Goal: Task Accomplishment & Management: Manage account settings

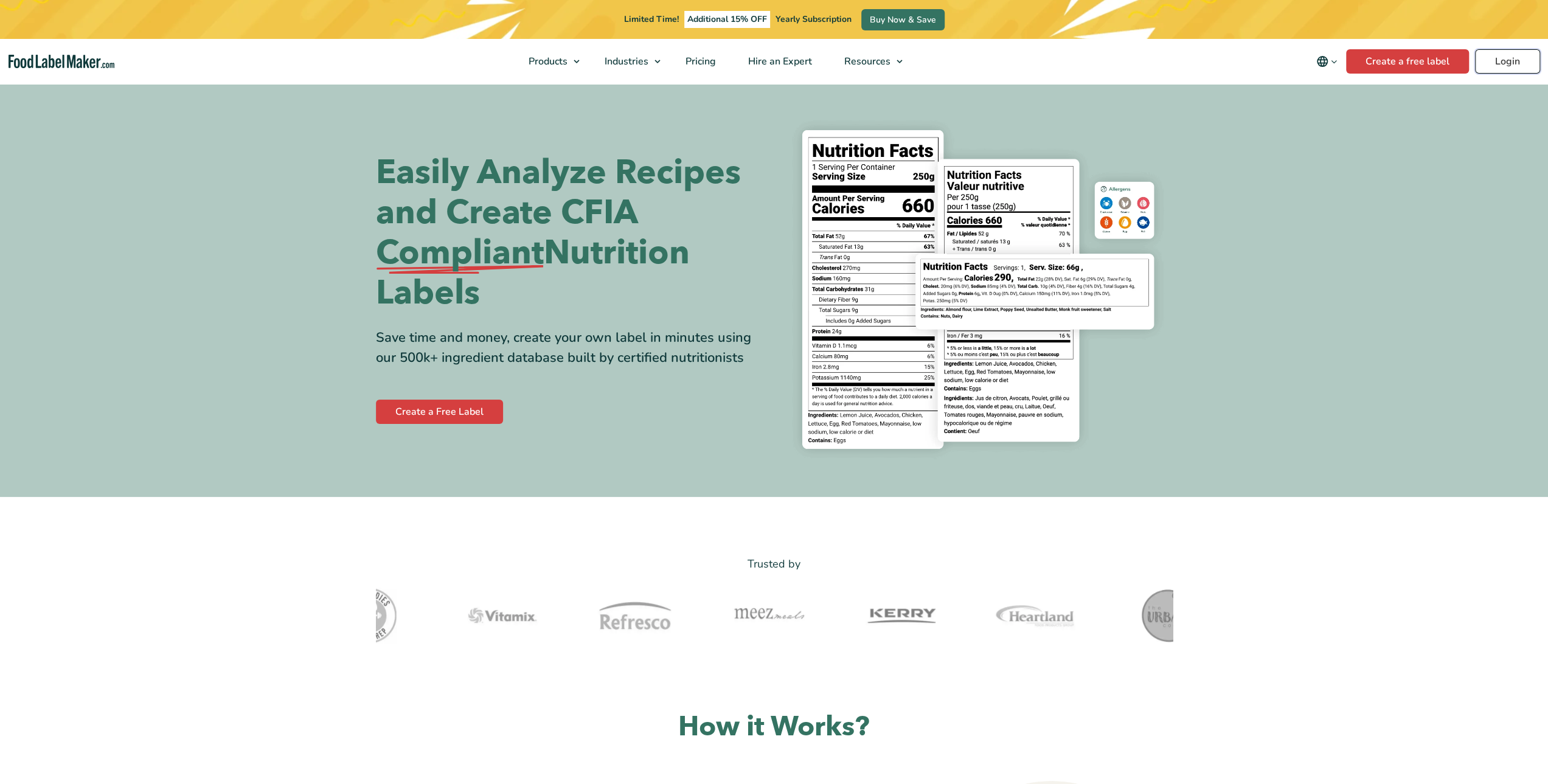
click at [1498, 64] on link "Login" at bounding box center [1508, 61] width 65 height 24
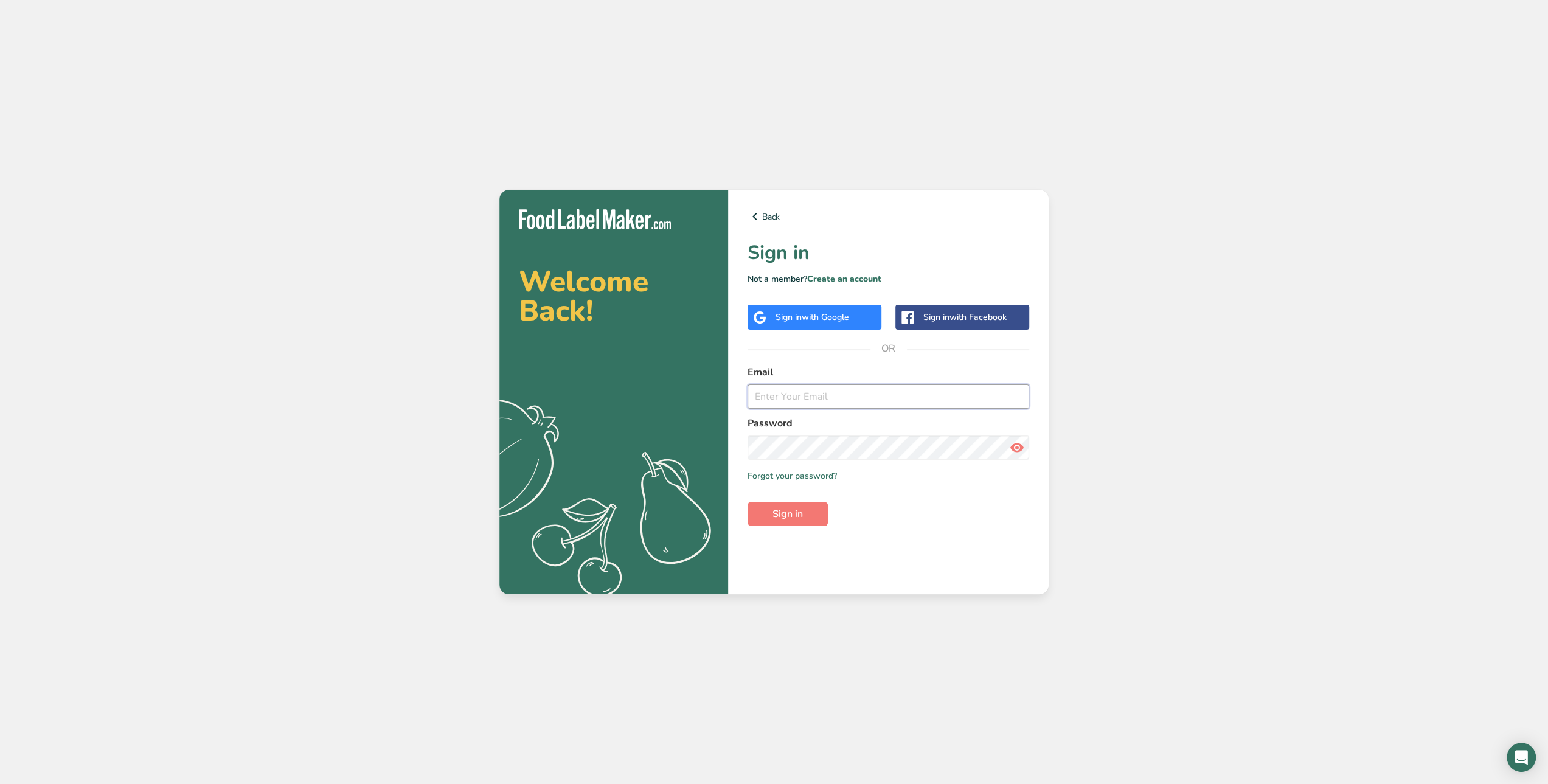
type input "rjohnson@kalcor.ca"
click at [784, 513] on span "Sign in" at bounding box center [787, 514] width 30 height 15
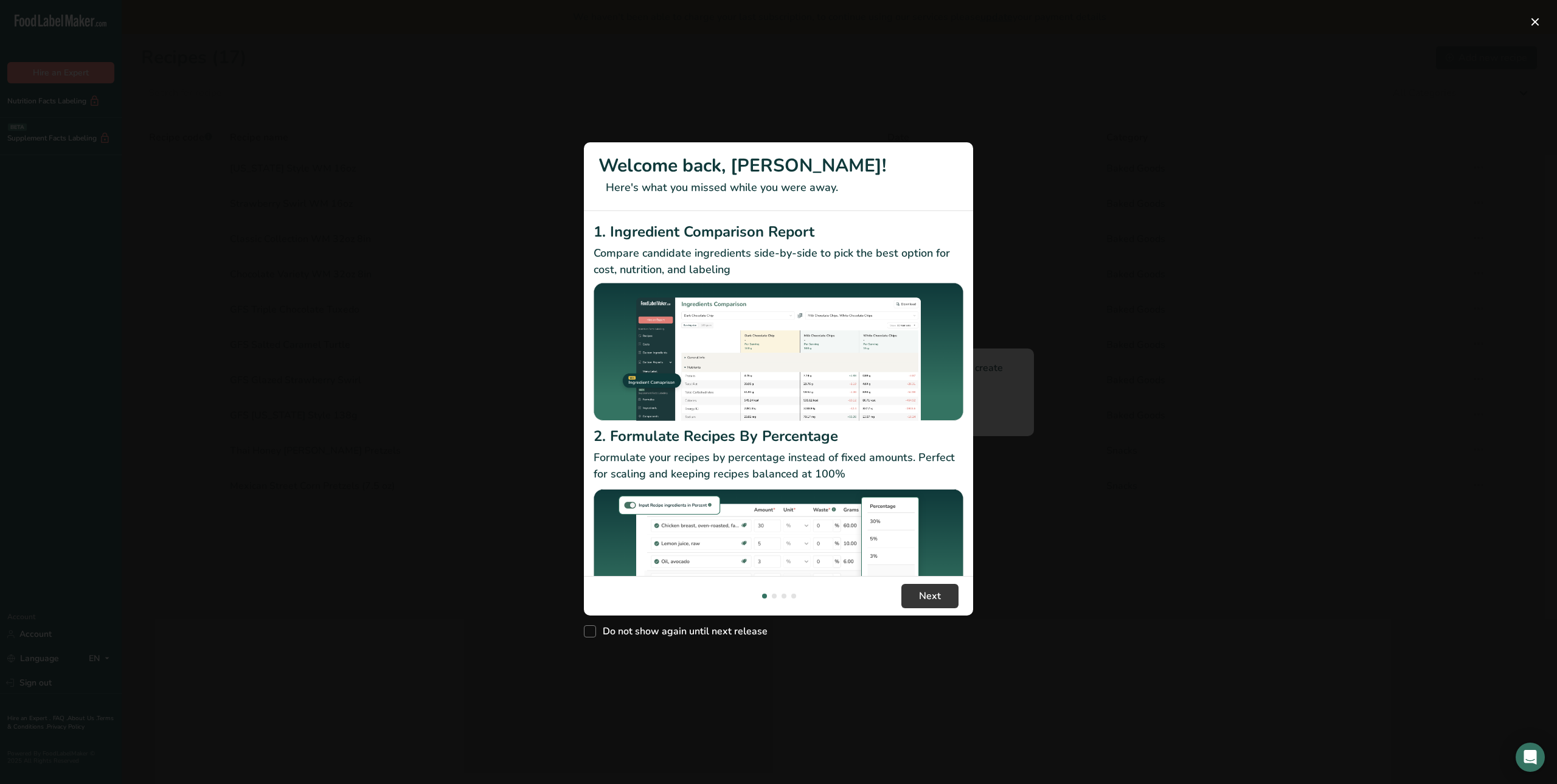
click at [535, 263] on div "New Features" at bounding box center [778, 392] width 1557 height 784
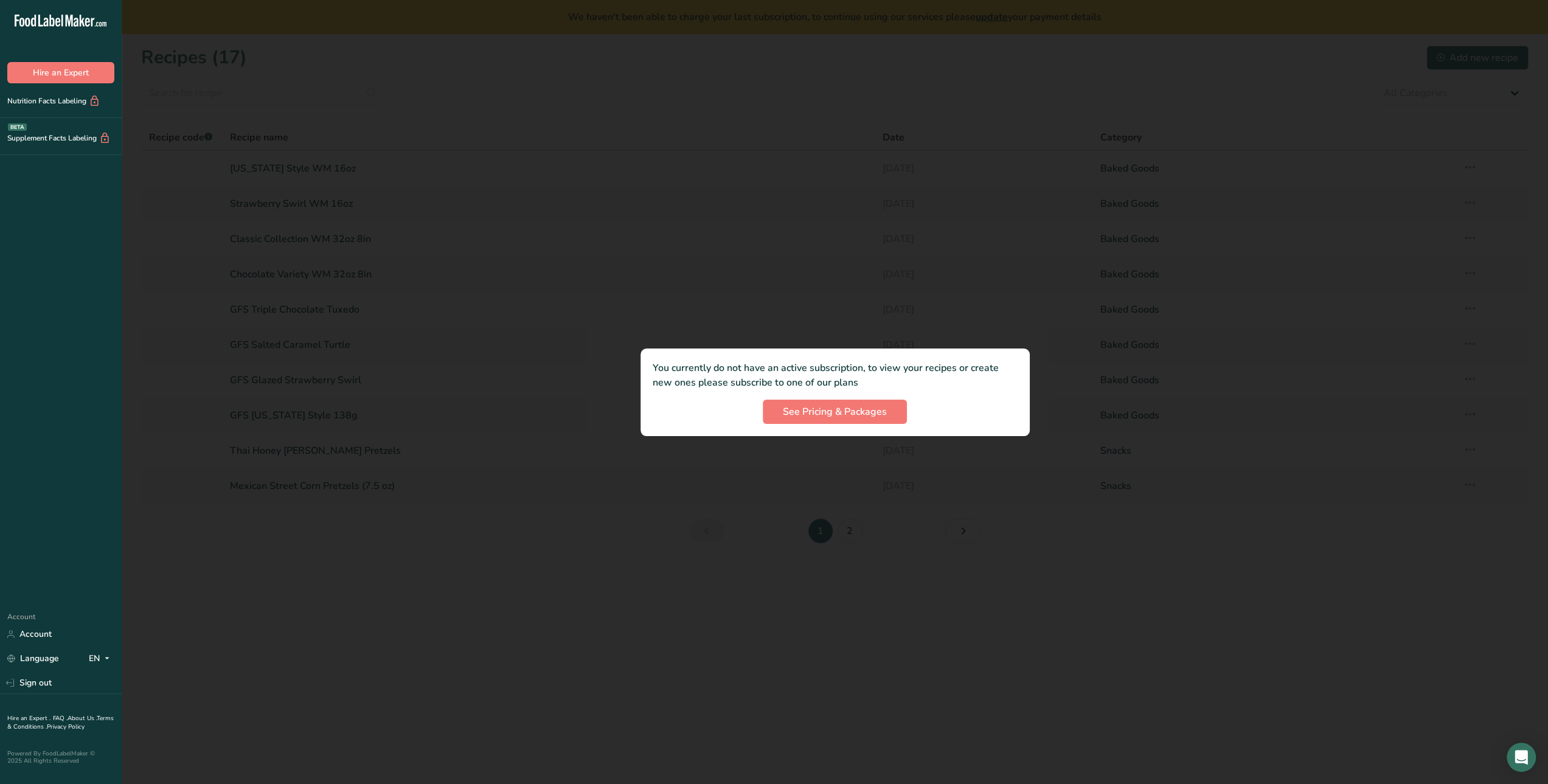
click at [830, 273] on div at bounding box center [835, 392] width 1426 height 784
click at [837, 417] on span "See Pricing & Packages" at bounding box center [835, 411] width 104 height 15
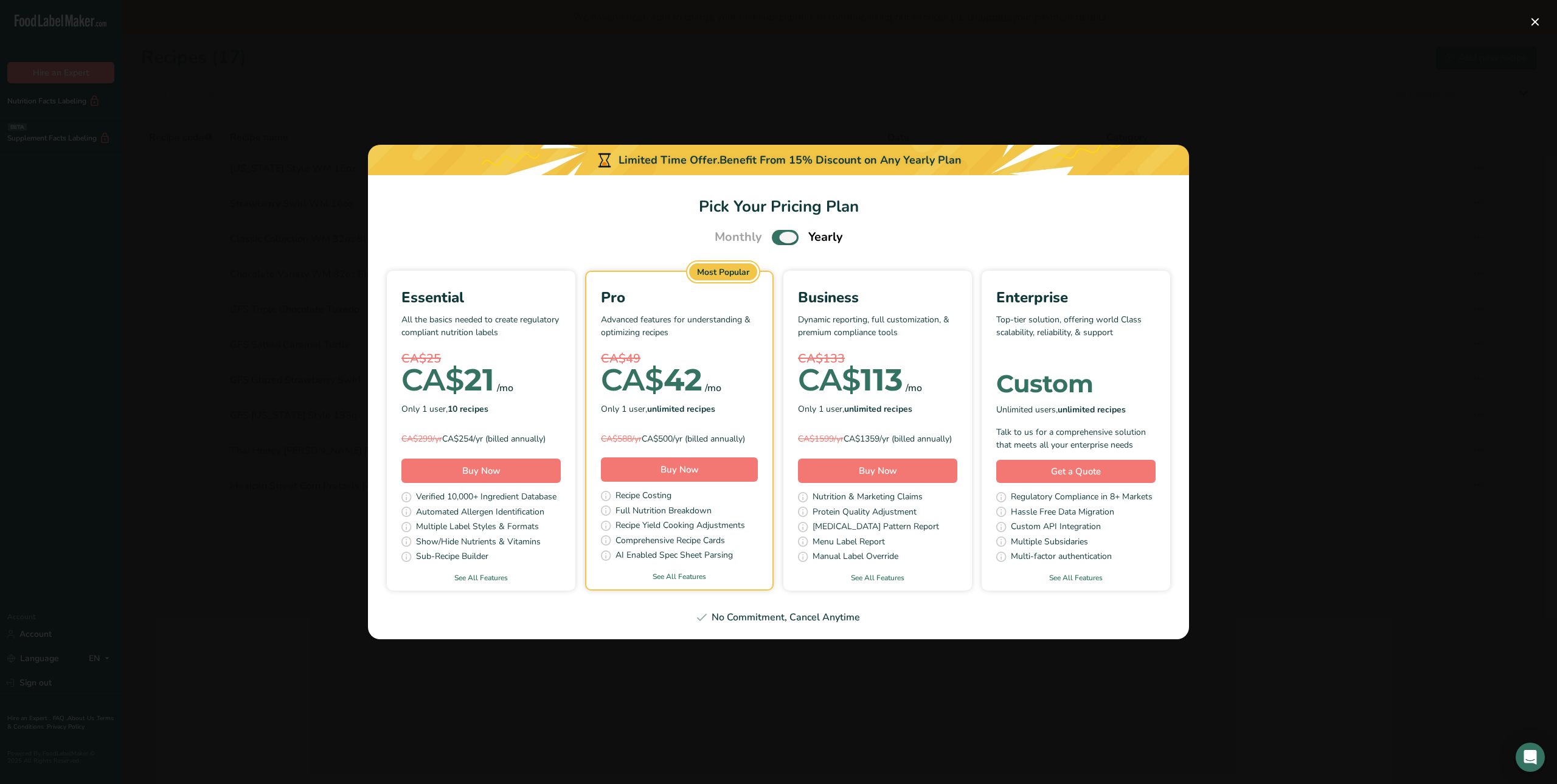
click at [786, 232] on span "Pick Your Pricing Plan Modal" at bounding box center [786, 237] width 27 height 15
click at [780, 234] on input "Pick Your Pricing Plan Modal" at bounding box center [776, 238] width 8 height 8
checkbox input "false"
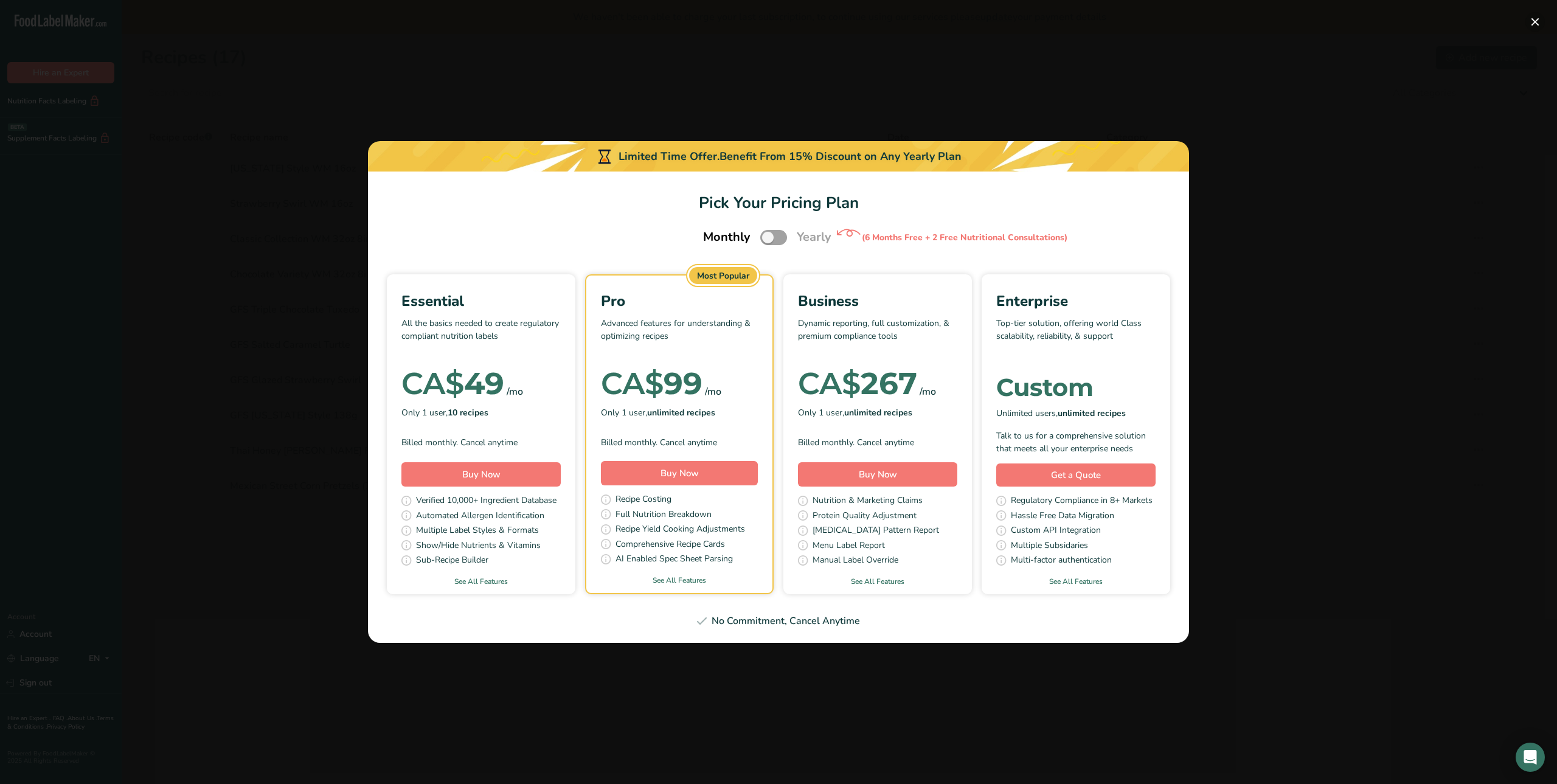
click at [1535, 21] on button "Pick Your Pricing Plan Modal" at bounding box center [1535, 21] width 19 height 19
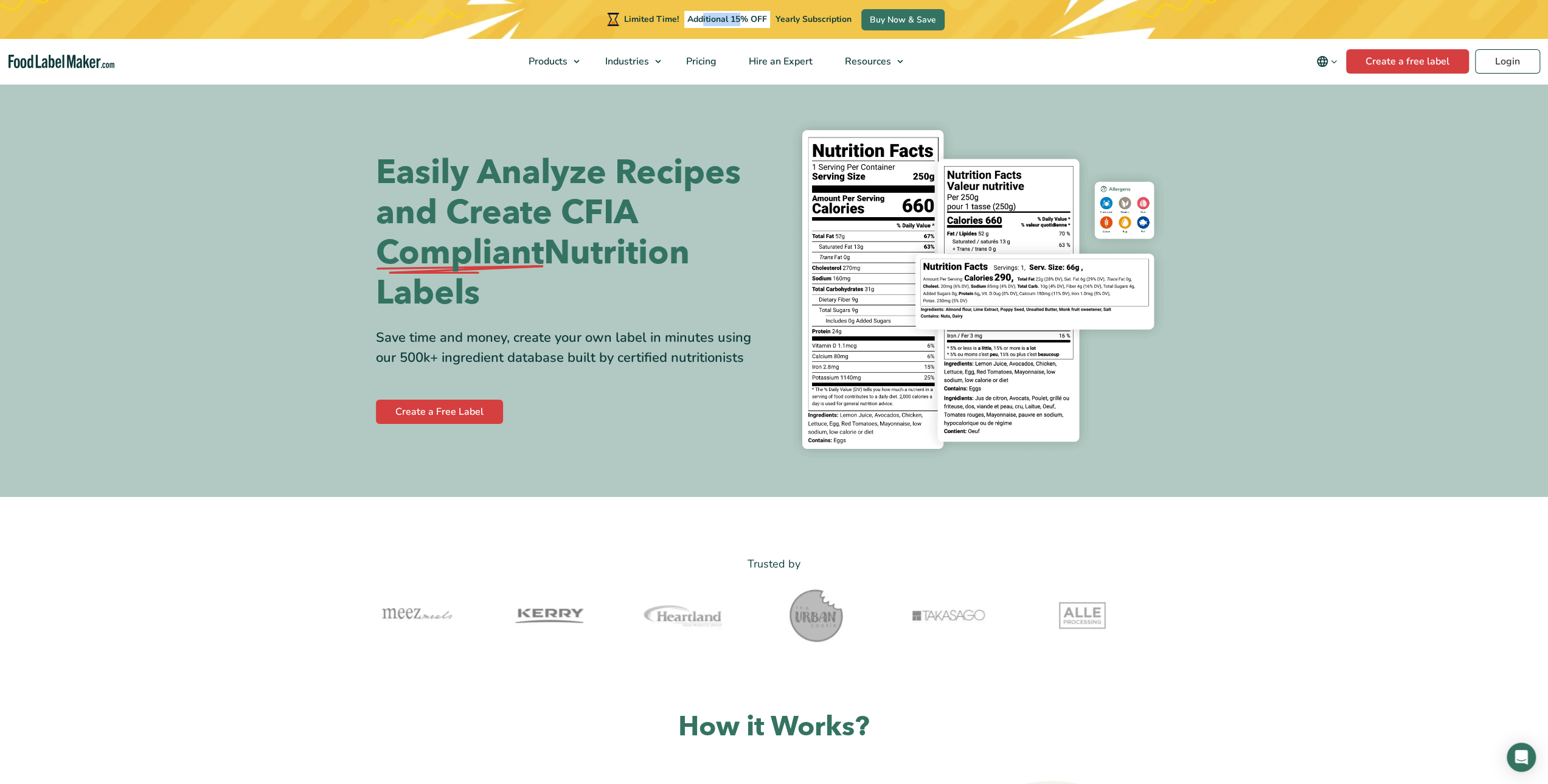
drag, startPoint x: 702, startPoint y: 21, endPoint x: 761, endPoint y: 20, distance: 59.0
click at [740, 20] on span "Additional 15% OFF" at bounding box center [727, 19] width 86 height 17
click at [761, 20] on span "Additional 15% OFF" at bounding box center [727, 19] width 86 height 17
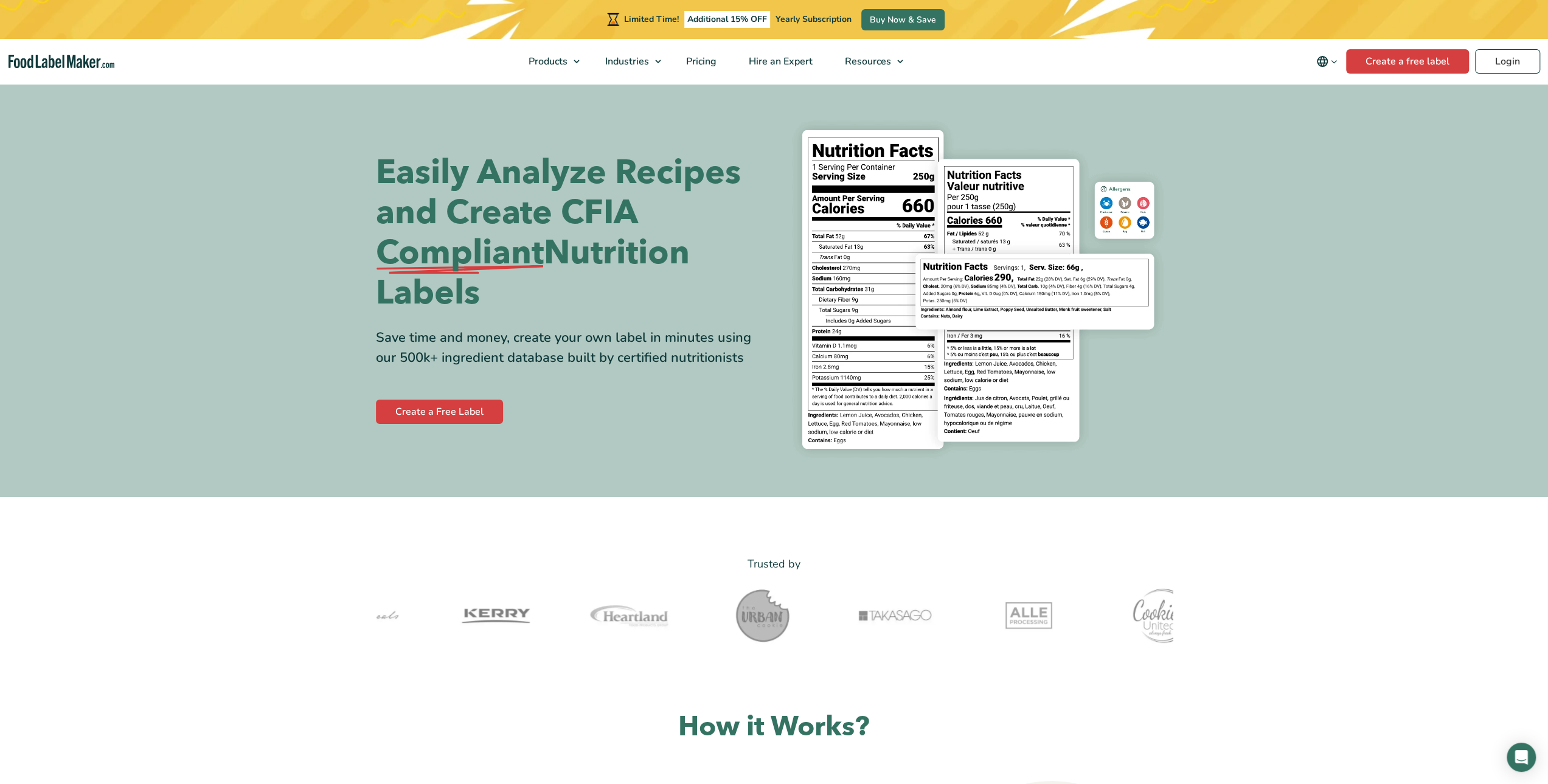
click at [812, 13] on p "Limited Time! Additional 15% OFF Yearly Subscription" at bounding box center [737, 19] width 228 height 17
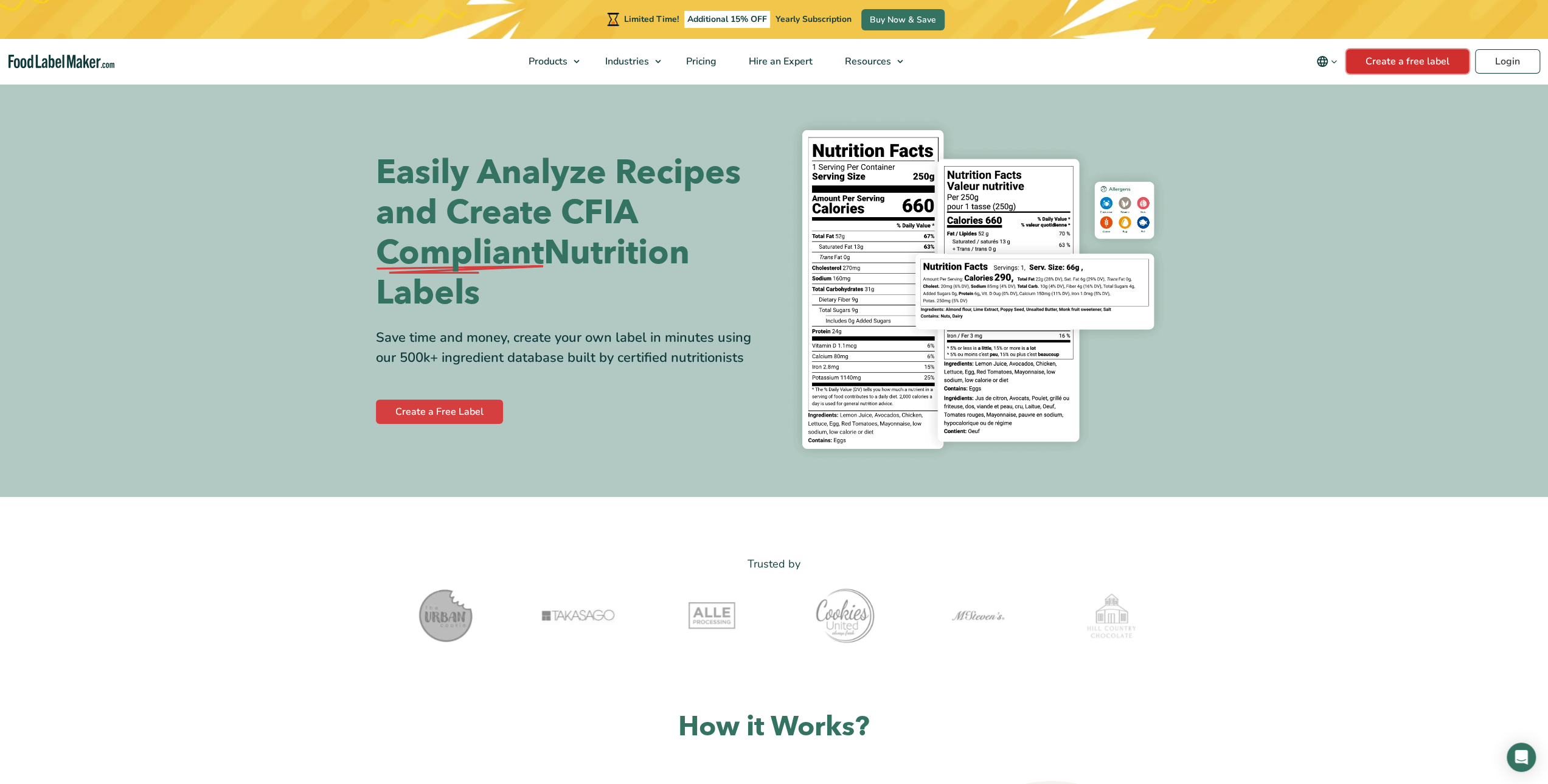
click at [1392, 61] on link "Create a free label" at bounding box center [1408, 61] width 123 height 24
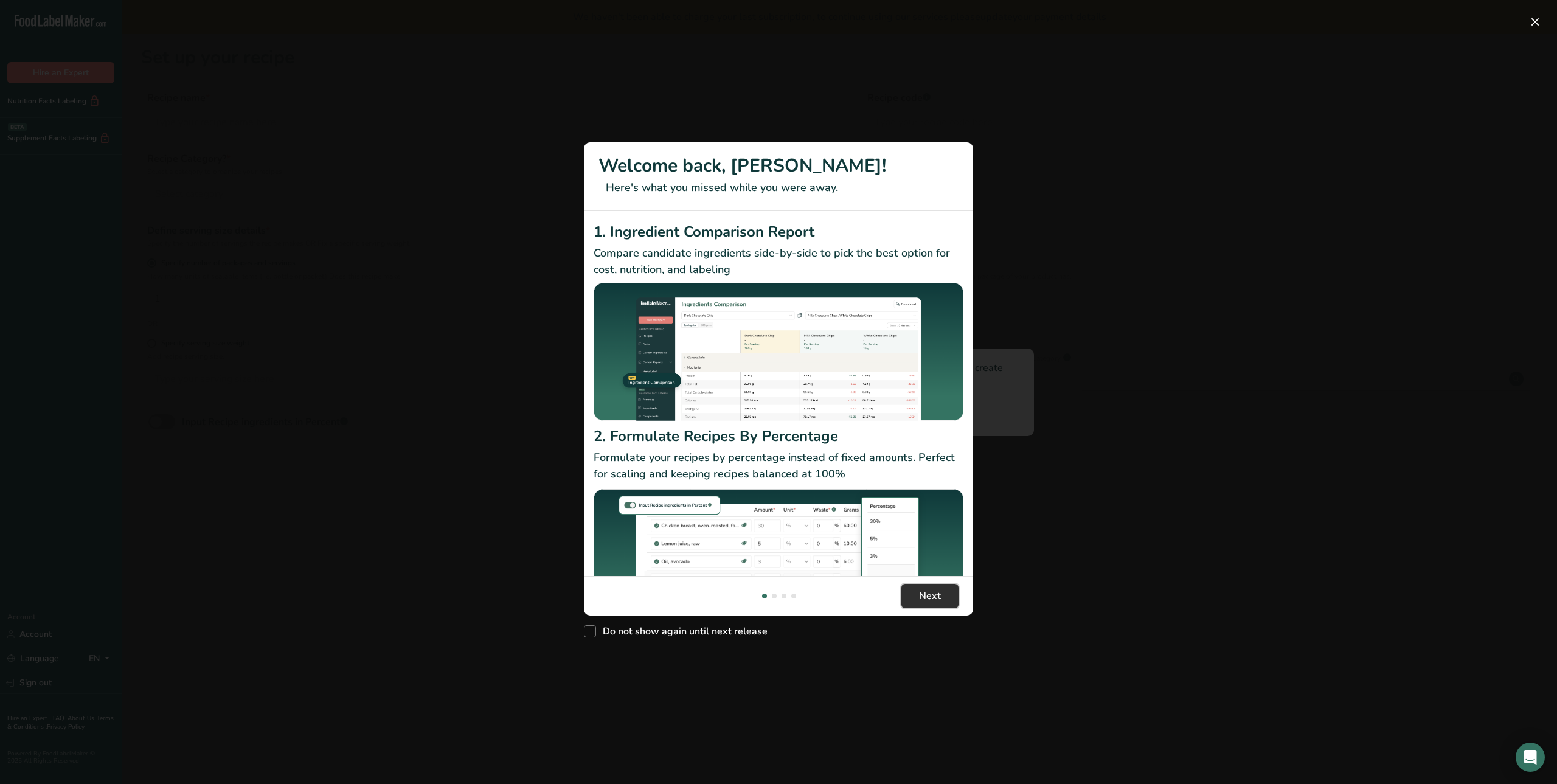
click at [938, 597] on span "Next" at bounding box center [930, 596] width 22 height 15
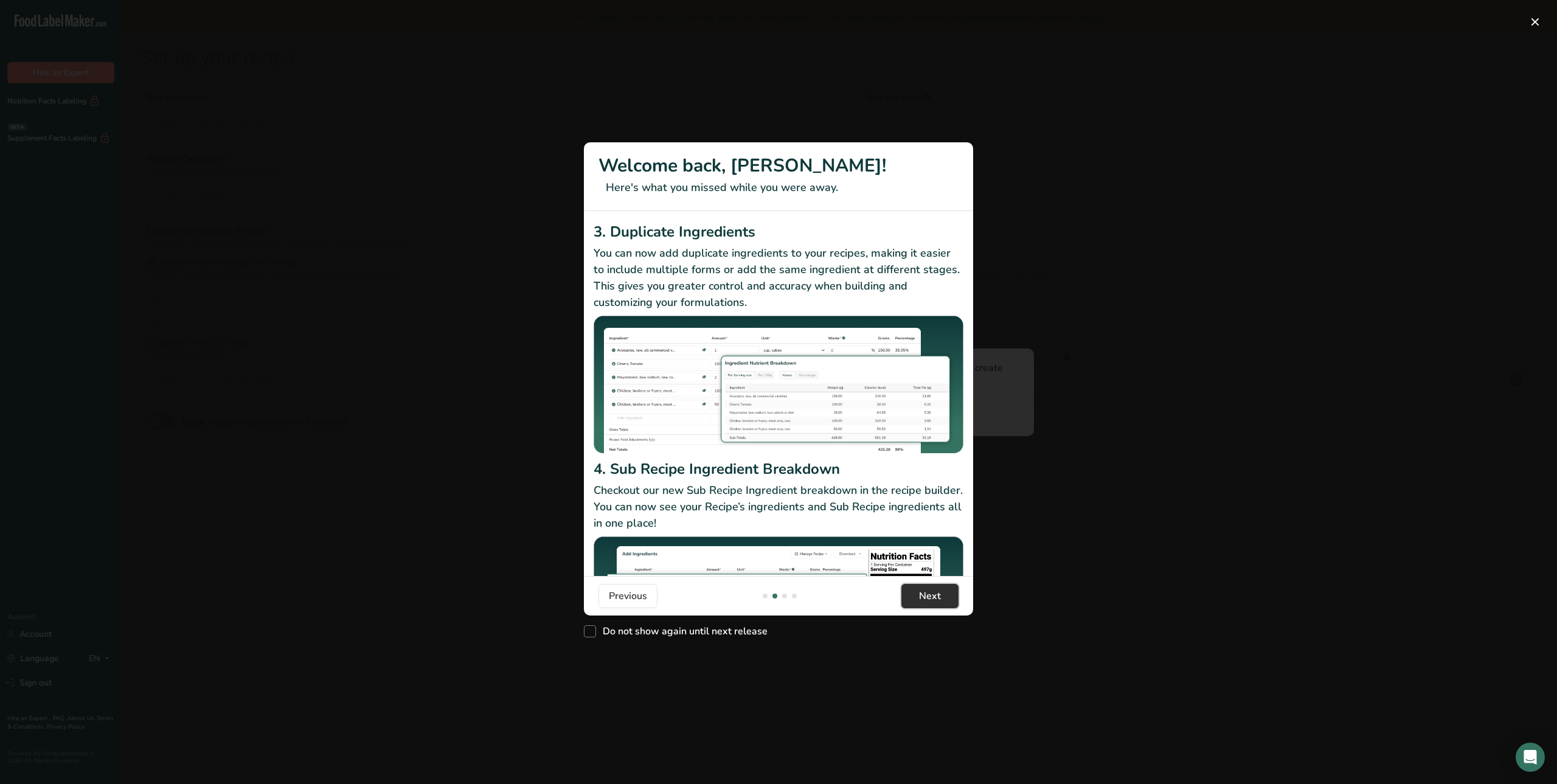
click at [938, 597] on span "Next" at bounding box center [930, 596] width 22 height 15
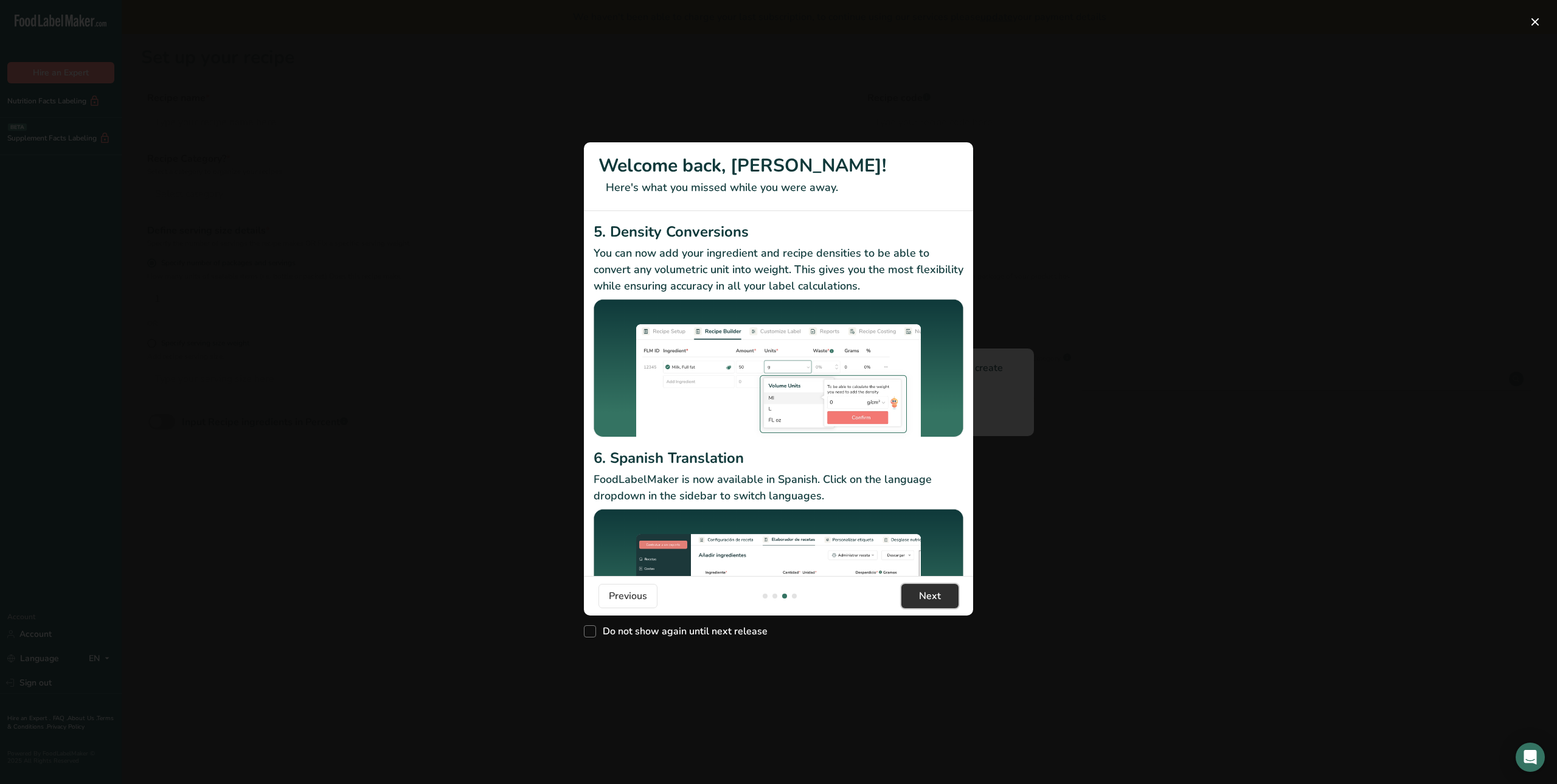
click at [935, 601] on span "Next" at bounding box center [930, 596] width 22 height 15
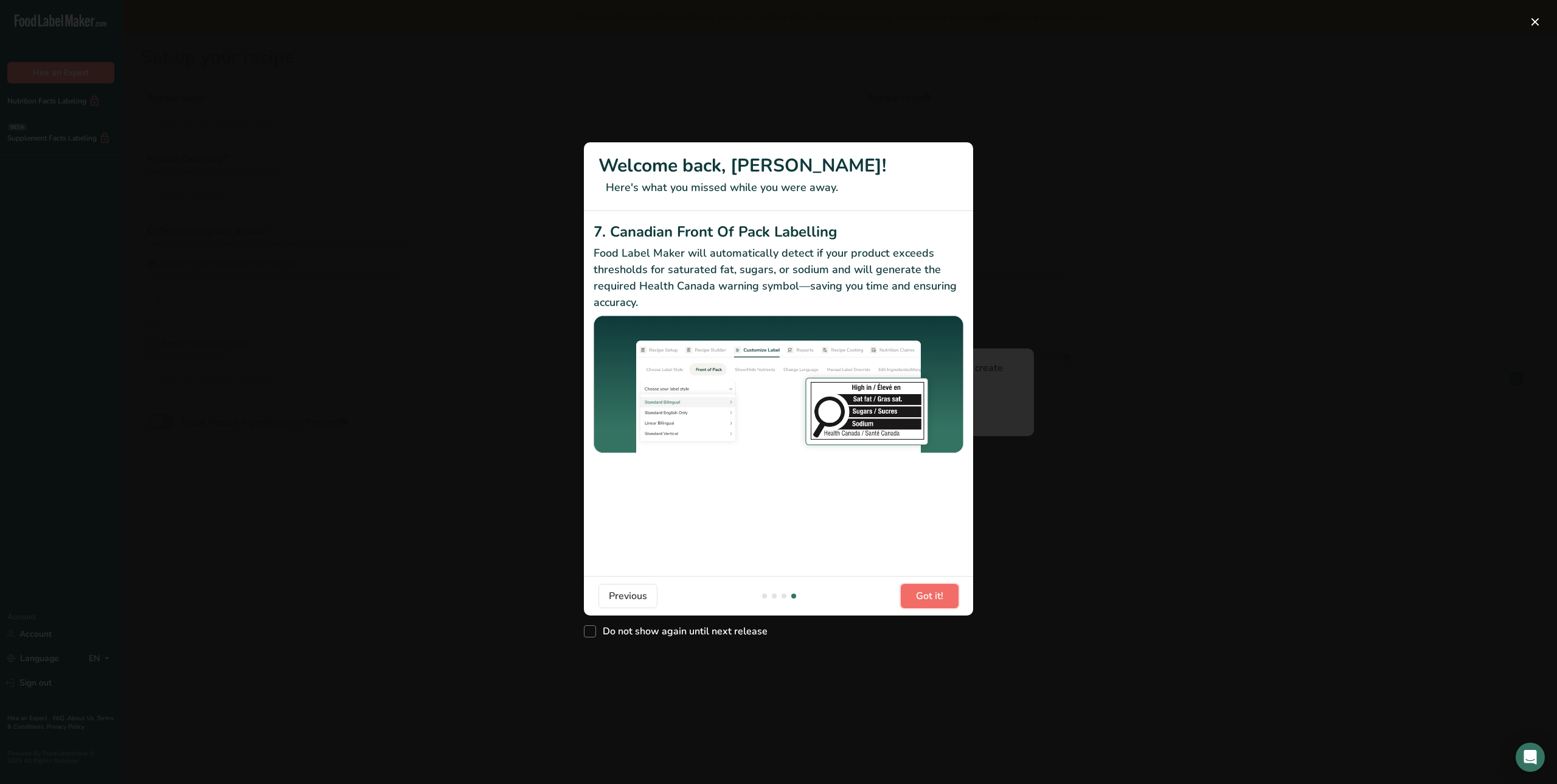
click at [935, 601] on span "Got it!" at bounding box center [929, 596] width 28 height 15
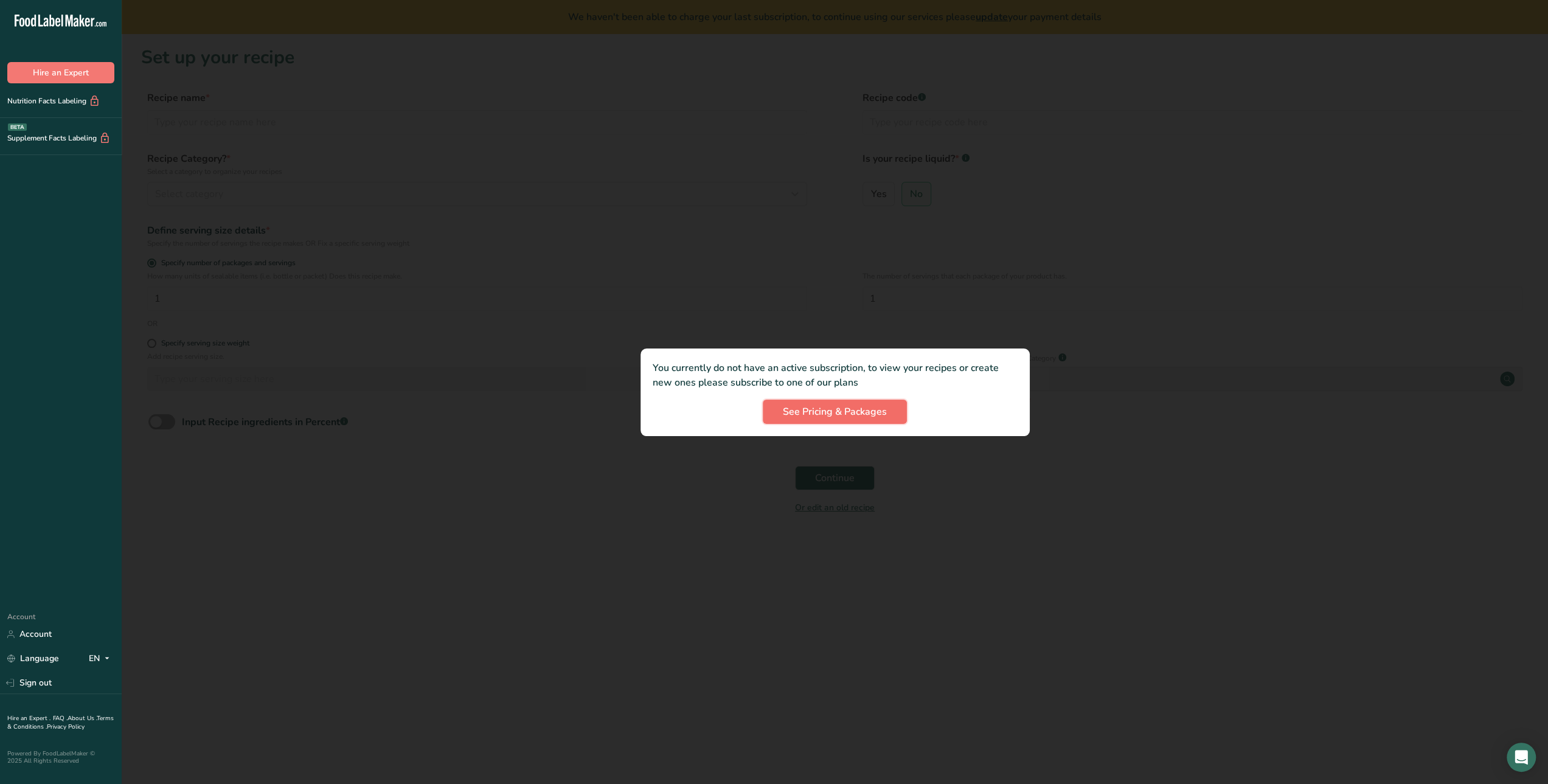
click at [829, 415] on span "See Pricing & Packages" at bounding box center [835, 411] width 104 height 15
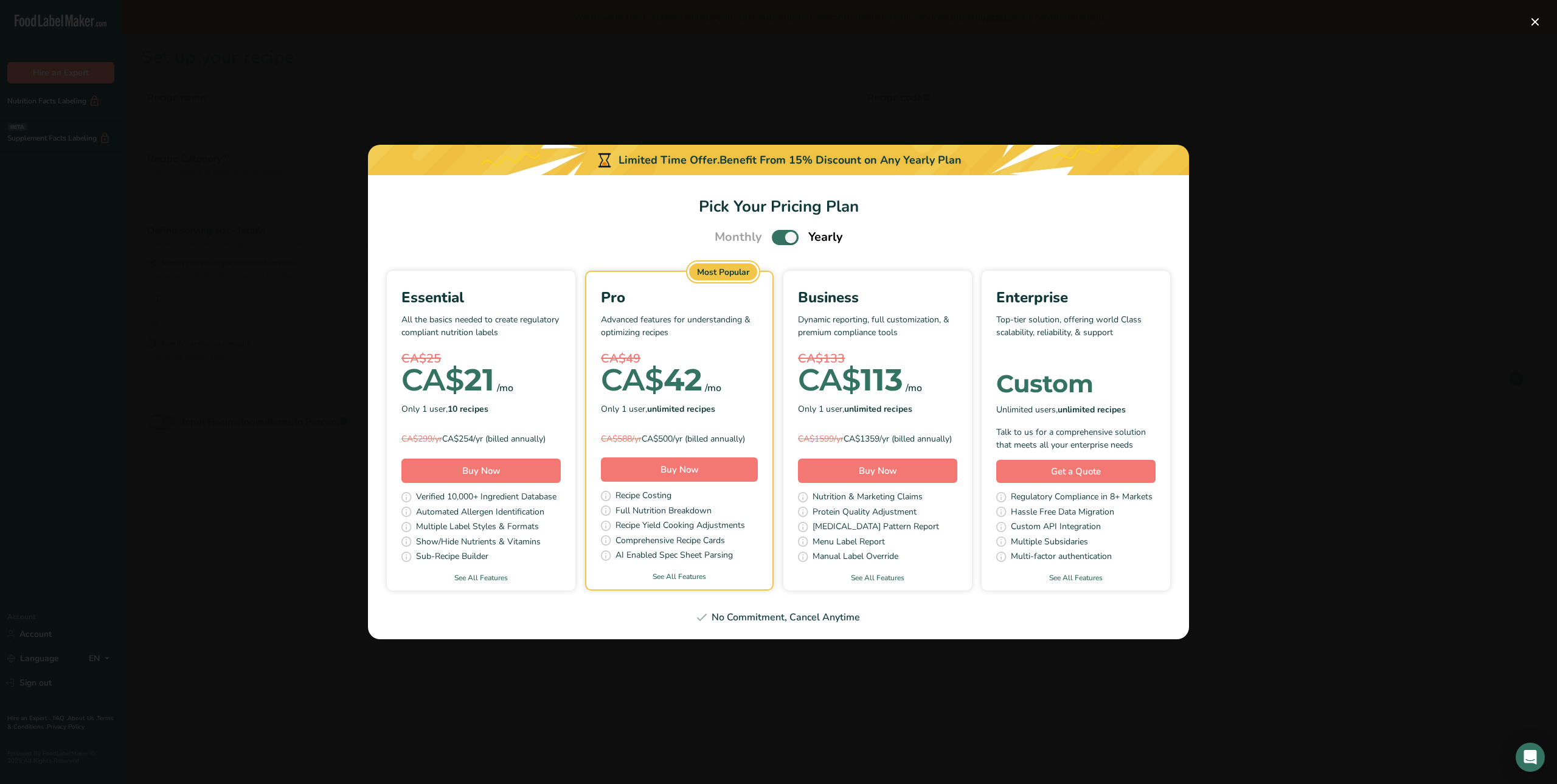
click at [775, 230] on span "Pick Your Pricing Plan Modal" at bounding box center [786, 237] width 27 height 15
click at [775, 234] on input "Pick Your Pricing Plan Modal" at bounding box center [776, 238] width 8 height 8
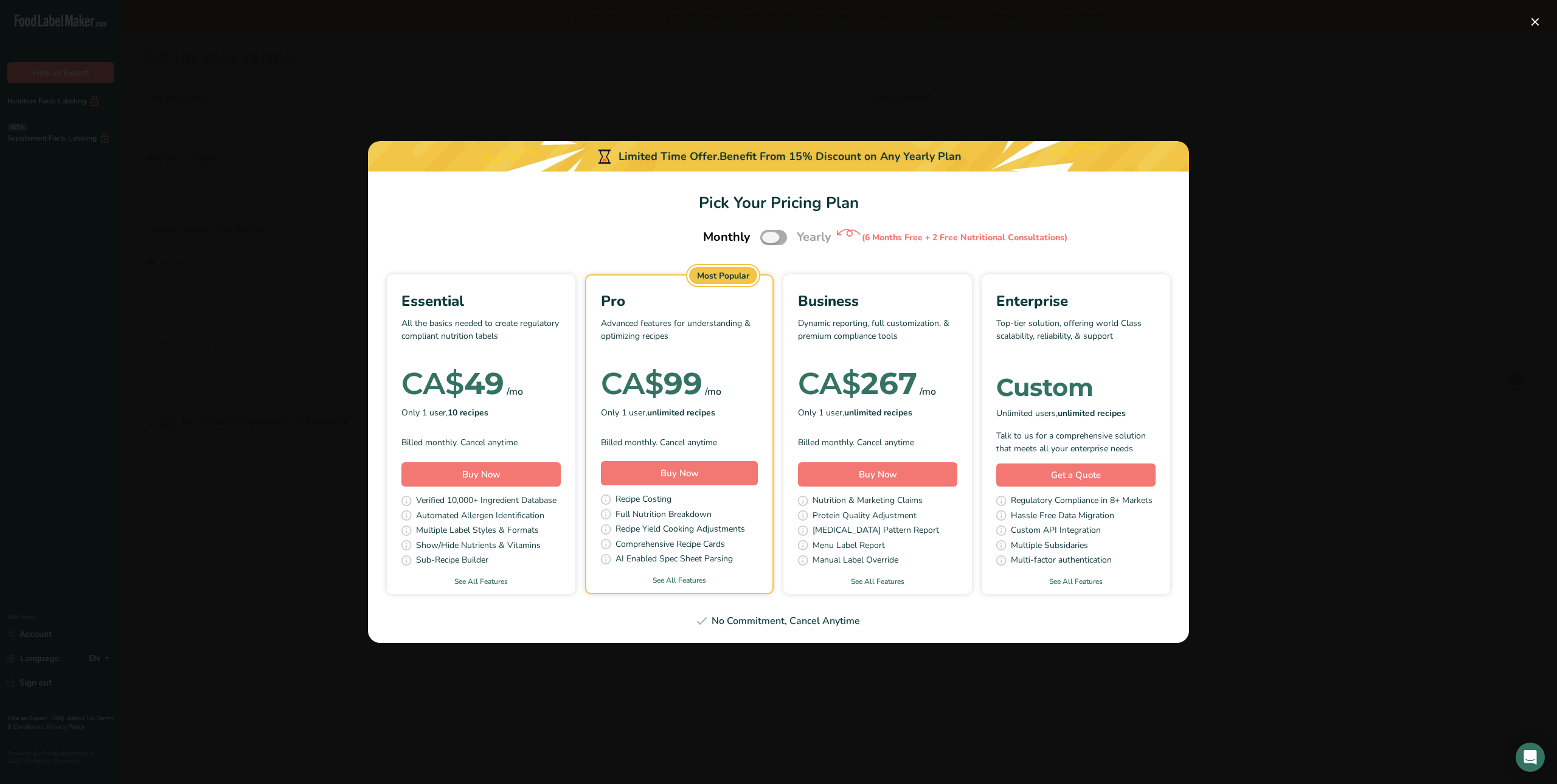
click at [782, 236] on span "Pick Your Pricing Plan Modal" at bounding box center [773, 237] width 27 height 15
click at [768, 236] on input "Pick Your Pricing Plan Modal" at bounding box center [764, 238] width 8 height 8
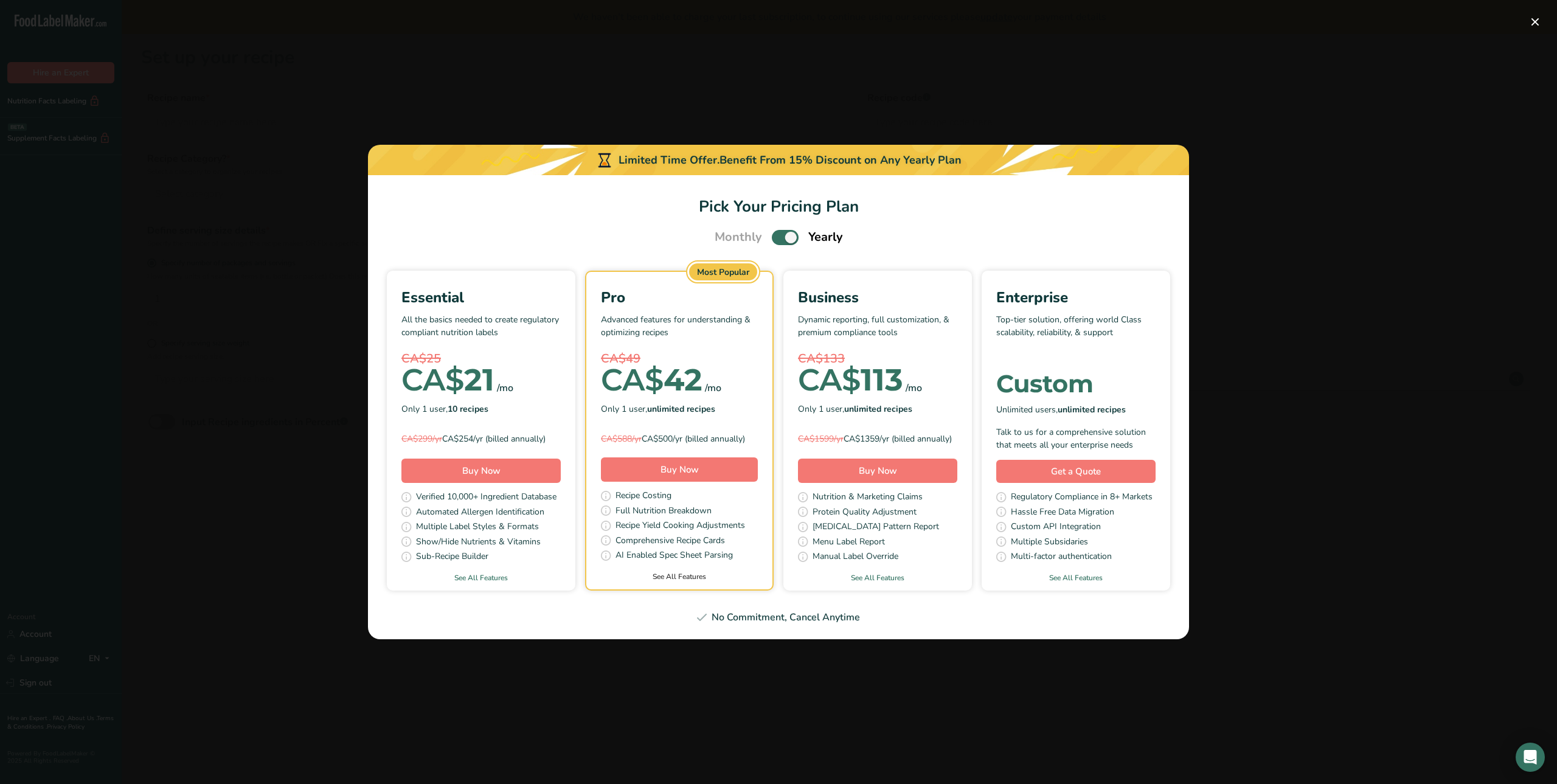
click at [676, 582] on link "See All Features" at bounding box center [679, 577] width 186 height 11
click at [481, 403] on b "10 recipes" at bounding box center [468, 409] width 41 height 11
click at [672, 403] on b "unlimited recipes" at bounding box center [681, 409] width 68 height 11
drag, startPoint x: 651, startPoint y: 432, endPoint x: 703, endPoint y: 432, distance: 52.0
click at [703, 432] on div "CA$588/yr CA$500/yr (billed annually)" at bounding box center [679, 438] width 157 height 13
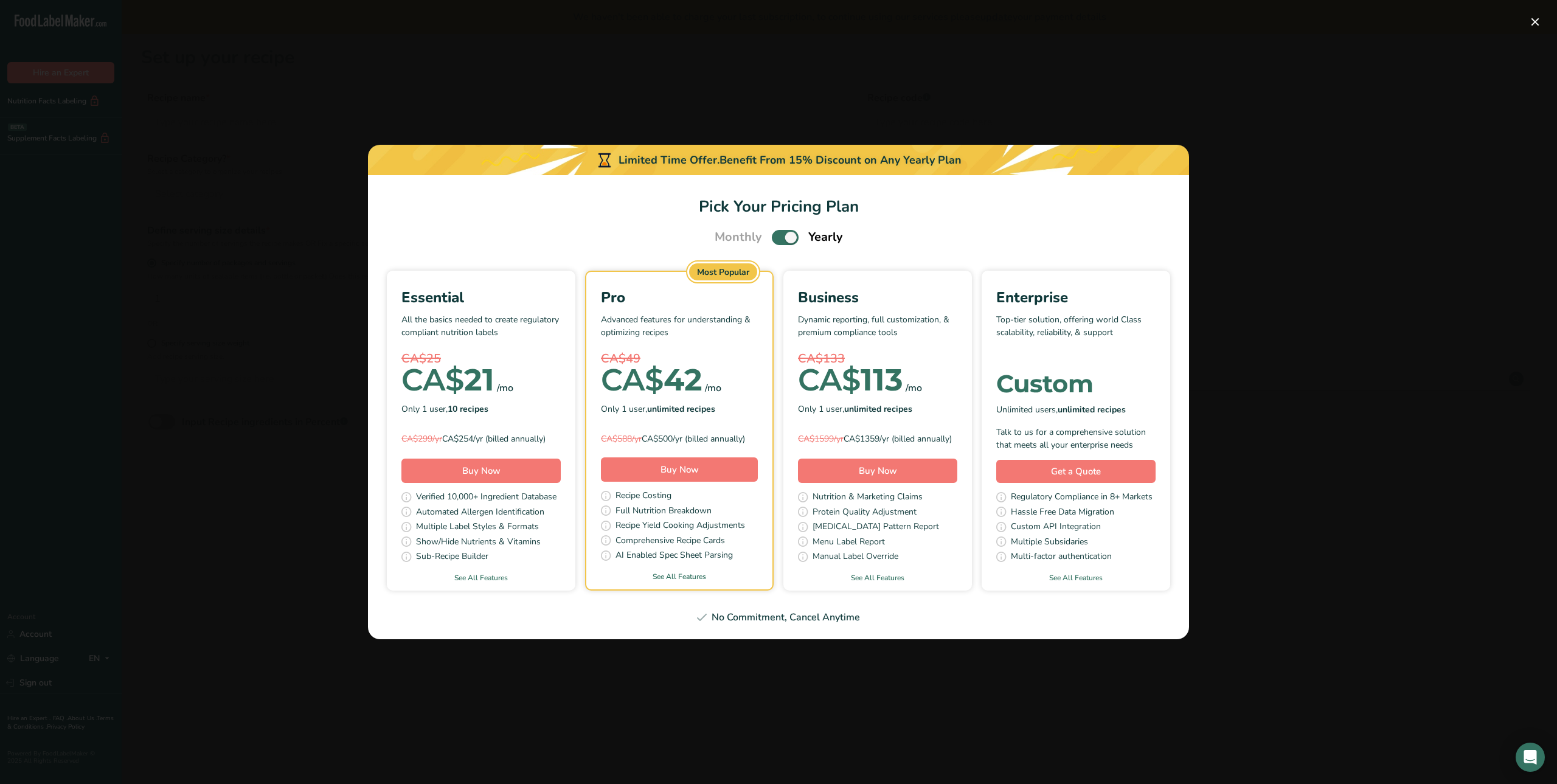
click at [722, 432] on div "CA$588/yr CA$500/yr (billed annually)" at bounding box center [679, 438] width 157 height 13
click at [779, 233] on span "Pick Your Pricing Plan Modal" at bounding box center [786, 237] width 27 height 15
click at [779, 234] on input "Pick Your Pricing Plan Modal" at bounding box center [776, 238] width 8 height 8
checkbox input "false"
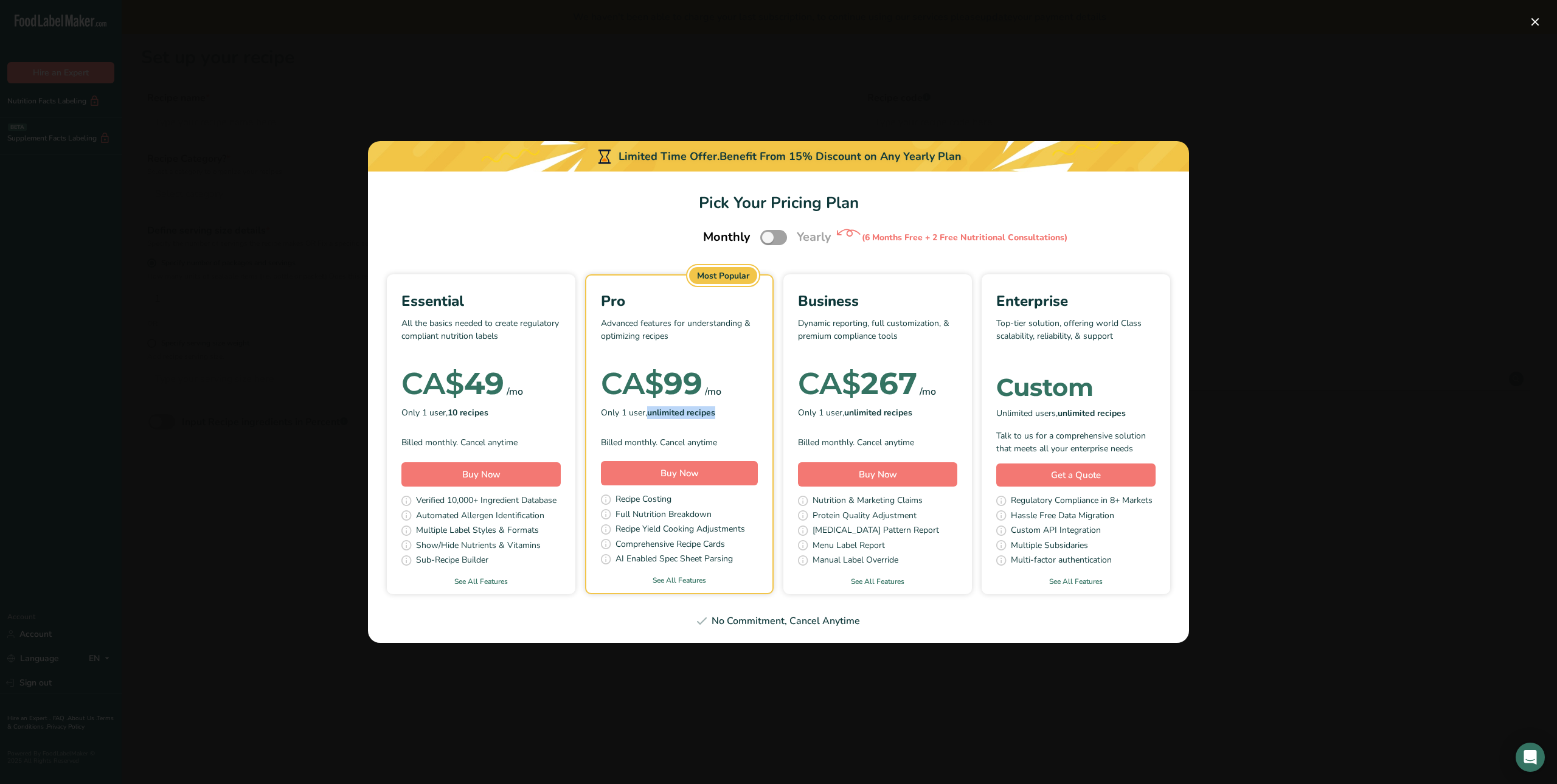
drag, startPoint x: 651, startPoint y: 413, endPoint x: 718, endPoint y: 411, distance: 67.0
click at [718, 411] on div "Only 1 user, unlimited recipes" at bounding box center [679, 412] width 157 height 18
click at [696, 436] on div "Billed monthly. Cancel anytime" at bounding box center [679, 442] width 157 height 13
click at [637, 441] on div "Billed monthly. Cancel anytime" at bounding box center [679, 442] width 157 height 13
click at [681, 441] on div "Billed monthly. Cancel anytime" at bounding box center [679, 442] width 157 height 13
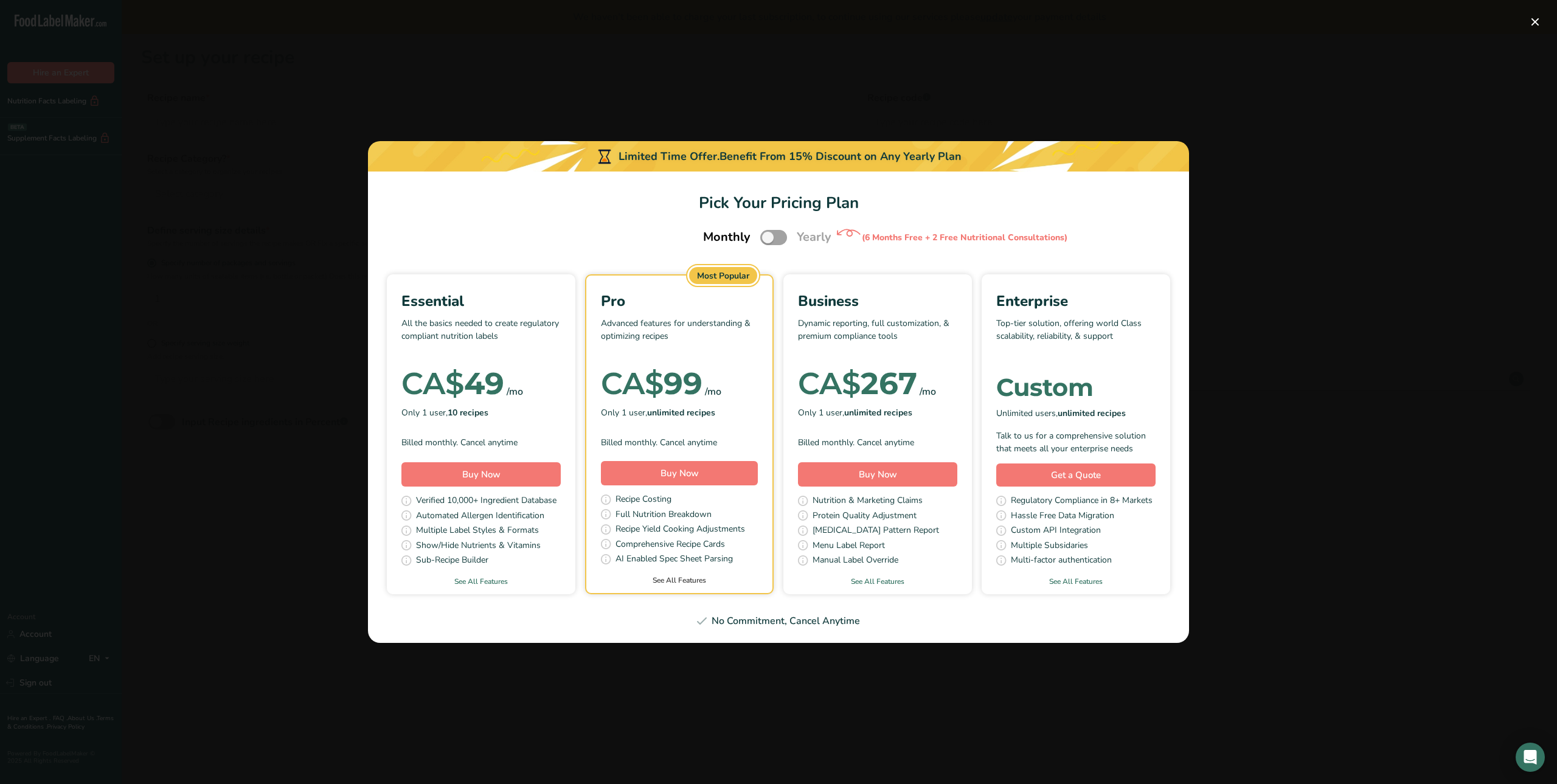
click at [676, 581] on link "See All Features" at bounding box center [679, 580] width 186 height 11
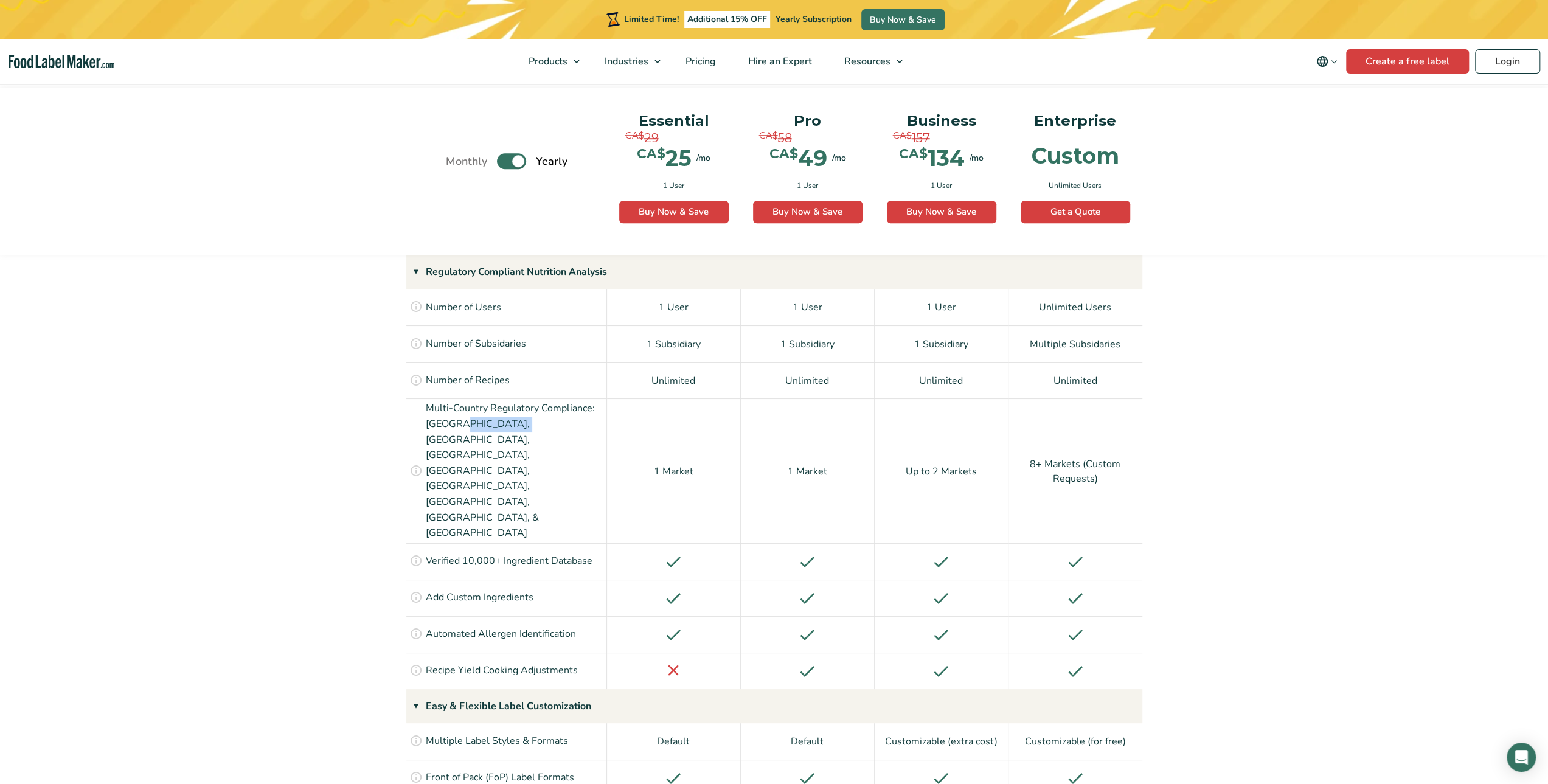
drag, startPoint x: 459, startPoint y: 425, endPoint x: 516, endPoint y: 425, distance: 57.0
click at [516, 425] on p "Multi-Country Regulatory Compliance: [GEOGRAPHIC_DATA], [GEOGRAPHIC_DATA], [GEO…" at bounding box center [514, 471] width 178 height 140
click at [539, 424] on p "Multi-Country Regulatory Compliance: [GEOGRAPHIC_DATA], [GEOGRAPHIC_DATA], [GEO…" at bounding box center [514, 471] width 178 height 140
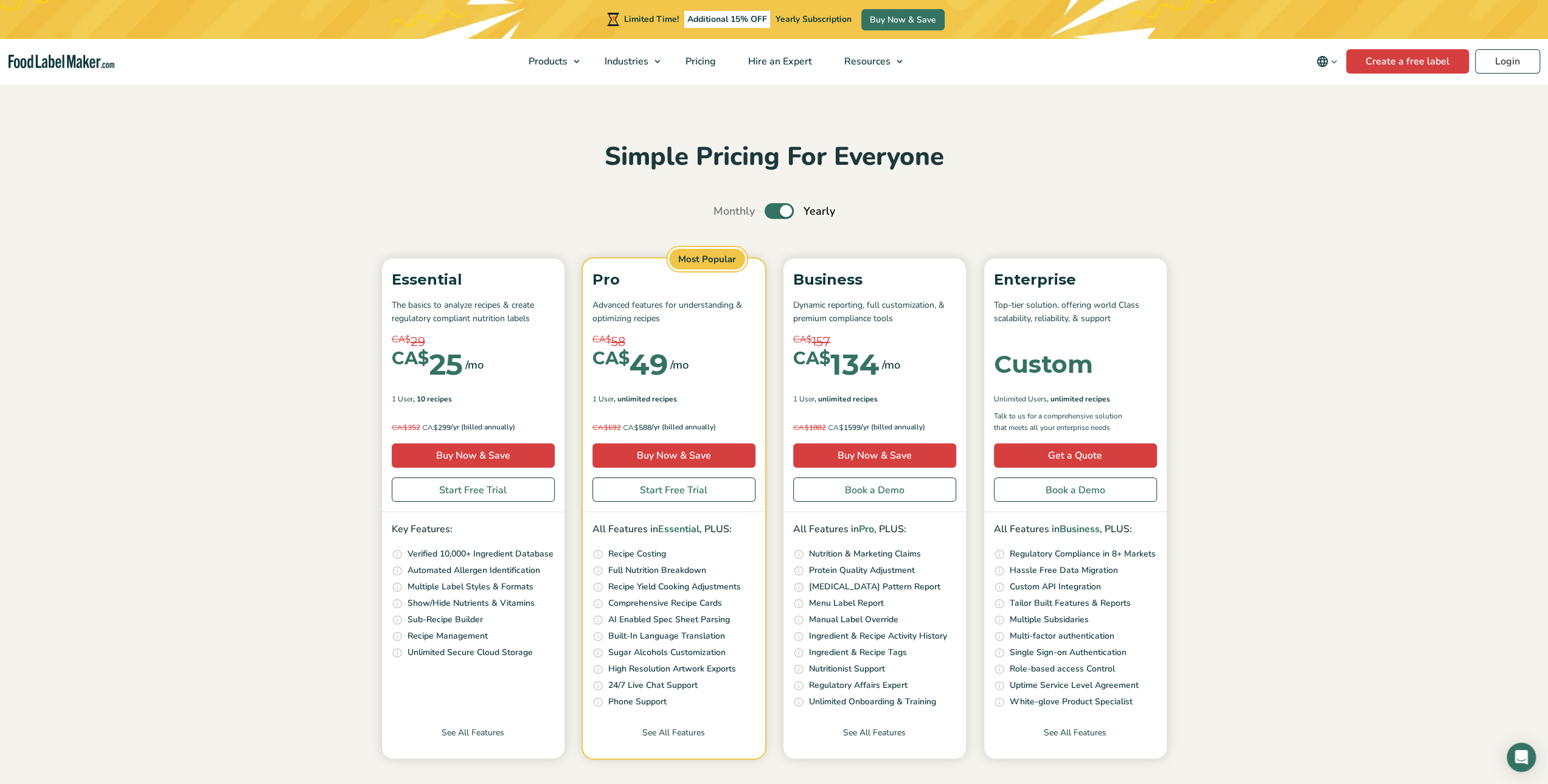
click at [772, 211] on label "Toggle" at bounding box center [779, 211] width 29 height 16
click at [724, 211] on input "Toggle" at bounding box center [720, 211] width 8 height 8
checkbox input "false"
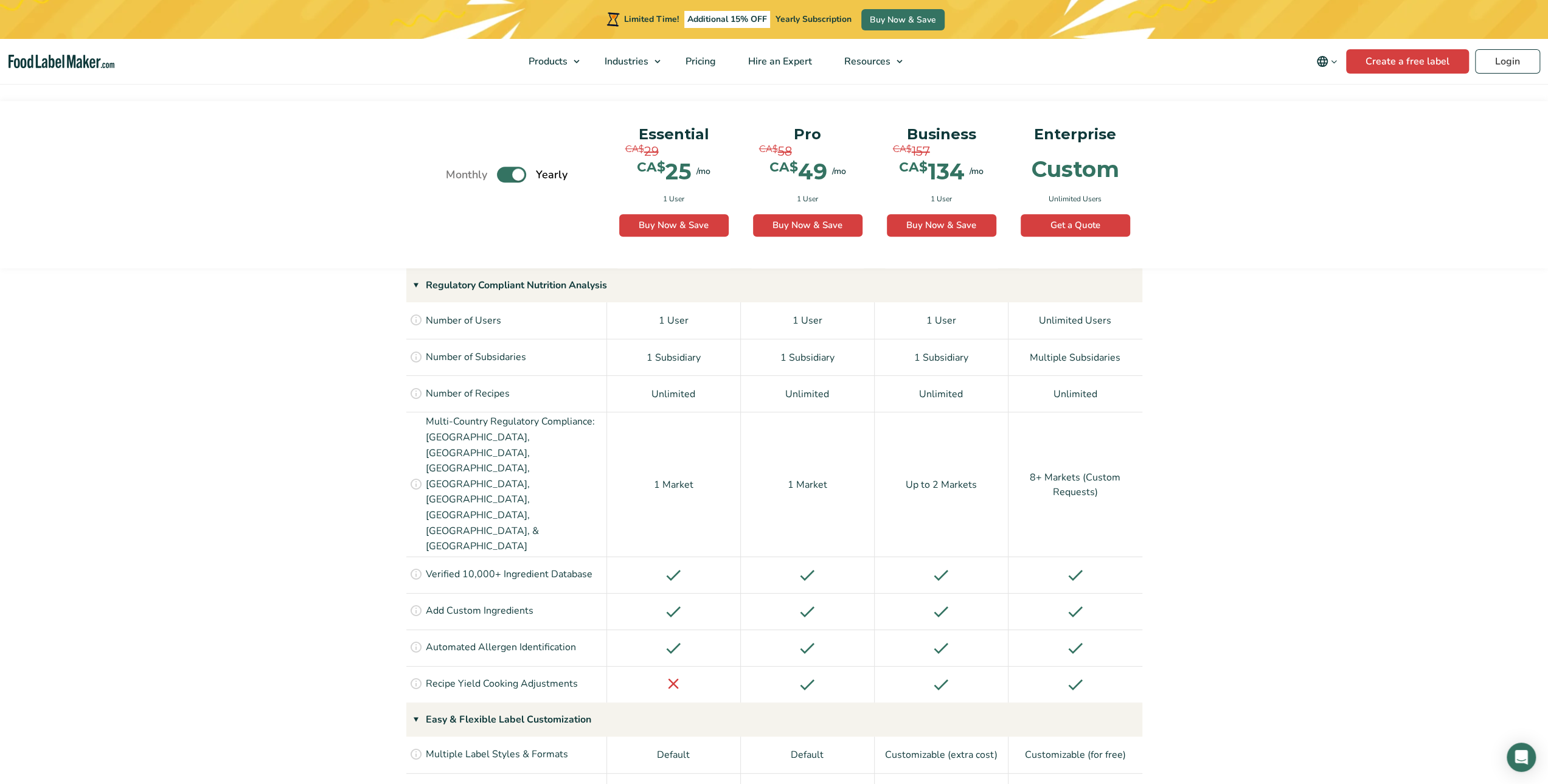
scroll to position [830, 0]
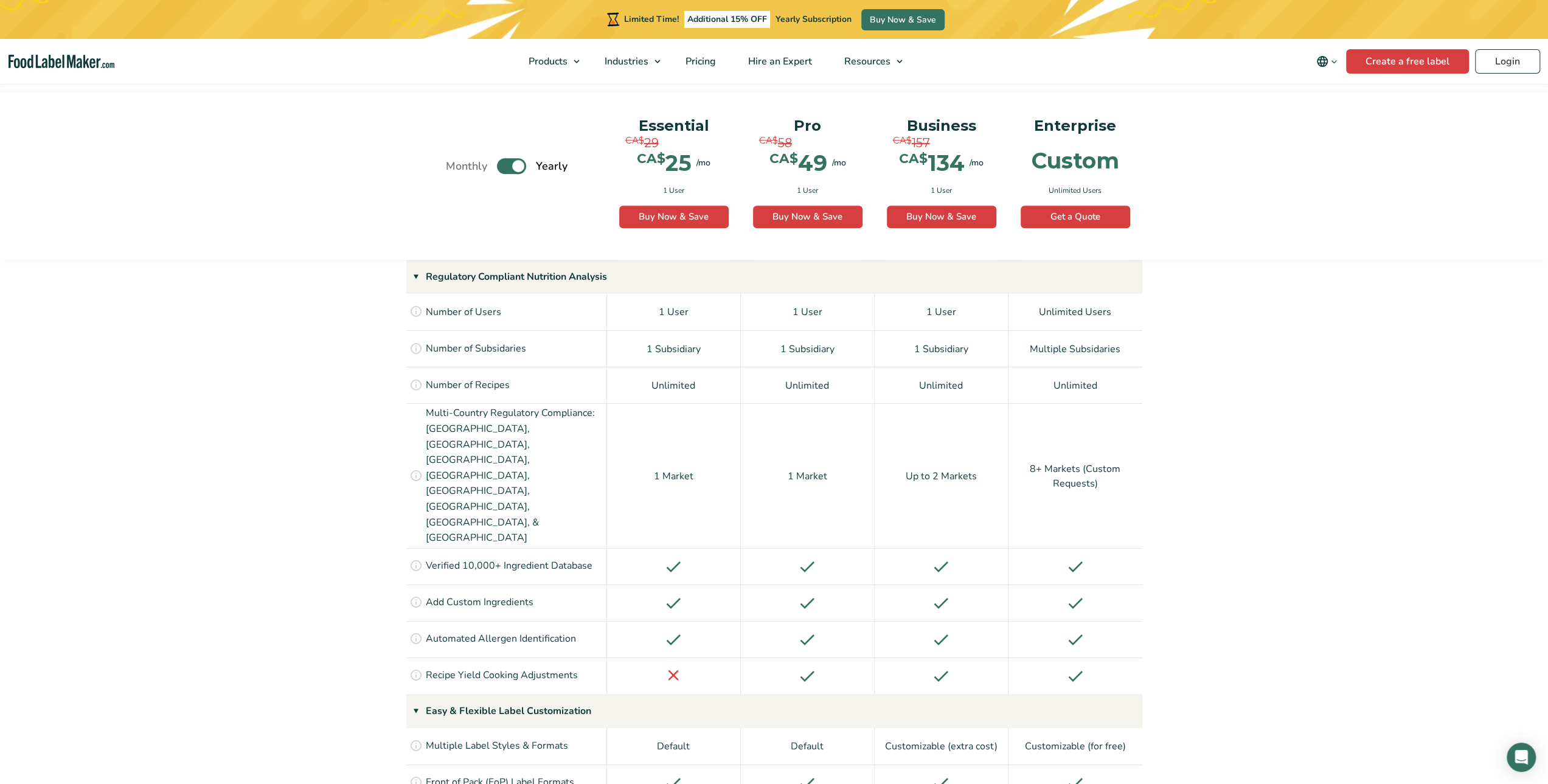
click at [510, 164] on label "Toggle" at bounding box center [511, 166] width 29 height 16
click at [456, 164] on input "Toggle" at bounding box center [453, 166] width 8 height 8
click at [575, 206] on p "(6 Month Free + 2 Free Nutritional Consultations)" at bounding box center [507, 195] width 183 height 60
click at [549, 252] on div "Monthly Toggle Yearly (6 Month Free + 2 Free Nutritional Consultations) Essenti…" at bounding box center [774, 181] width 736 height 158
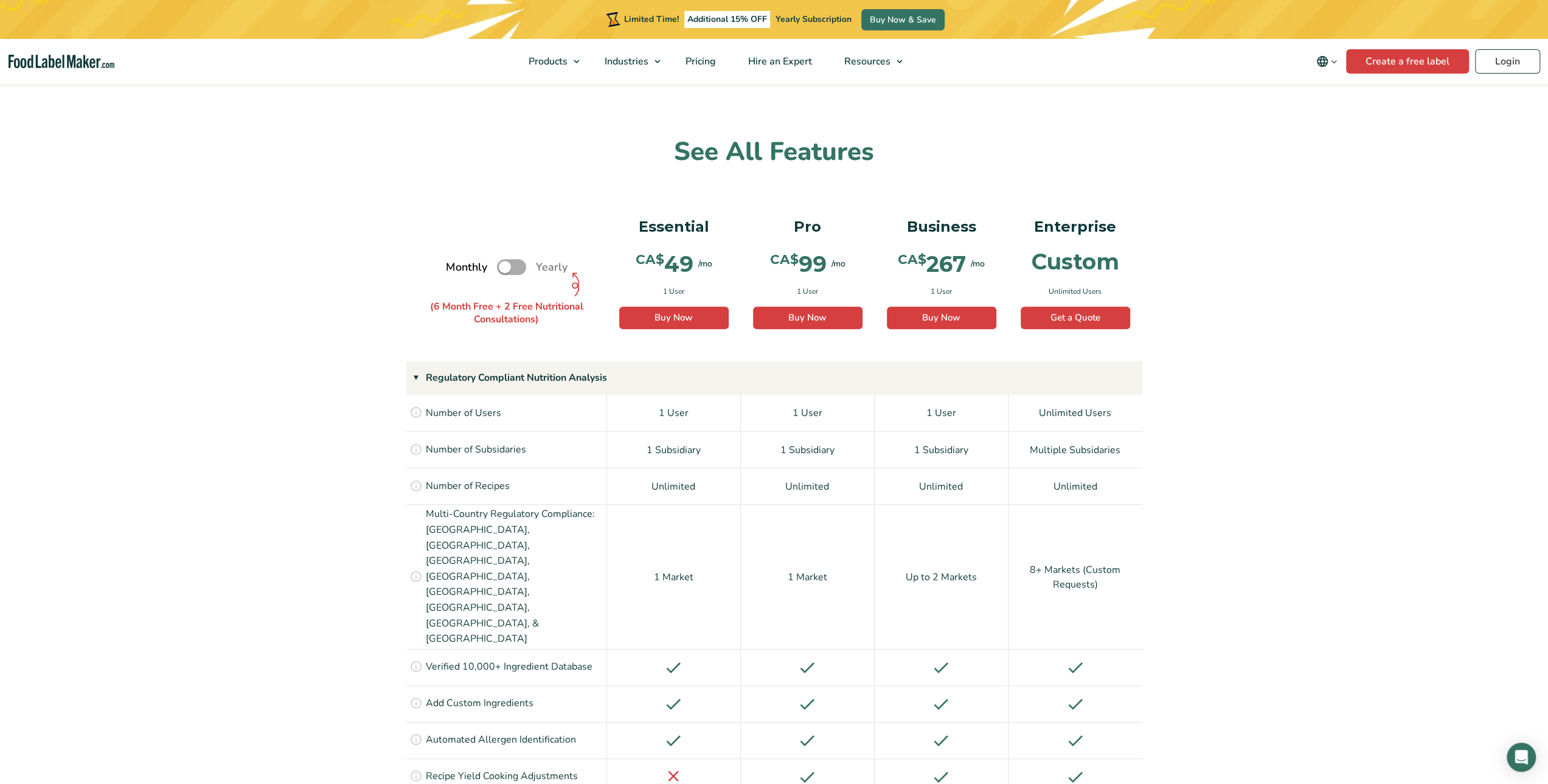
scroll to position [730, 0]
click at [520, 266] on label "Toggle" at bounding box center [511, 267] width 29 height 16
click at [456, 266] on input "Toggle" at bounding box center [453, 267] width 8 height 8
checkbox input "true"
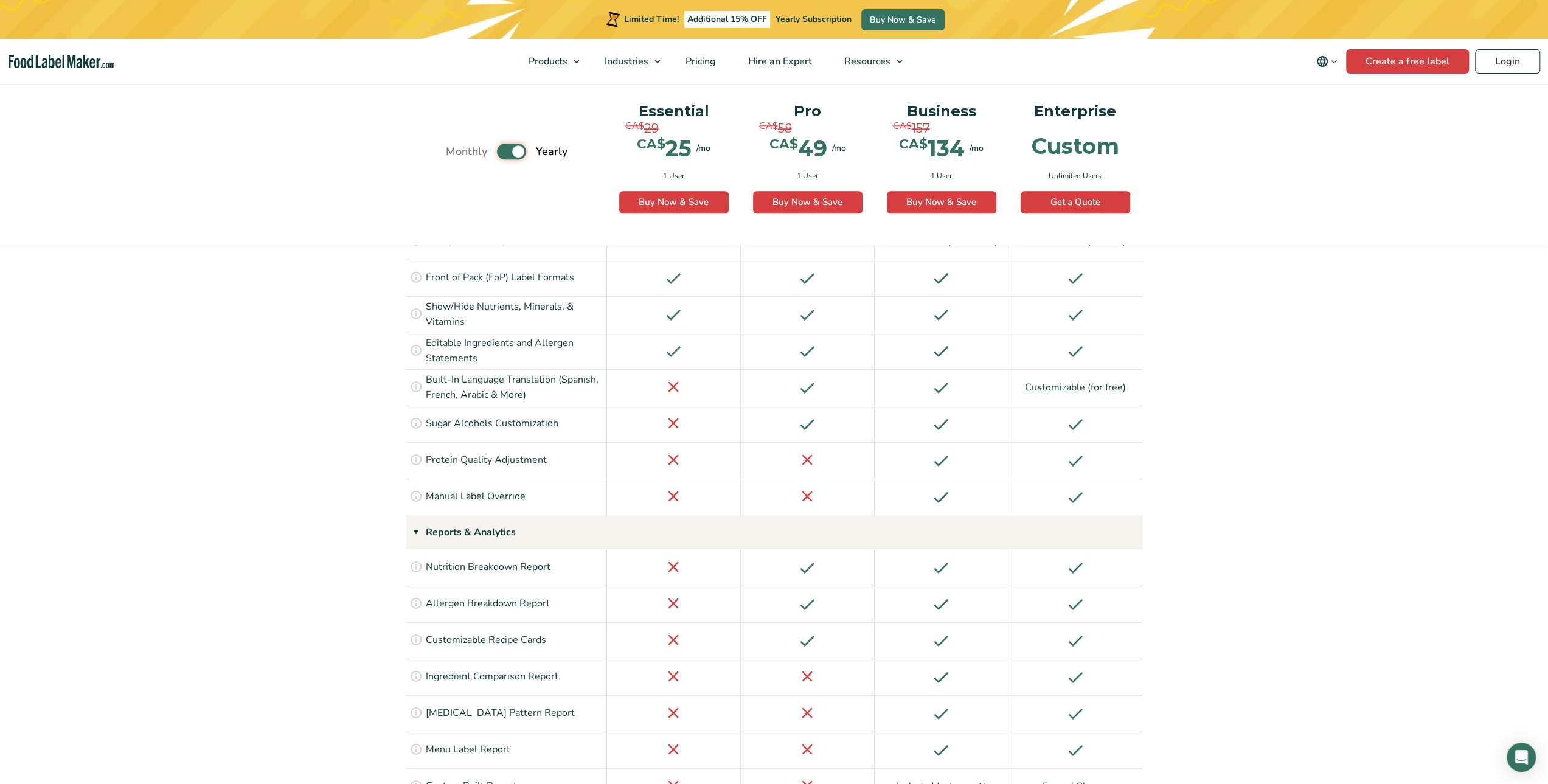
scroll to position [1338, 0]
drag, startPoint x: 465, startPoint y: 505, endPoint x: 534, endPoint y: 505, distance: 69.0
click at [534, 593] on p "Allergen Breakdown Report" at bounding box center [488, 601] width 124 height 16
click at [531, 630] on p "Customizable Recipe Cards" at bounding box center [486, 638] width 120 height 16
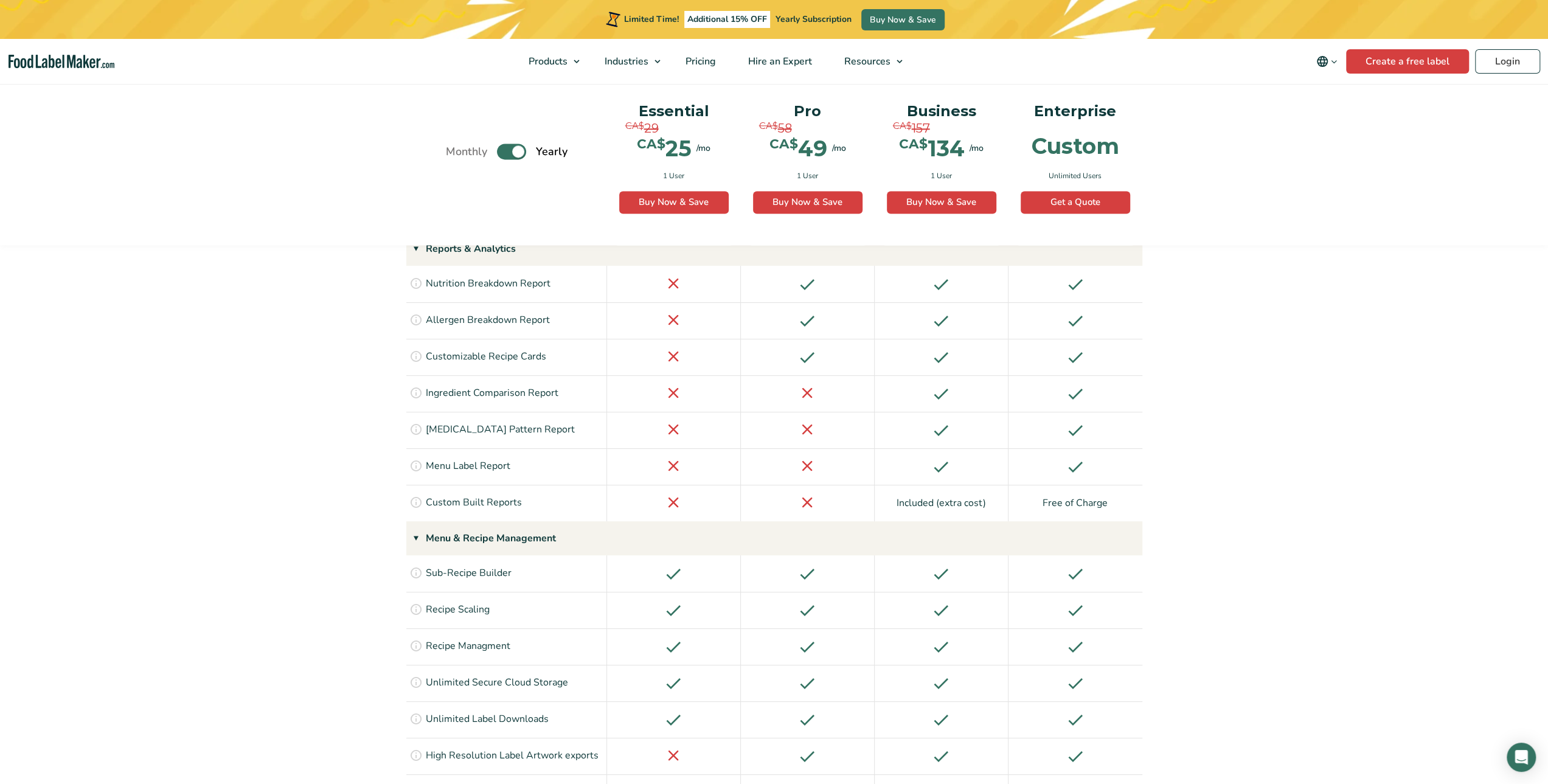
scroll to position [1621, 0]
click at [1512, 63] on link "Login" at bounding box center [1508, 61] width 65 height 24
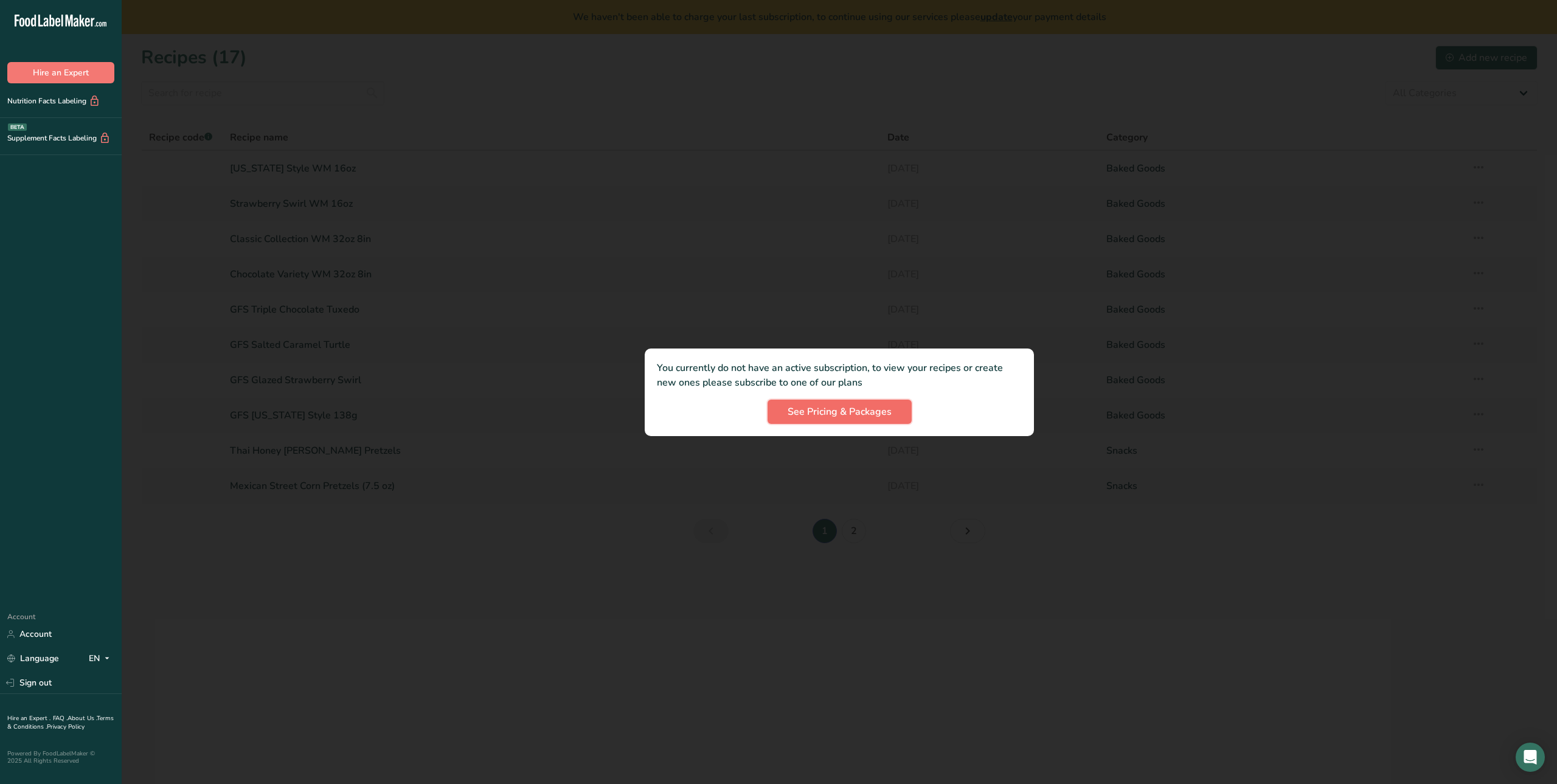
click at [821, 409] on span "See Pricing & Packages" at bounding box center [839, 411] width 104 height 15
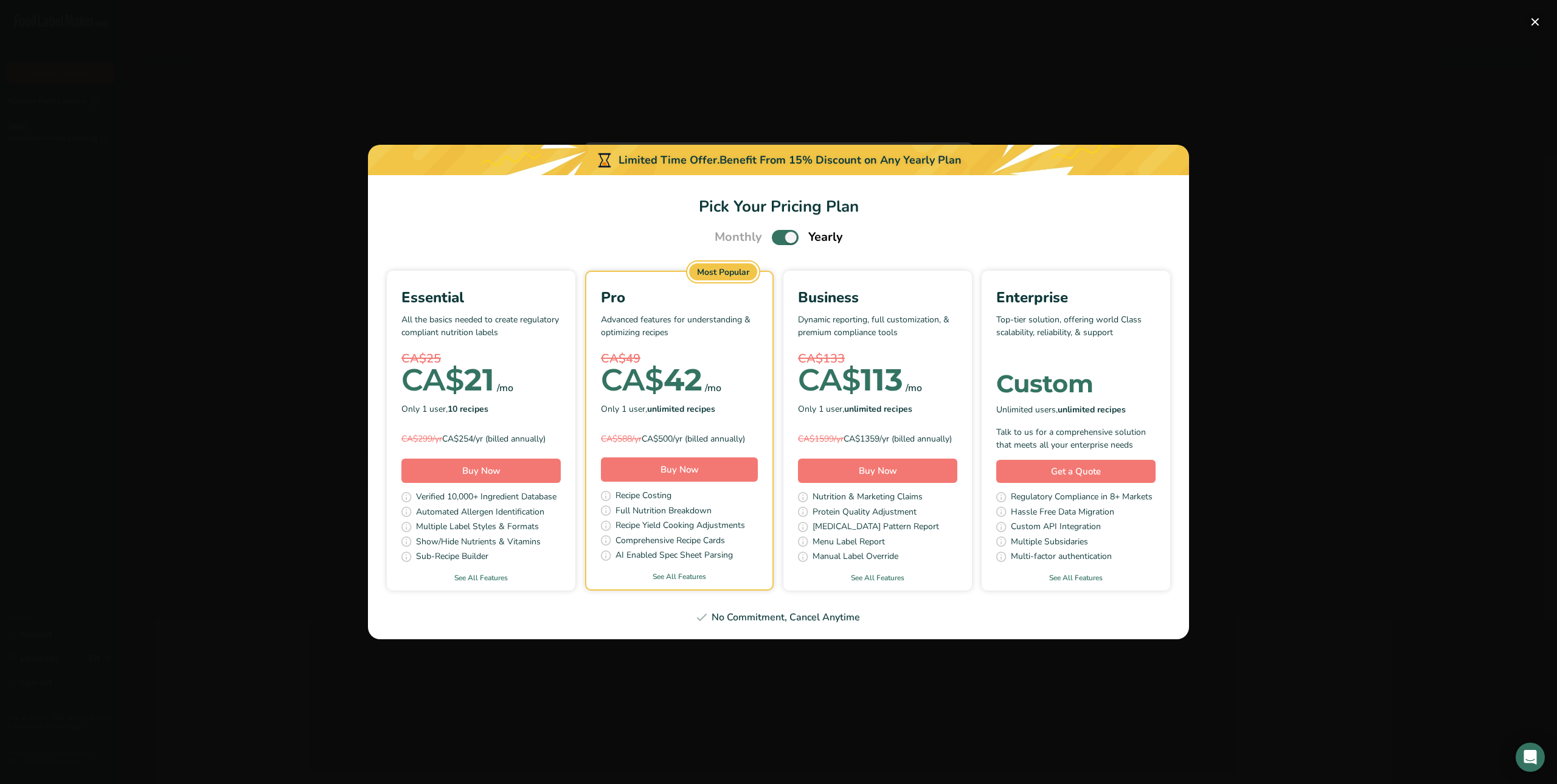
click at [1539, 19] on button "Pick Your Pricing Plan Modal" at bounding box center [1535, 21] width 19 height 19
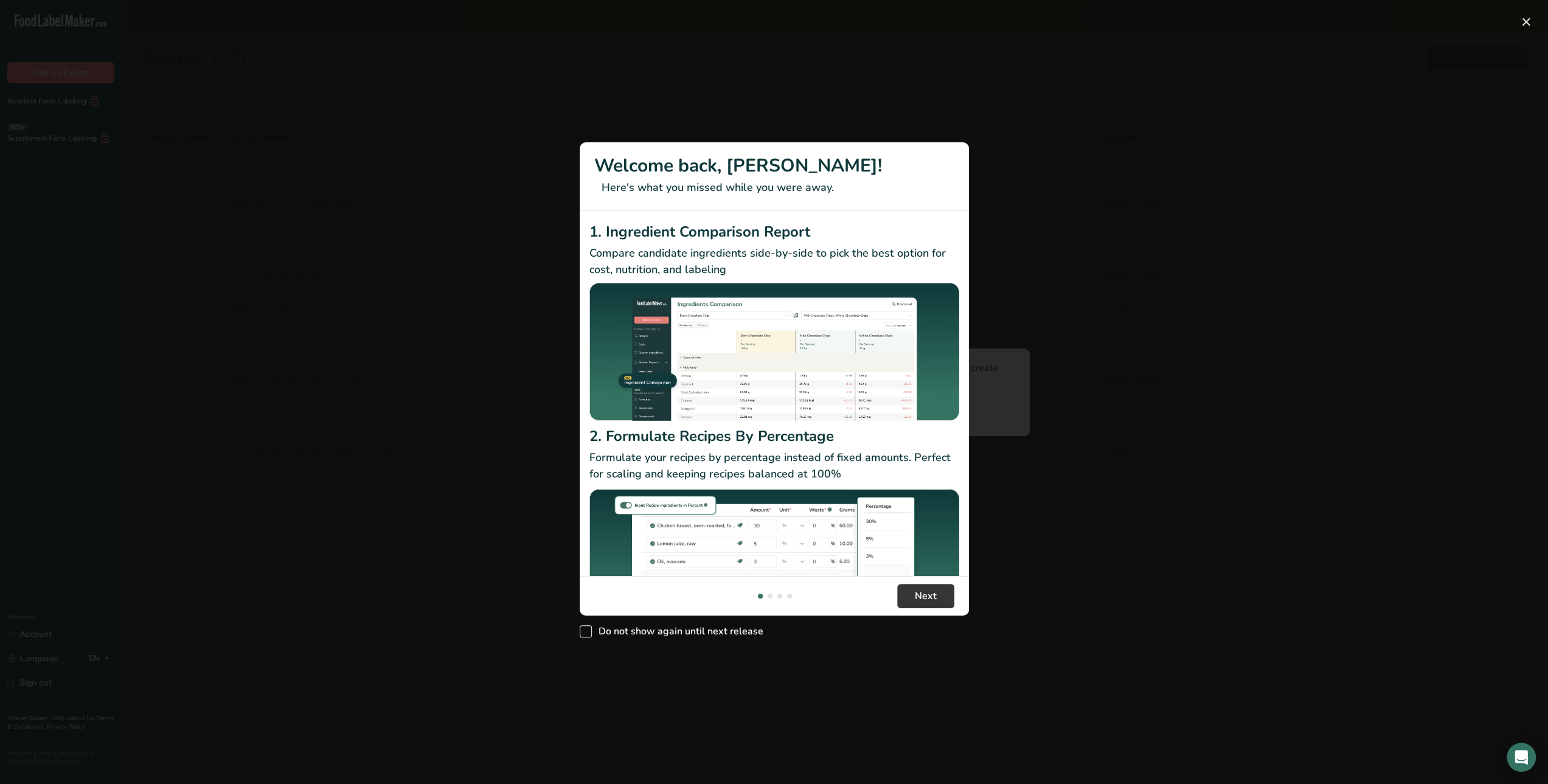
click at [601, 628] on span "Do not show again until next release" at bounding box center [677, 631] width 171 height 12
click at [588, 628] on input "Do not show again until next release" at bounding box center [584, 632] width 8 height 8
checkbox input "true"
click at [928, 599] on span "Next" at bounding box center [925, 596] width 22 height 15
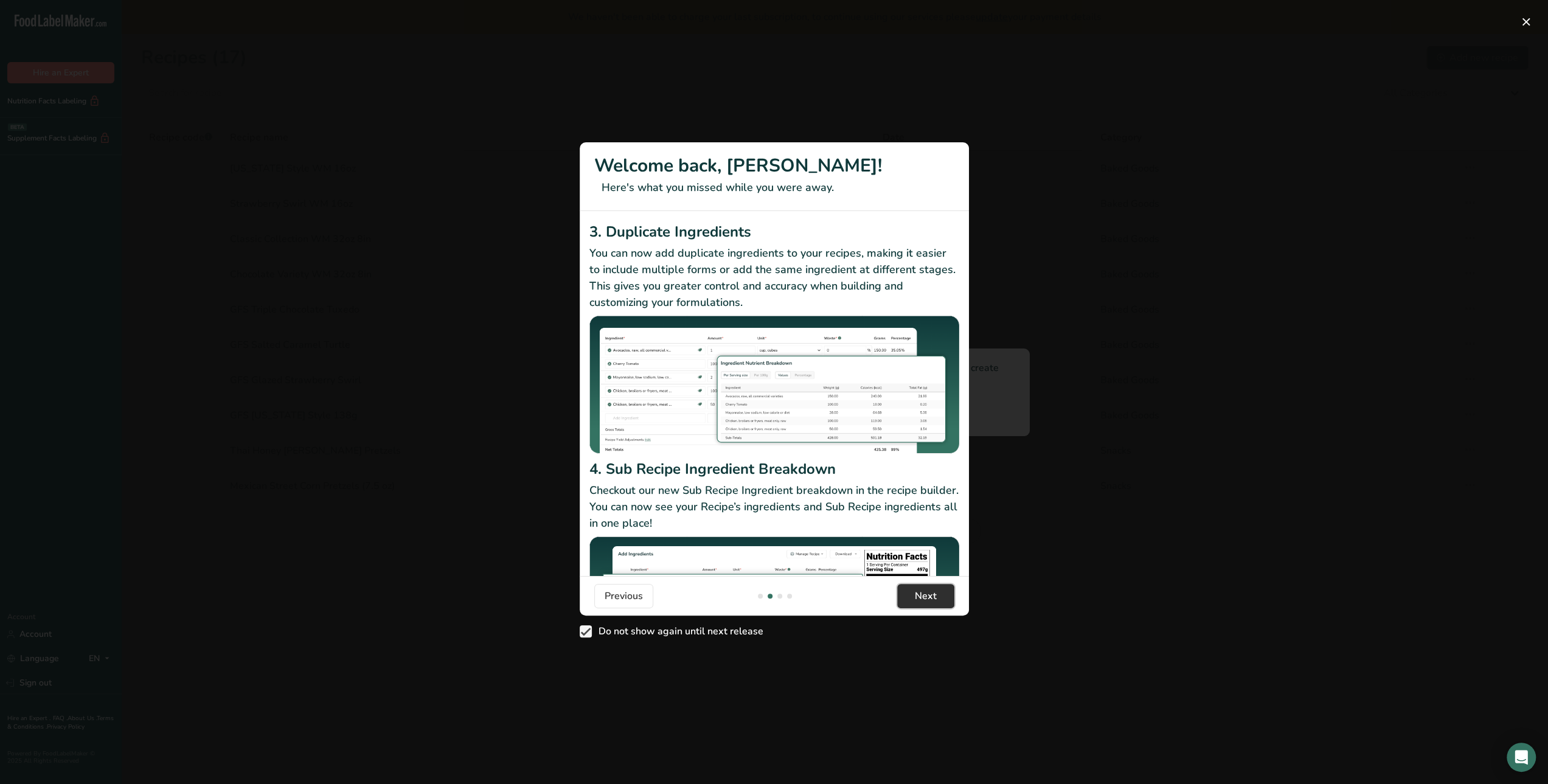
click at [928, 599] on span "Next" at bounding box center [925, 596] width 22 height 15
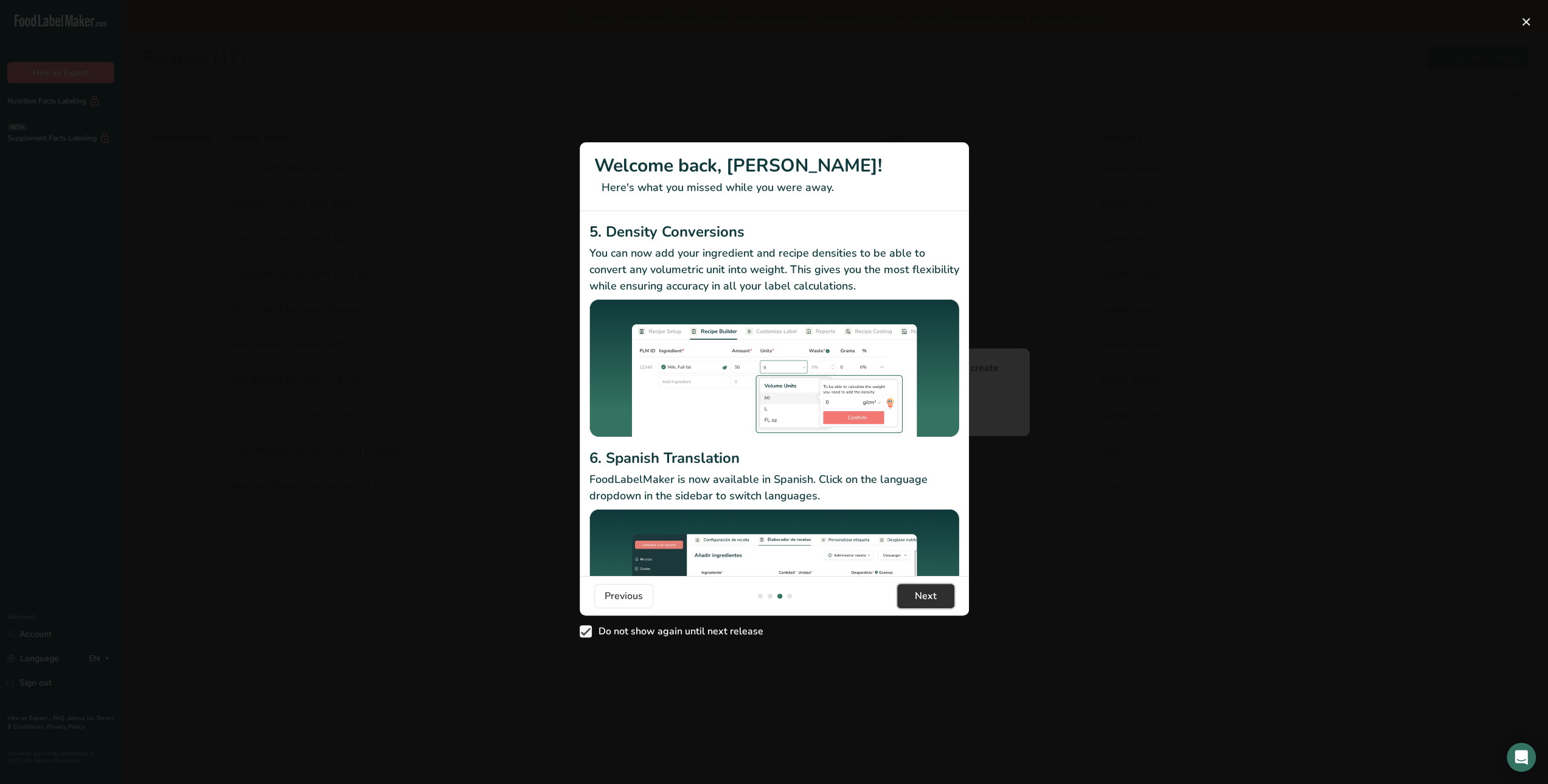
click at [928, 599] on span "Next" at bounding box center [925, 596] width 22 height 15
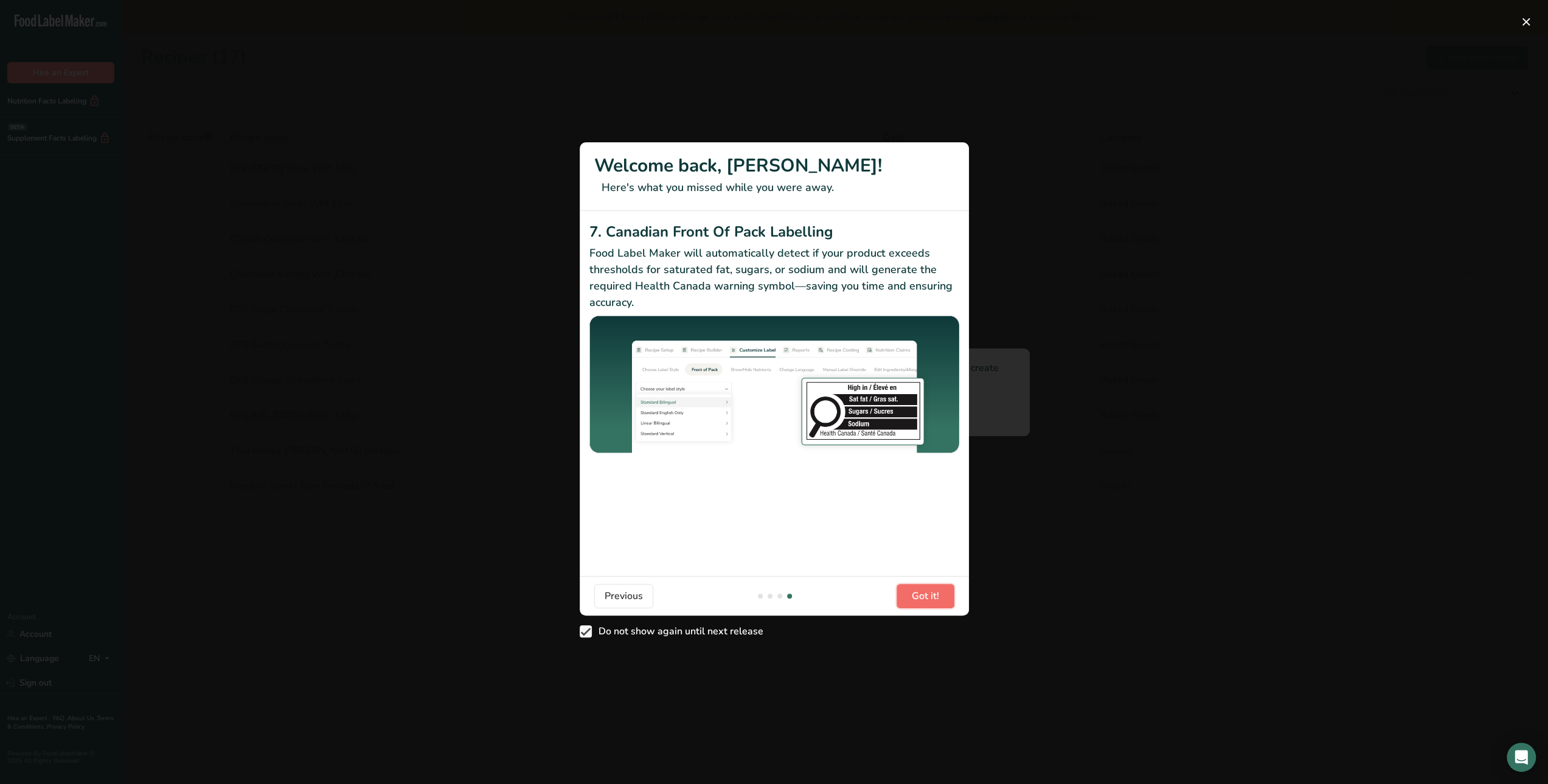
click at [928, 599] on span "Got it!" at bounding box center [925, 596] width 28 height 15
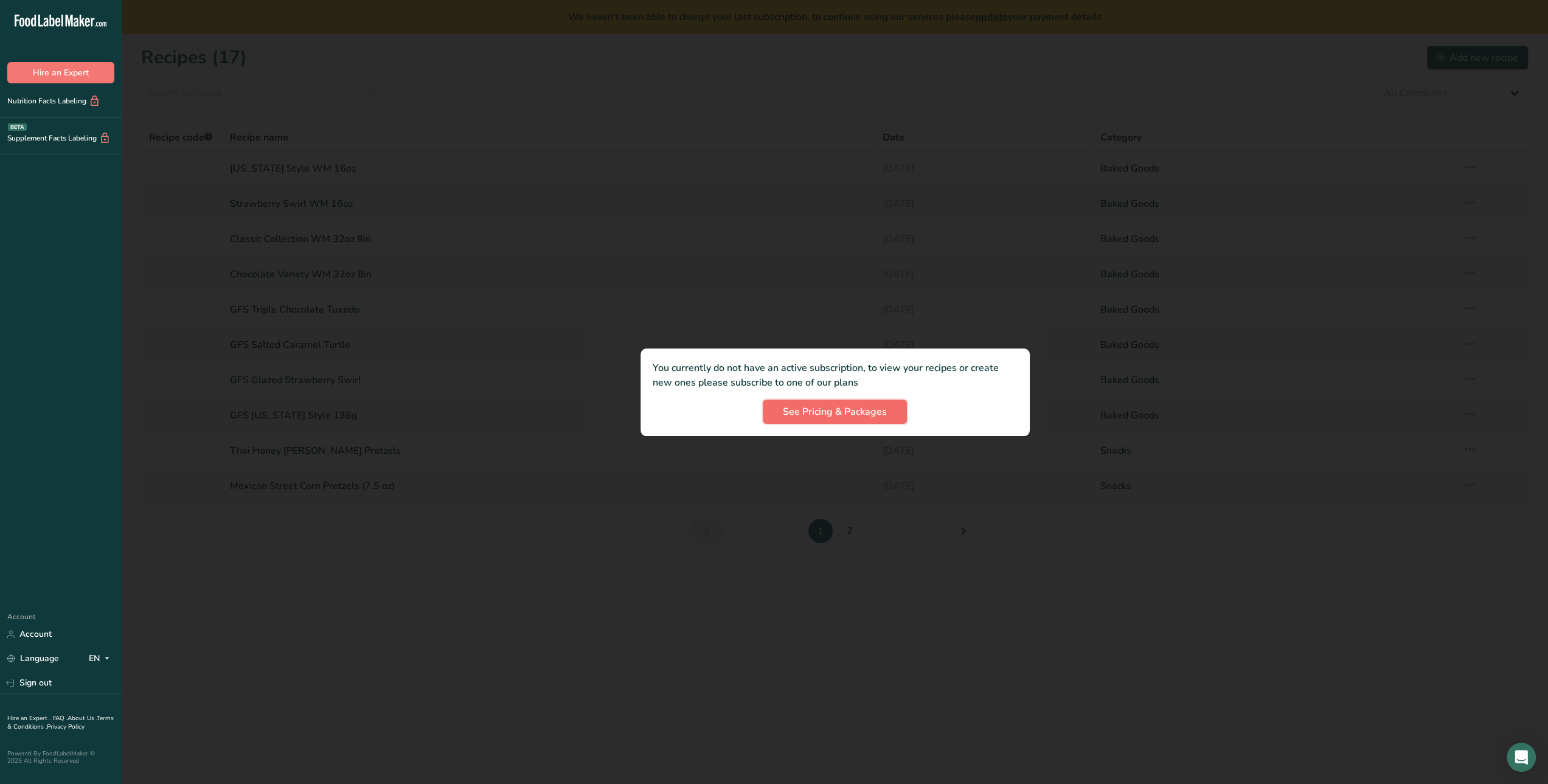
click at [852, 414] on span "See Pricing & Packages" at bounding box center [835, 411] width 104 height 15
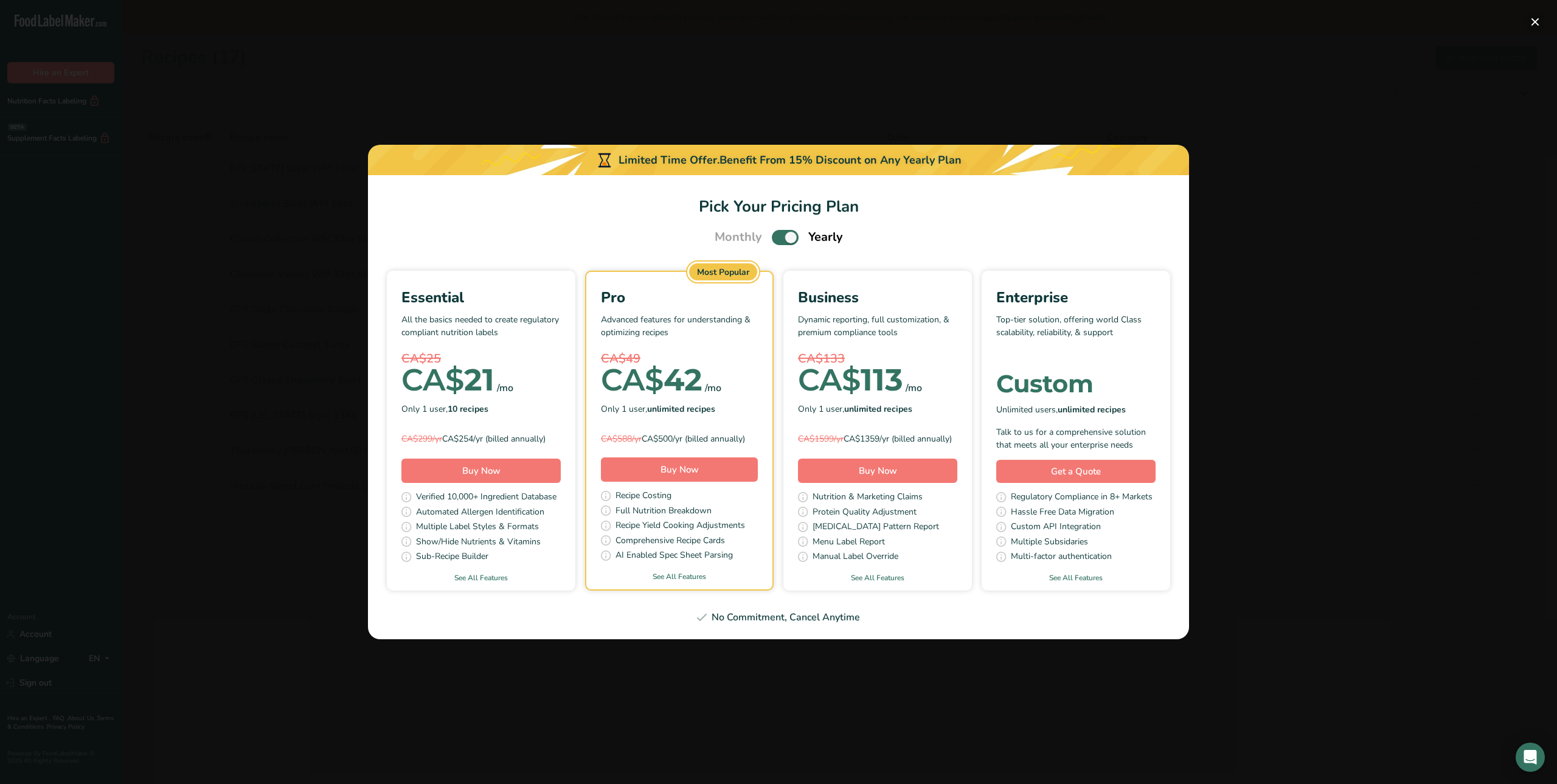
click at [1531, 21] on button "Pick Your Pricing Plan Modal" at bounding box center [1535, 21] width 19 height 19
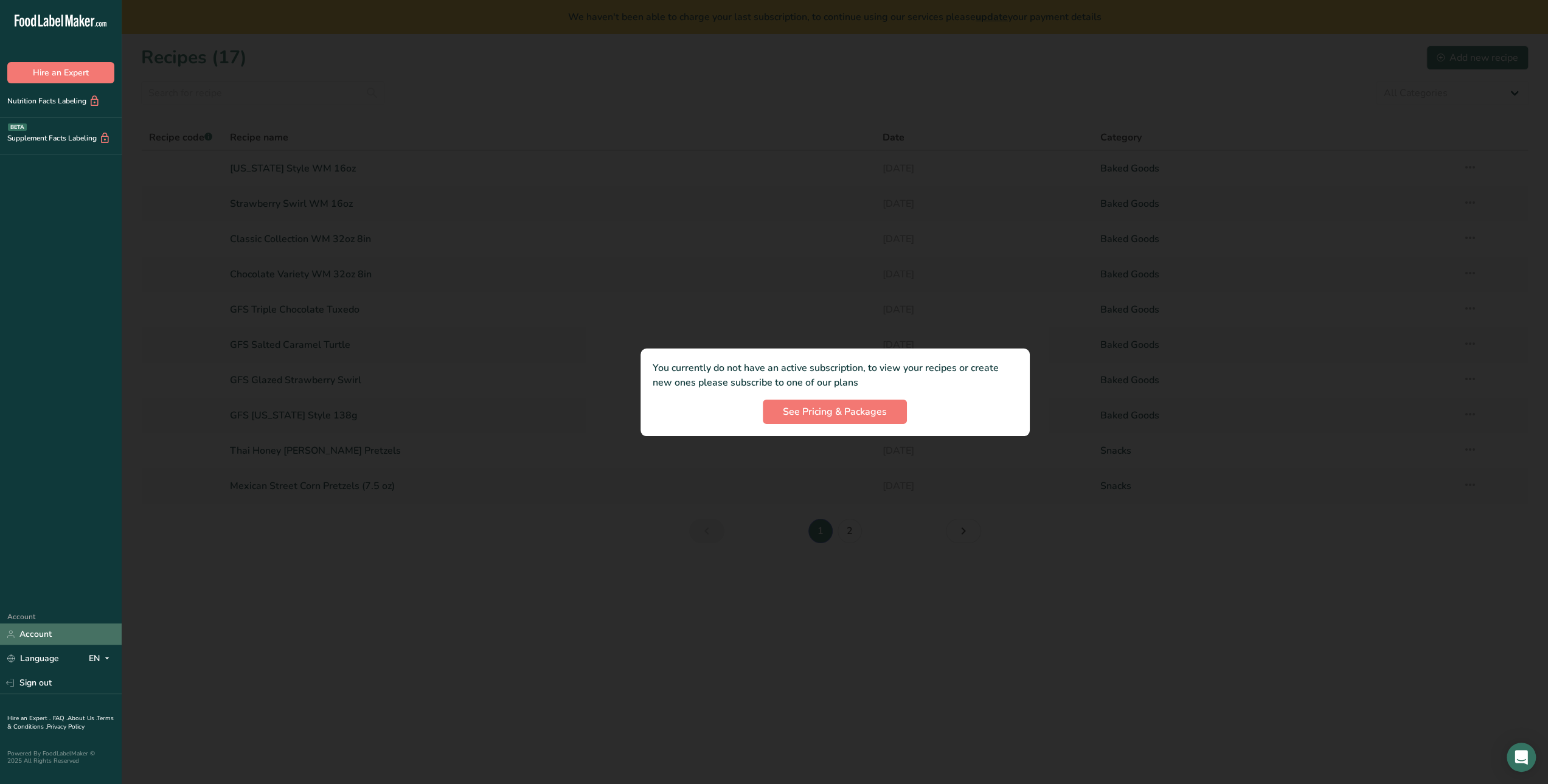
click at [28, 637] on link "Account" at bounding box center [60, 634] width 122 height 21
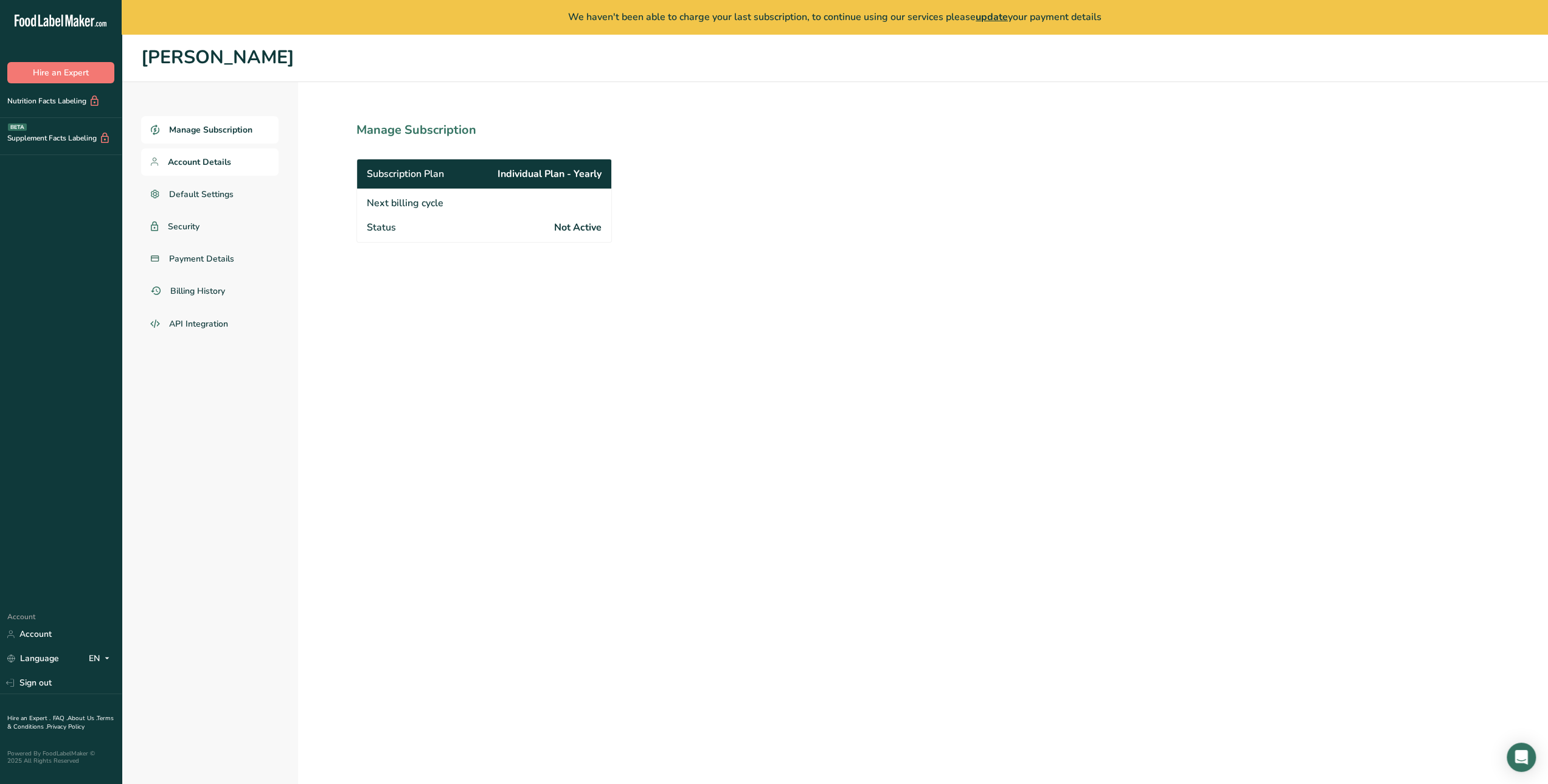
click at [169, 158] on span "Account Details" at bounding box center [199, 162] width 63 height 13
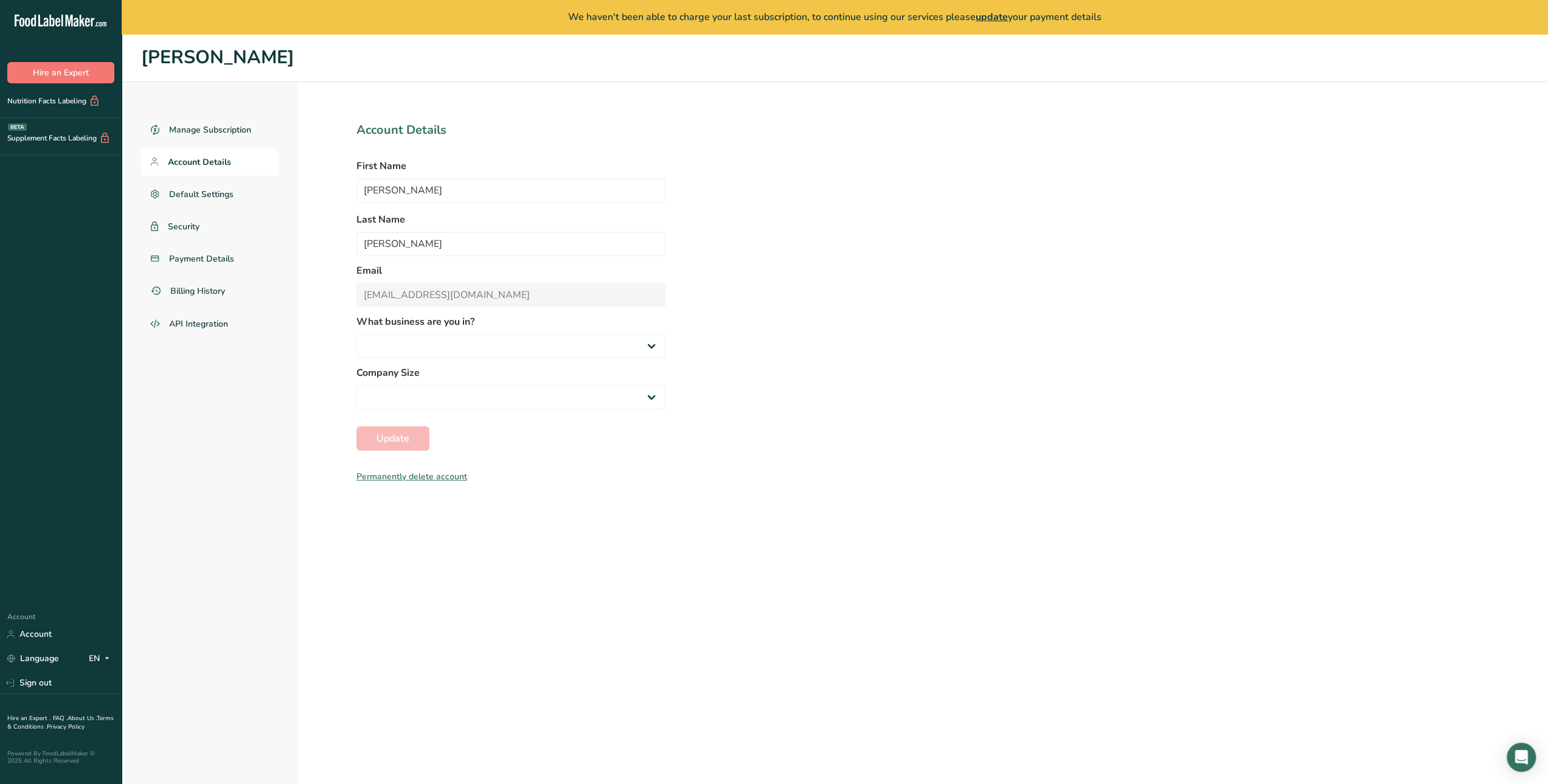
select select
click at [191, 260] on span "Payment Details" at bounding box center [202, 258] width 66 height 13
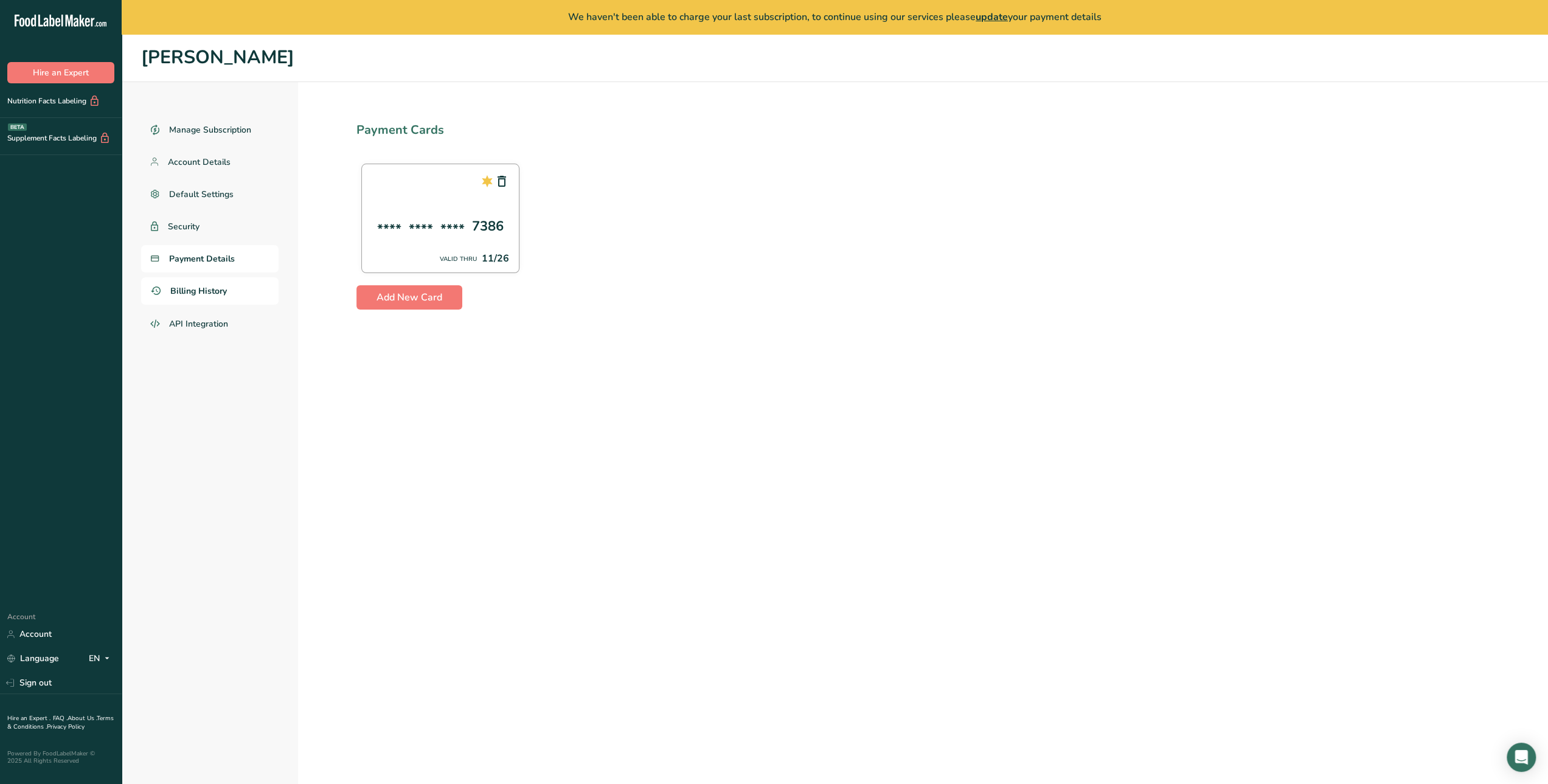
click at [192, 295] on span "Billing History" at bounding box center [199, 291] width 56 height 13
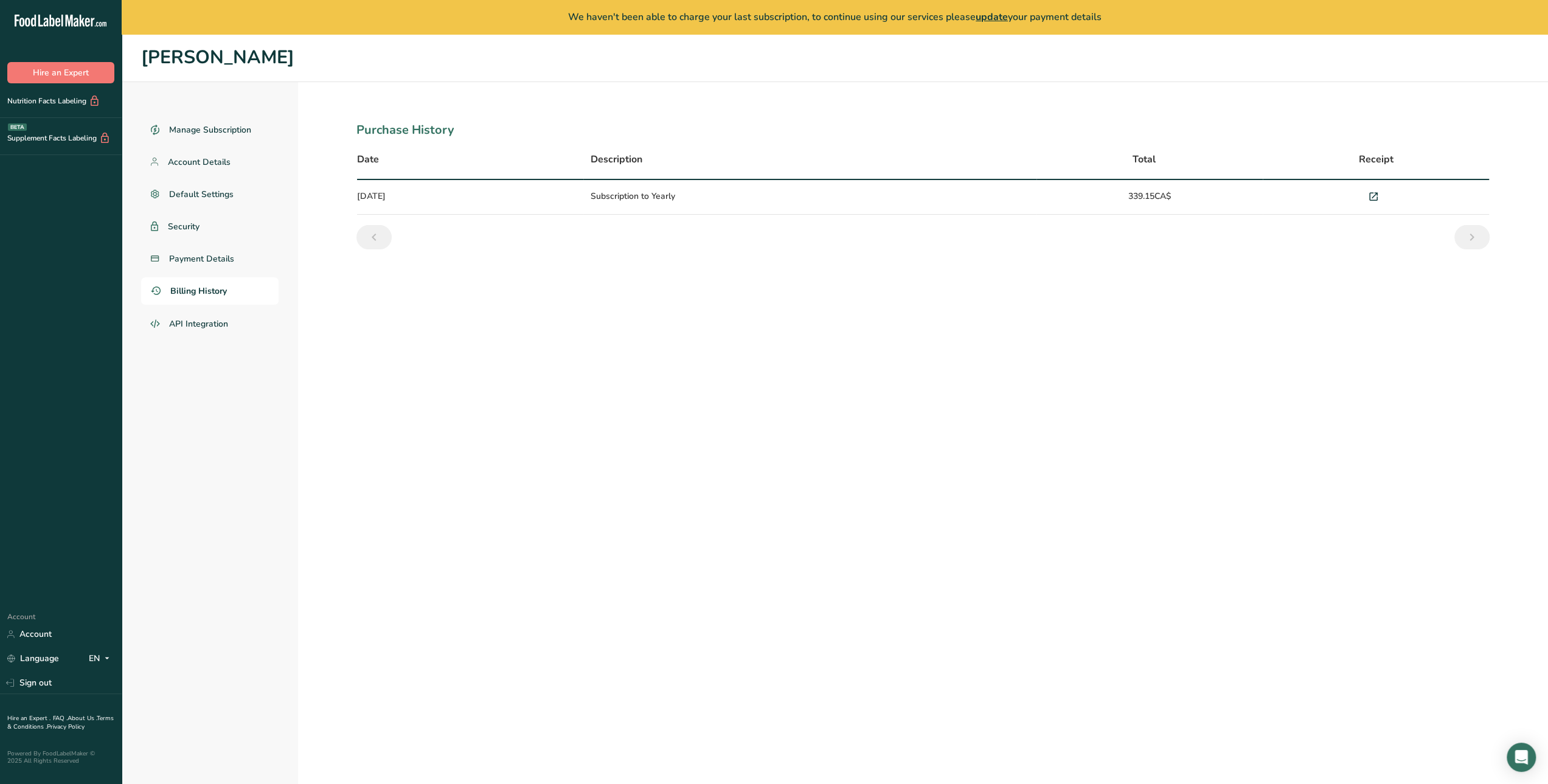
drag, startPoint x: 1128, startPoint y: 194, endPoint x: 1184, endPoint y: 193, distance: 56.0
click at [1184, 193] on td "339.15CA$" at bounding box center [1150, 197] width 226 height 35
click at [1229, 191] on td "339.15CA$" at bounding box center [1150, 197] width 226 height 35
click at [672, 199] on td "Subscription to Yearly" at bounding box center [810, 197] width 453 height 35
click at [186, 324] on span "API Integration" at bounding box center [199, 324] width 60 height 13
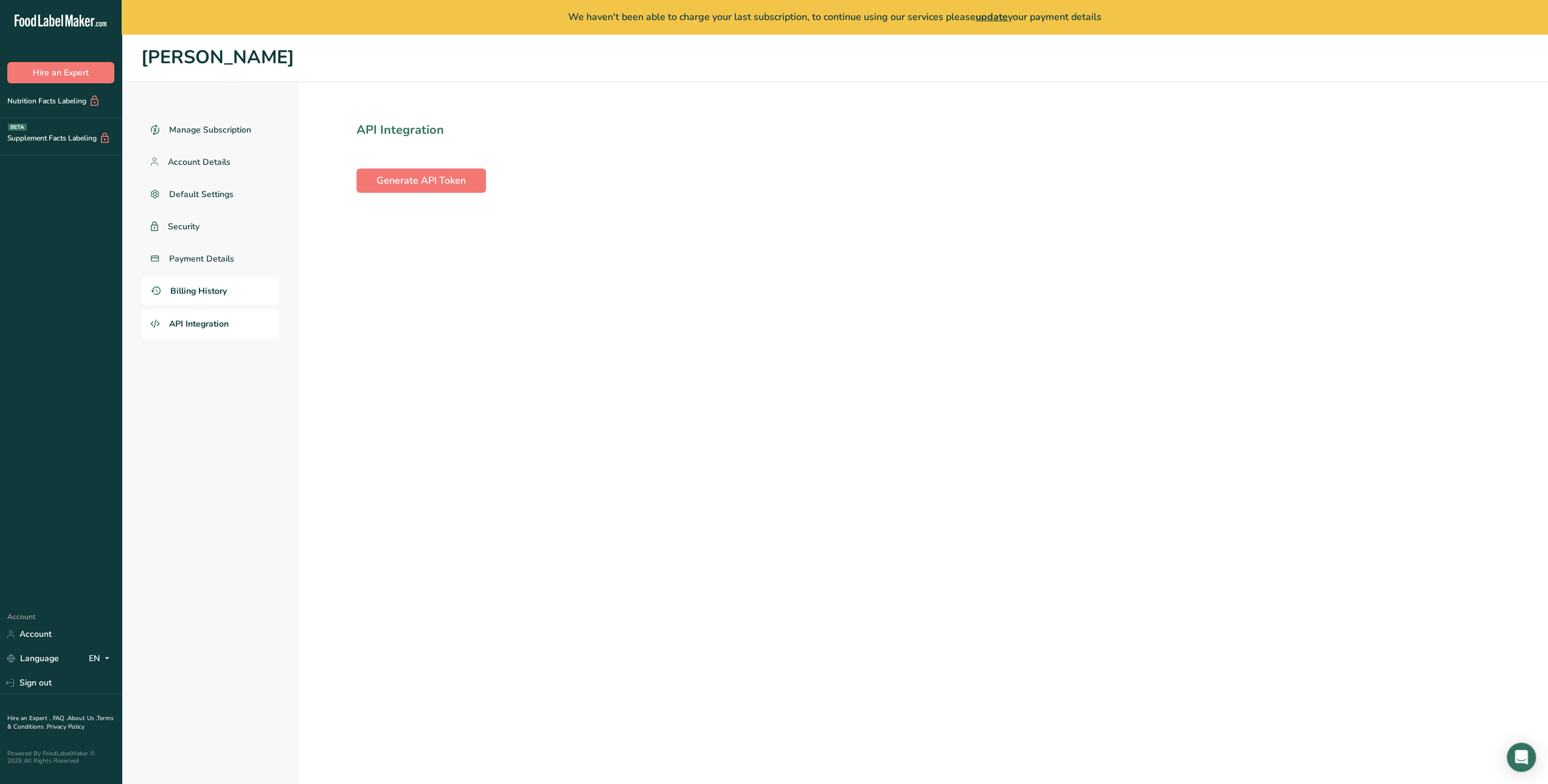
click at [191, 291] on span "Billing History" at bounding box center [199, 291] width 56 height 13
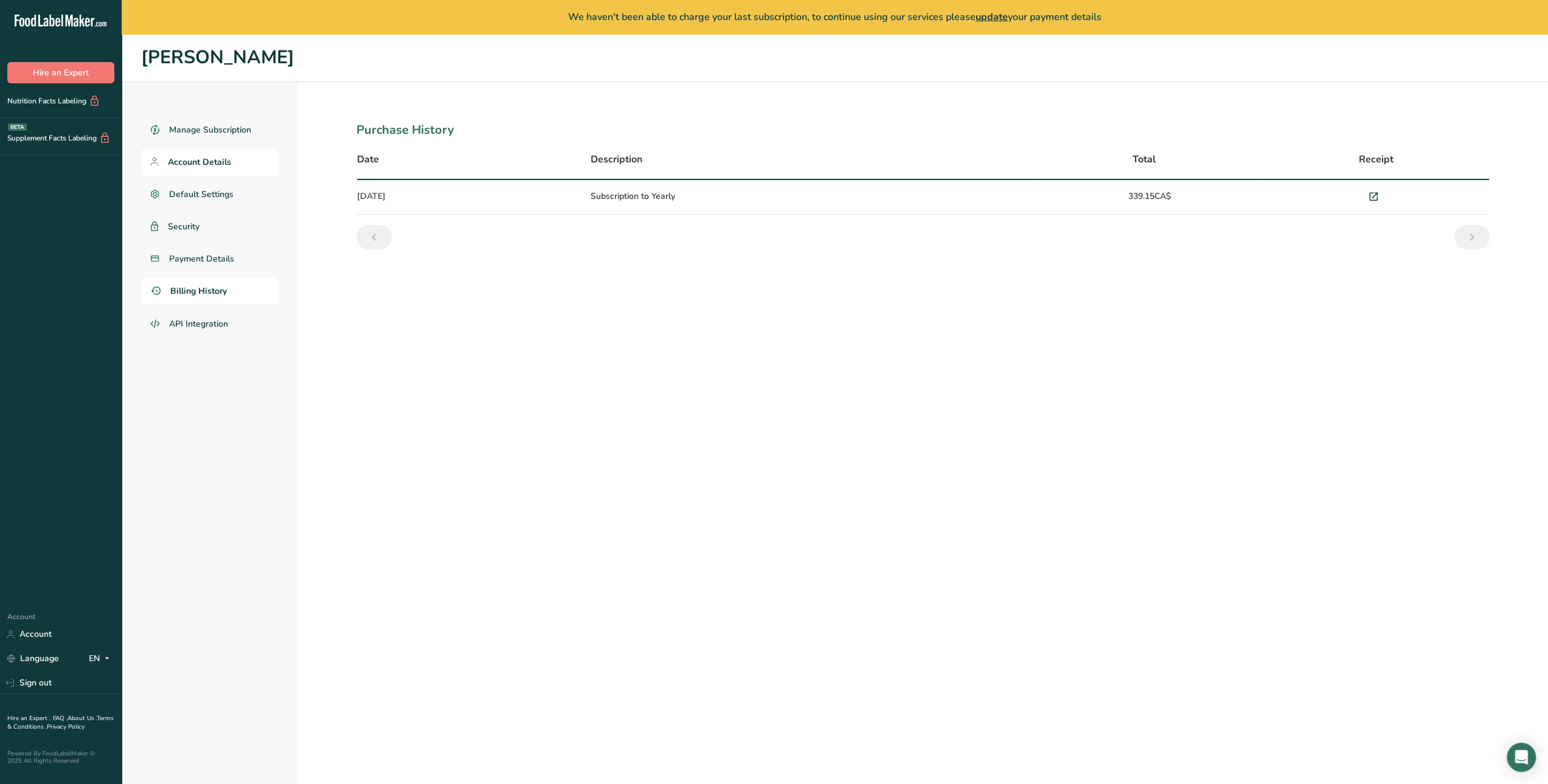
click at [185, 164] on span "Account Details" at bounding box center [199, 162] width 63 height 13
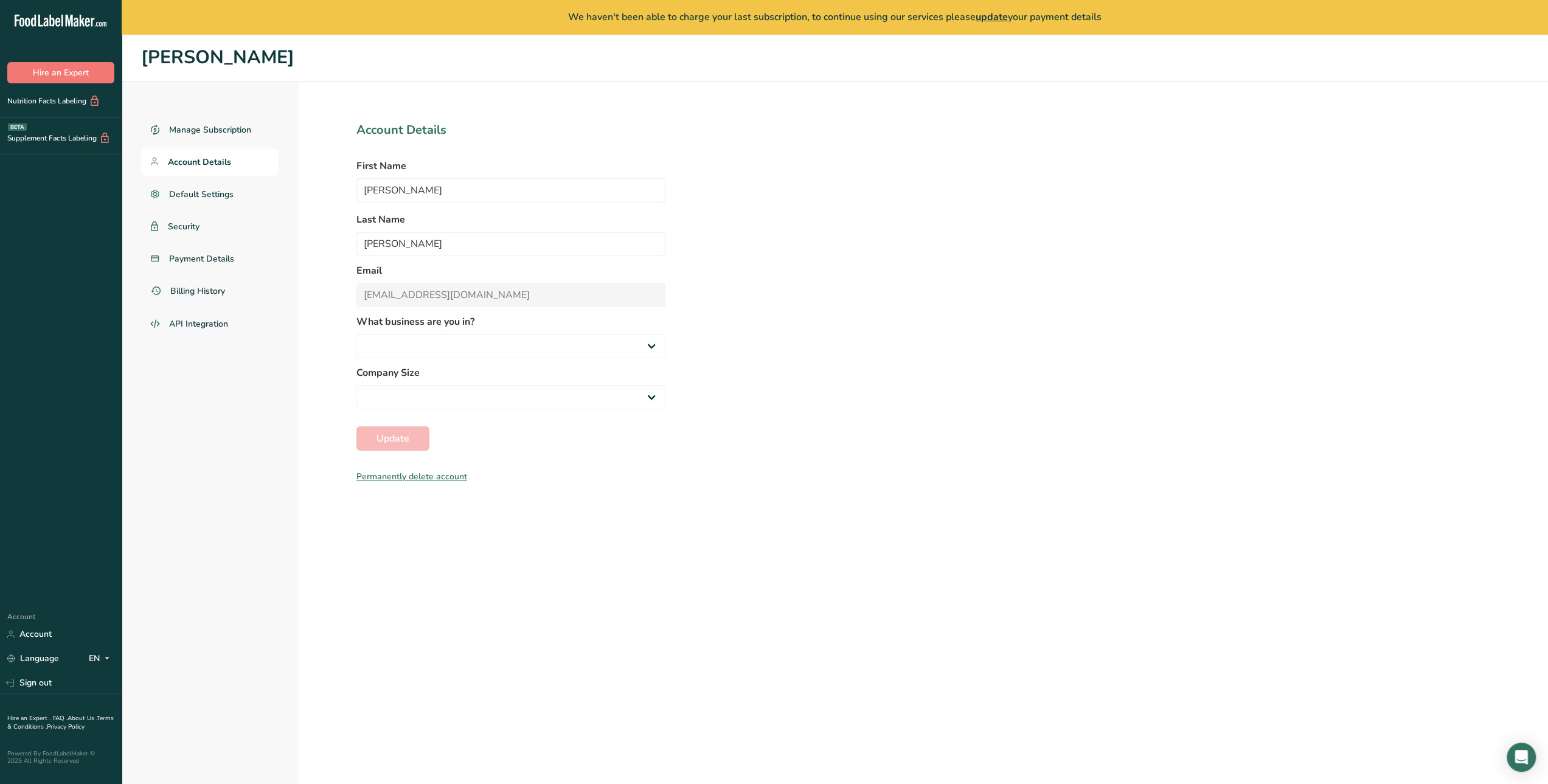
select select "1"
click at [197, 131] on span "Manage Subscription" at bounding box center [211, 130] width 83 height 13
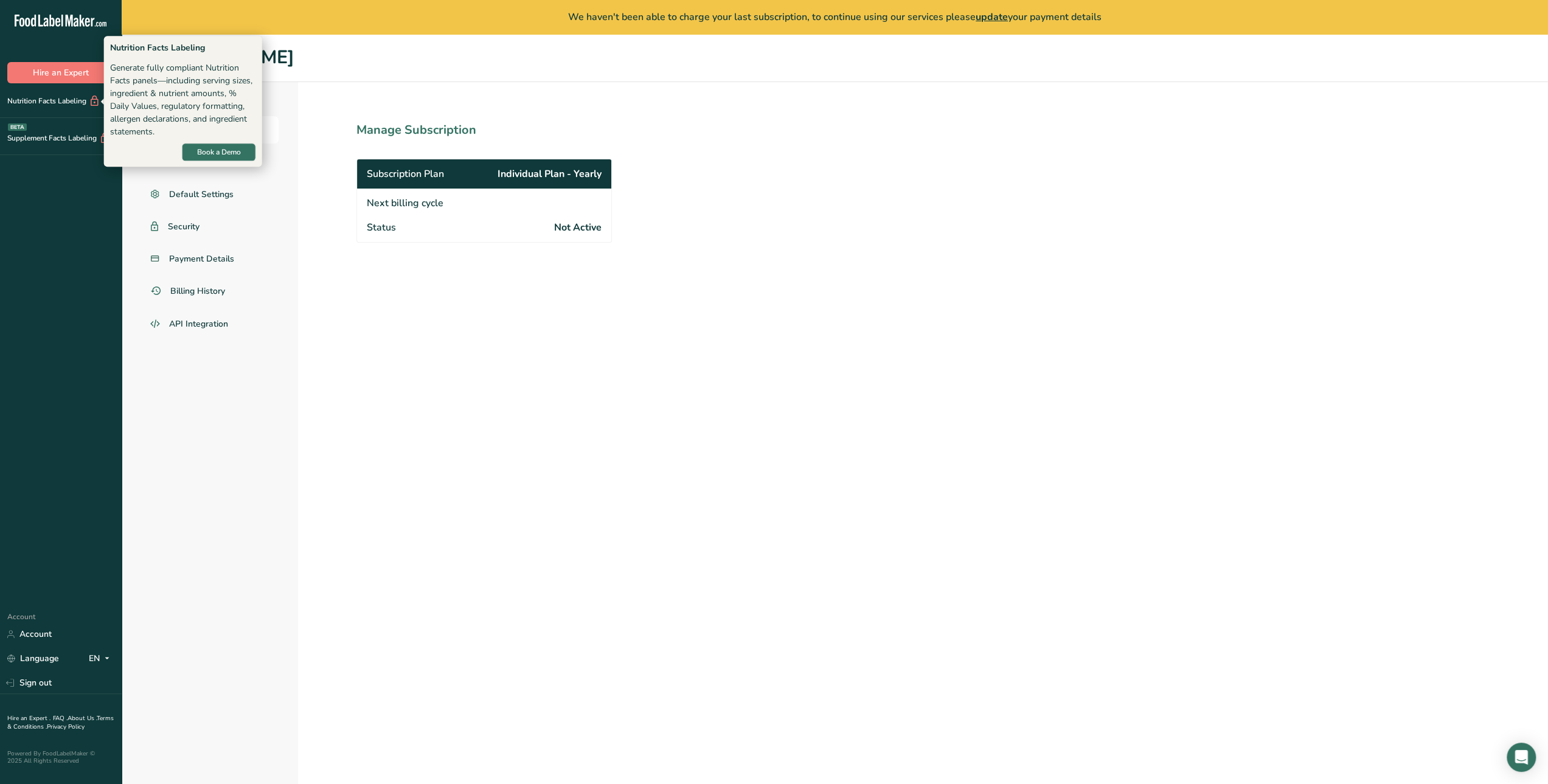
click at [49, 103] on div "Nutrition Facts Labeling" at bounding box center [50, 101] width 100 height 13
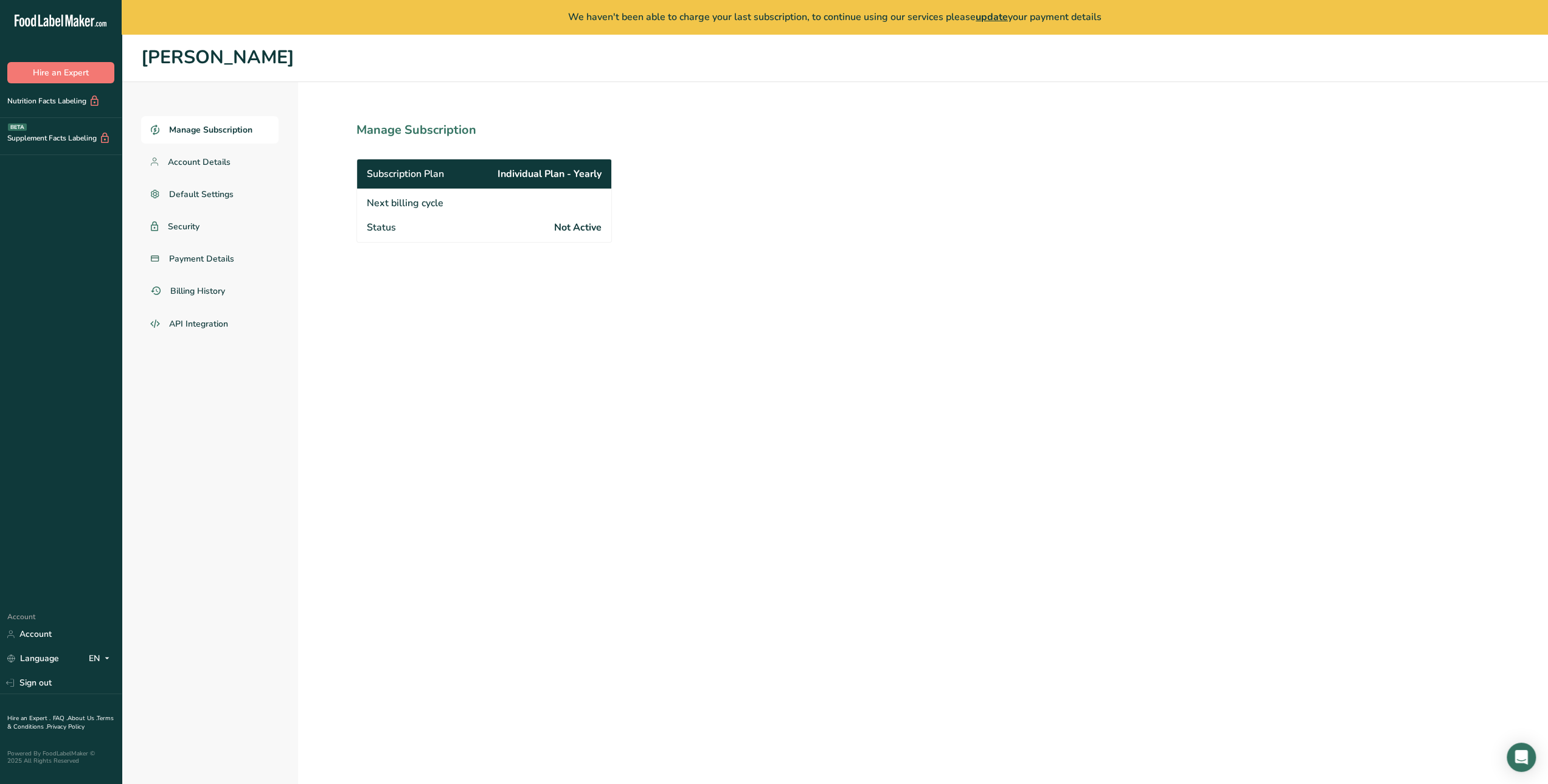
click at [94, 102] on icon at bounding box center [94, 101] width 11 height 13
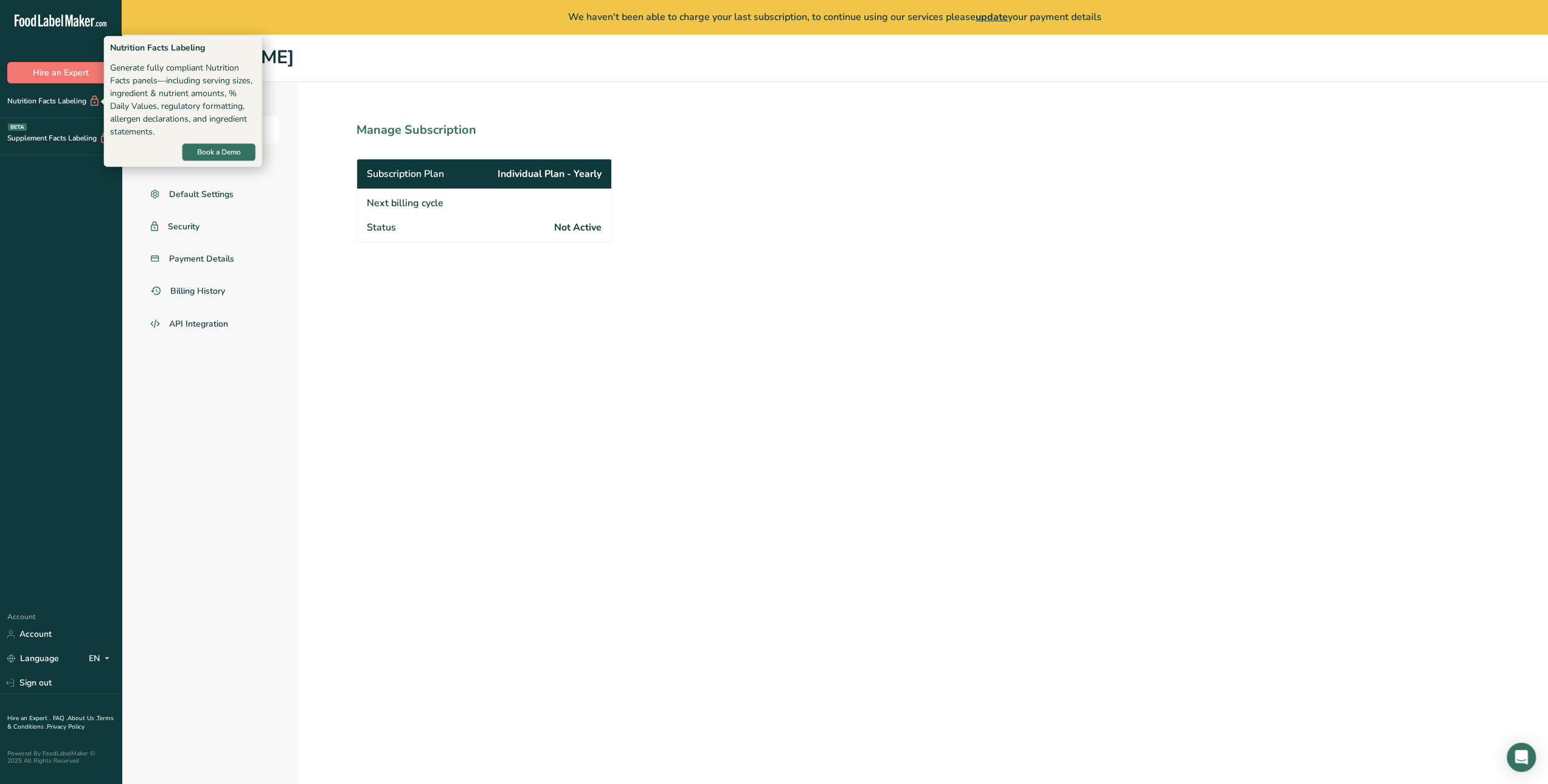
click at [64, 102] on div "Nutrition Facts Labeling" at bounding box center [50, 101] width 100 height 13
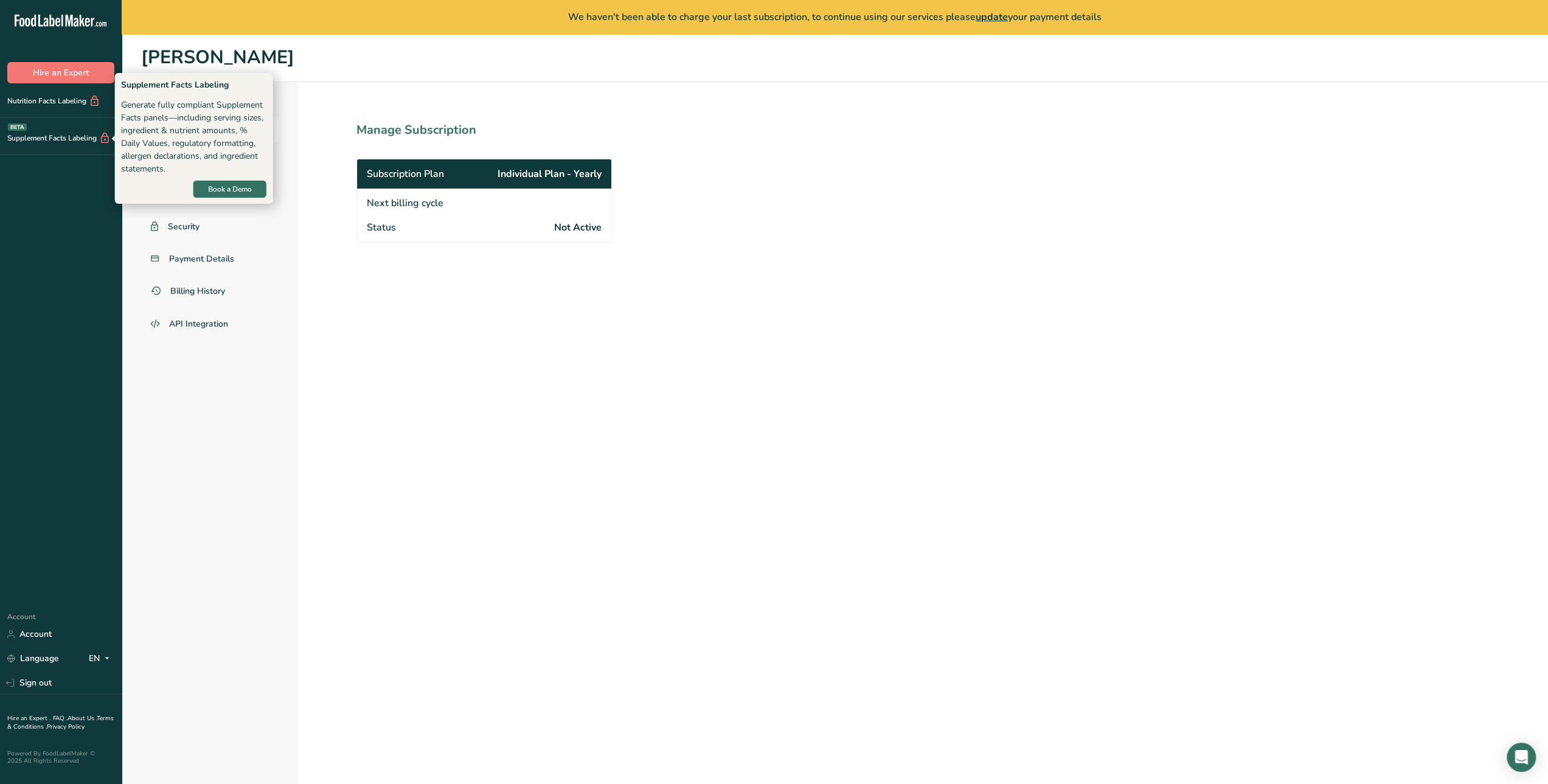
click at [40, 138] on div "Supplement Facts Labeling BETA" at bounding box center [55, 138] width 111 height 13
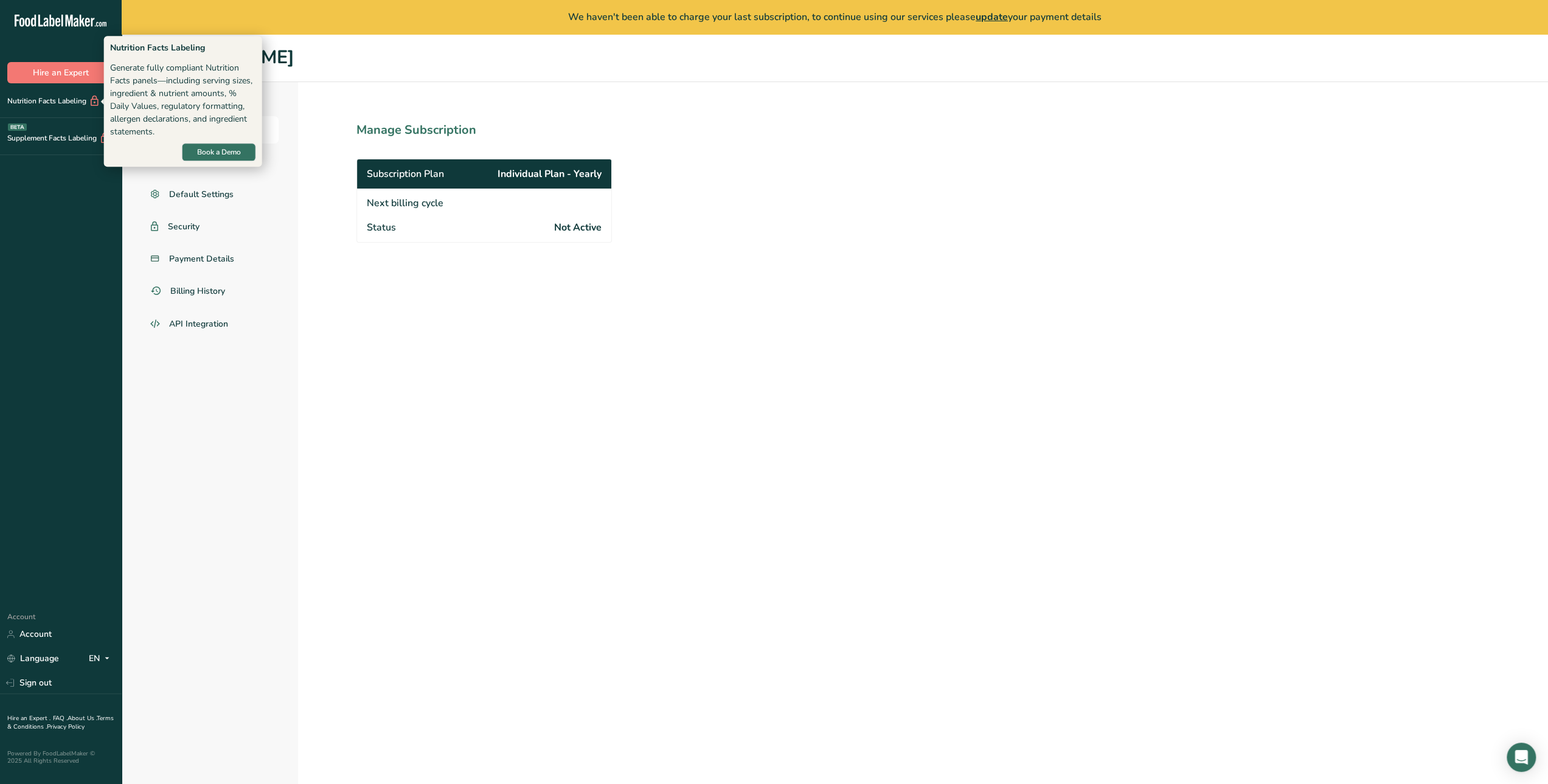
click at [95, 100] on icon at bounding box center [94, 101] width 11 height 13
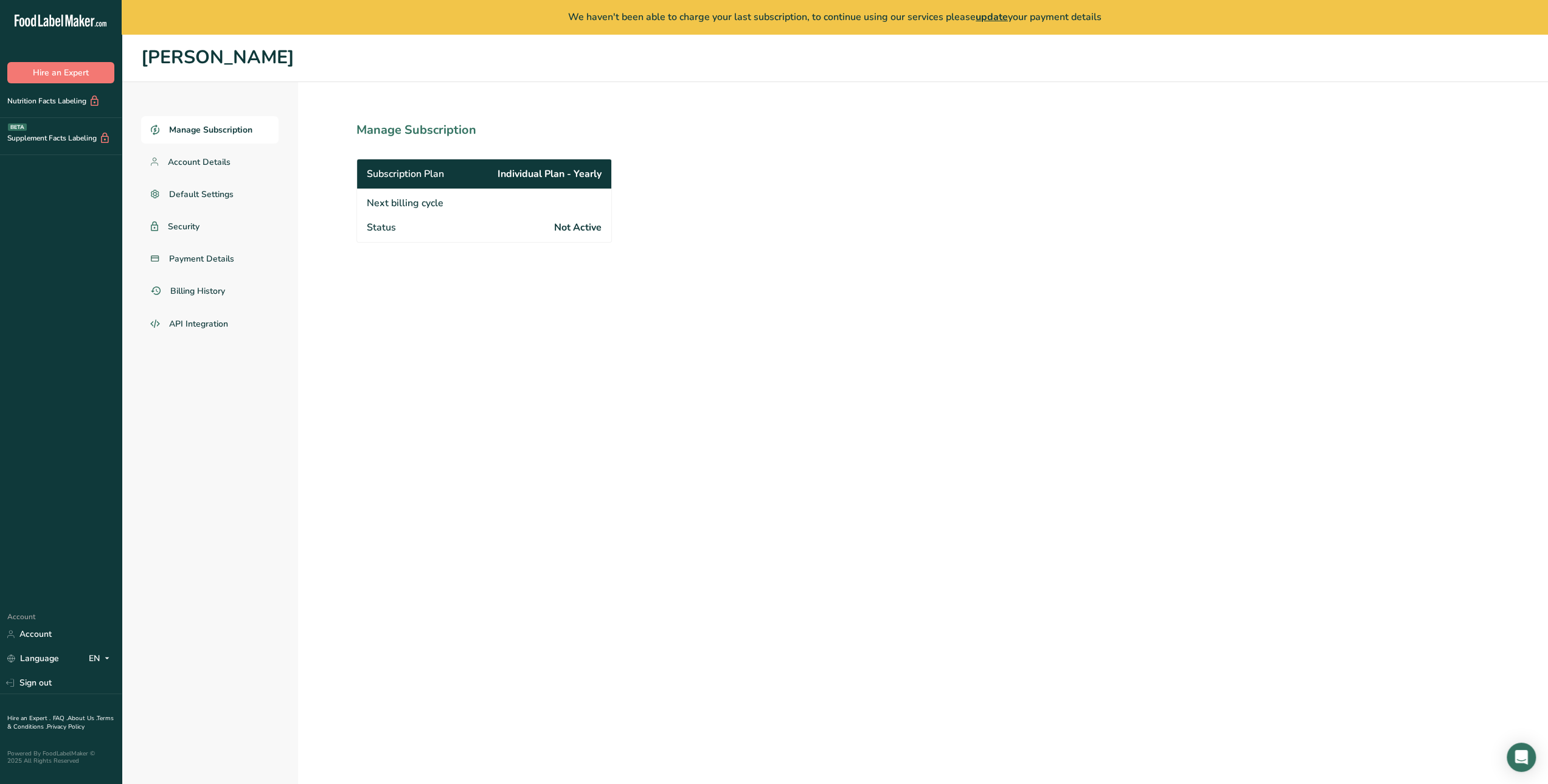
click at [205, 124] on span "Manage Subscription" at bounding box center [211, 130] width 83 height 13
click at [555, 176] on span "Individual Plan - Yearly" at bounding box center [549, 174] width 104 height 15
drag, startPoint x: 374, startPoint y: 201, endPoint x: 455, endPoint y: 201, distance: 81.0
click at [455, 201] on div "Next billing cycle" at bounding box center [484, 202] width 255 height 27
click at [508, 175] on span "Individual Plan - Yearly" at bounding box center [549, 174] width 104 height 15
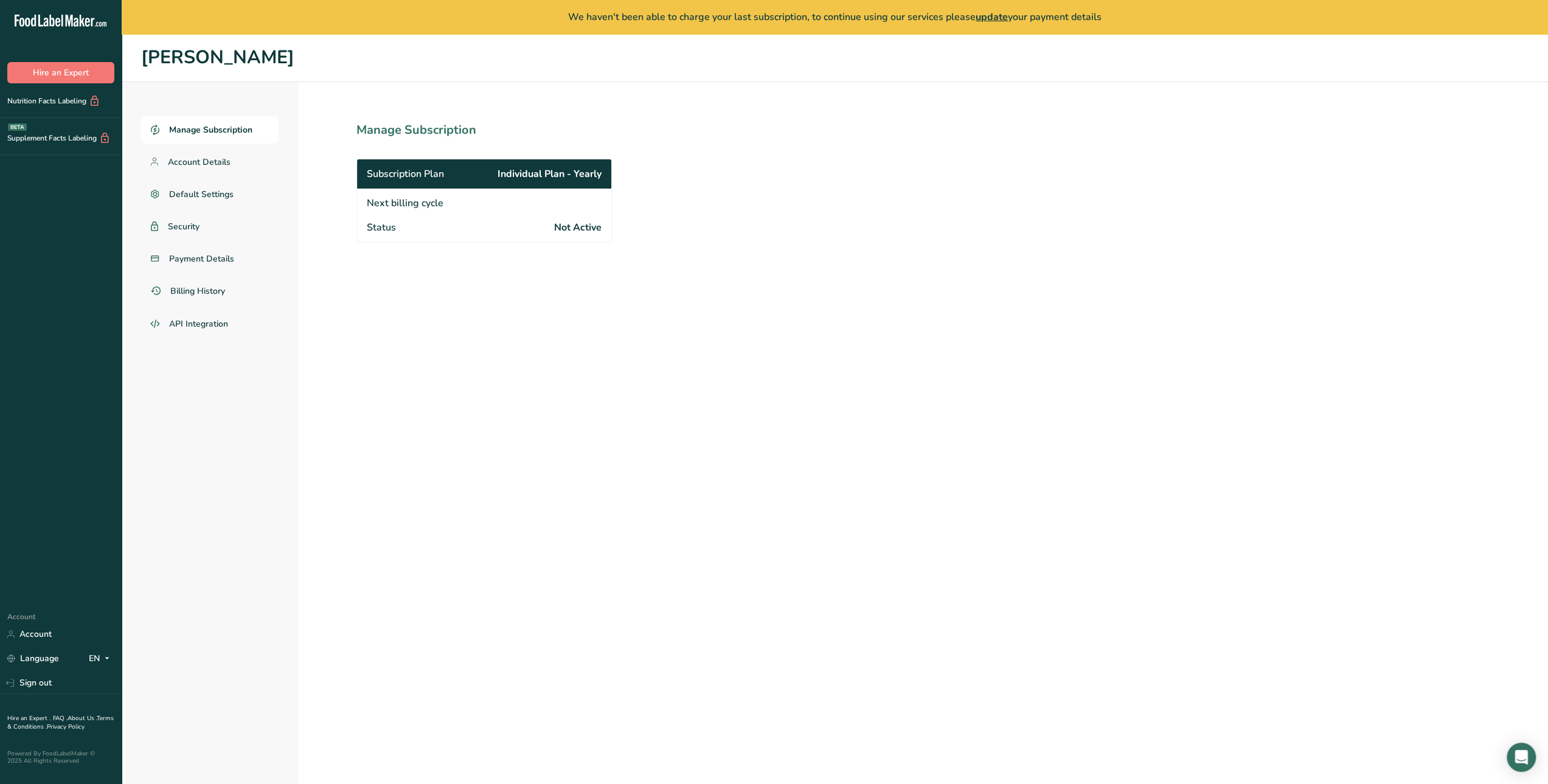
click at [995, 18] on span "update" at bounding box center [992, 17] width 32 height 13
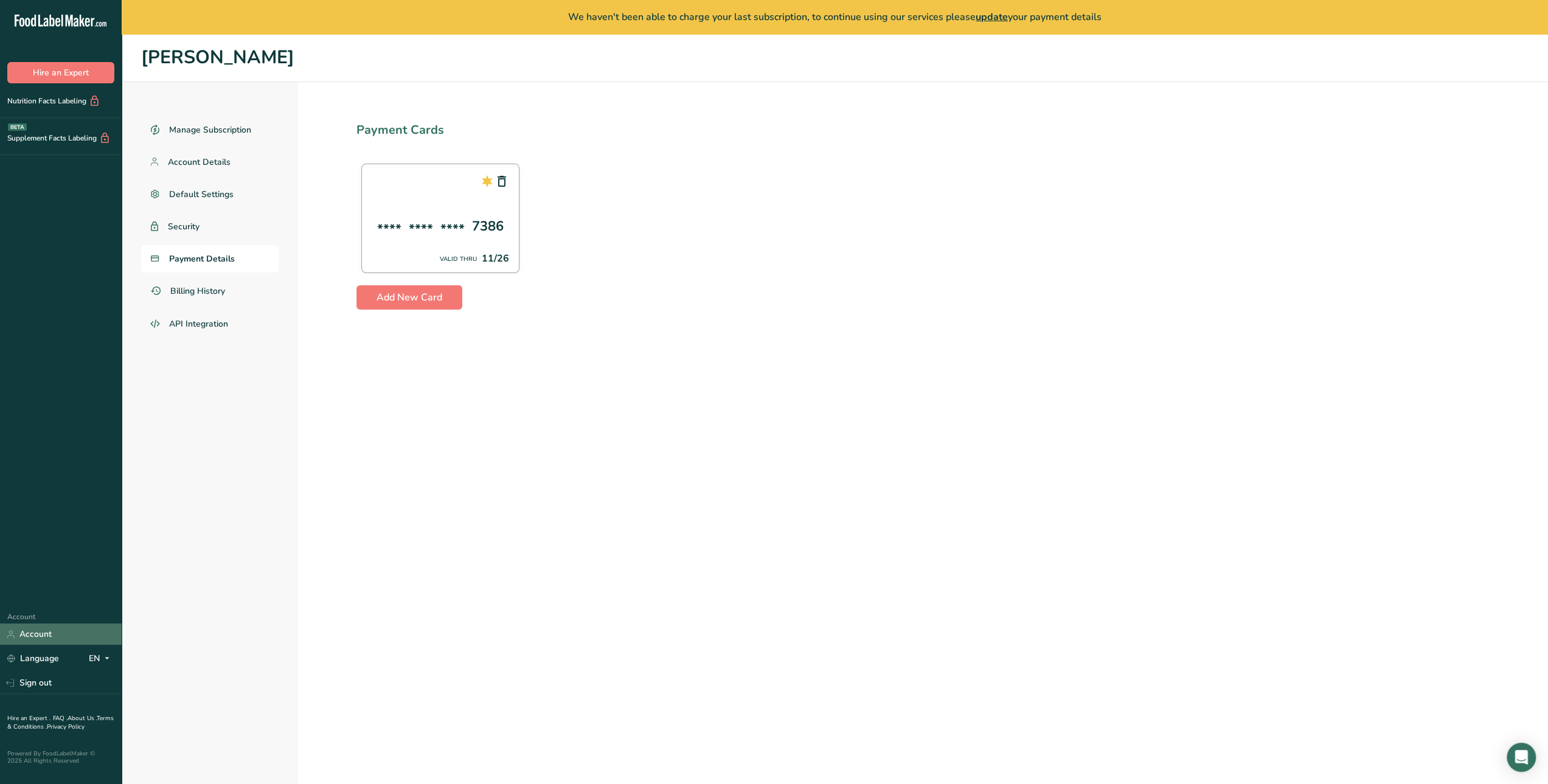
click at [25, 631] on link "Account" at bounding box center [60, 634] width 122 height 21
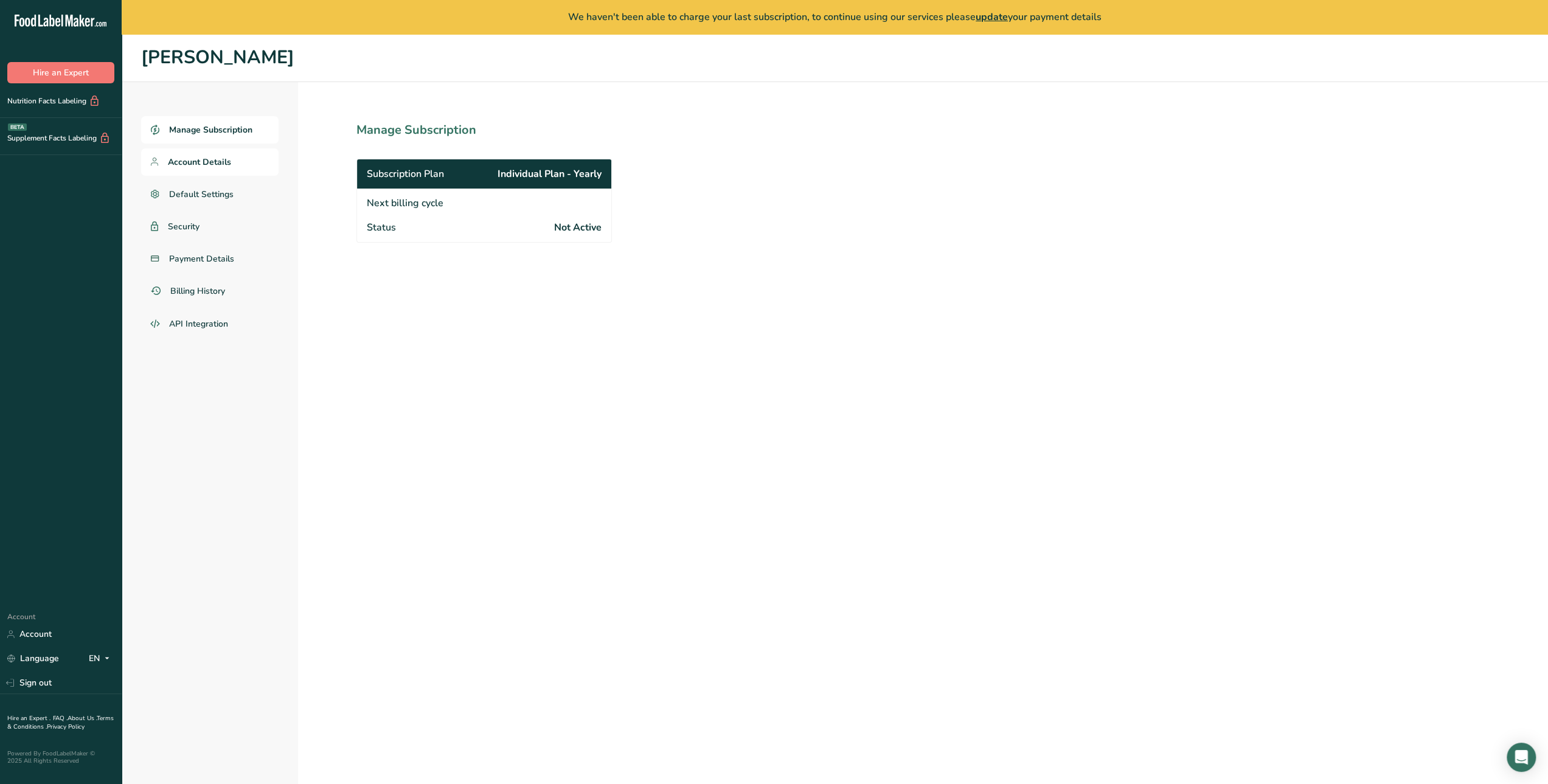
click at [191, 162] on span "Account Details" at bounding box center [199, 162] width 63 height 13
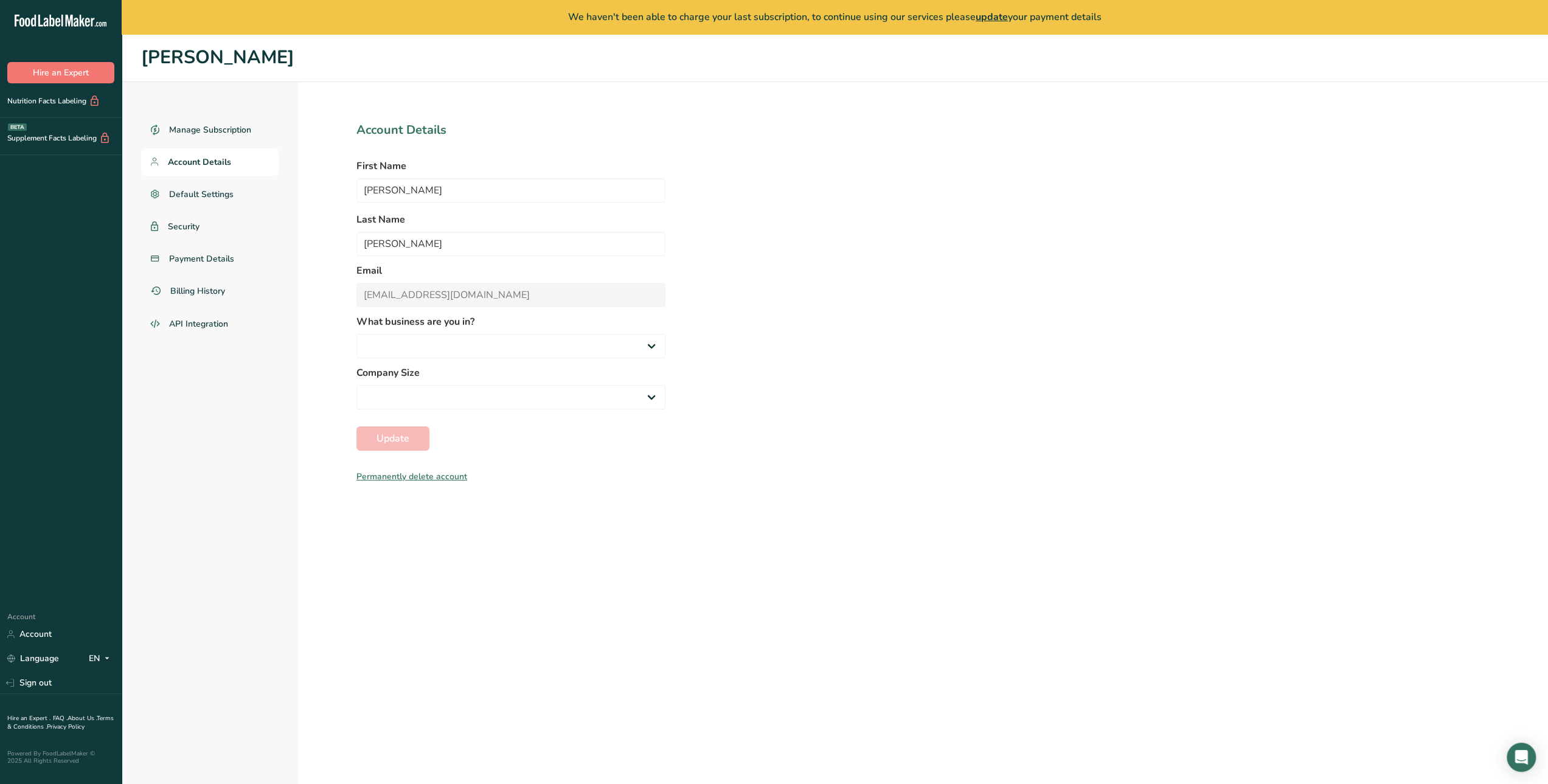
select select "1"
click at [193, 191] on span "Default Settings" at bounding box center [201, 194] width 65 height 13
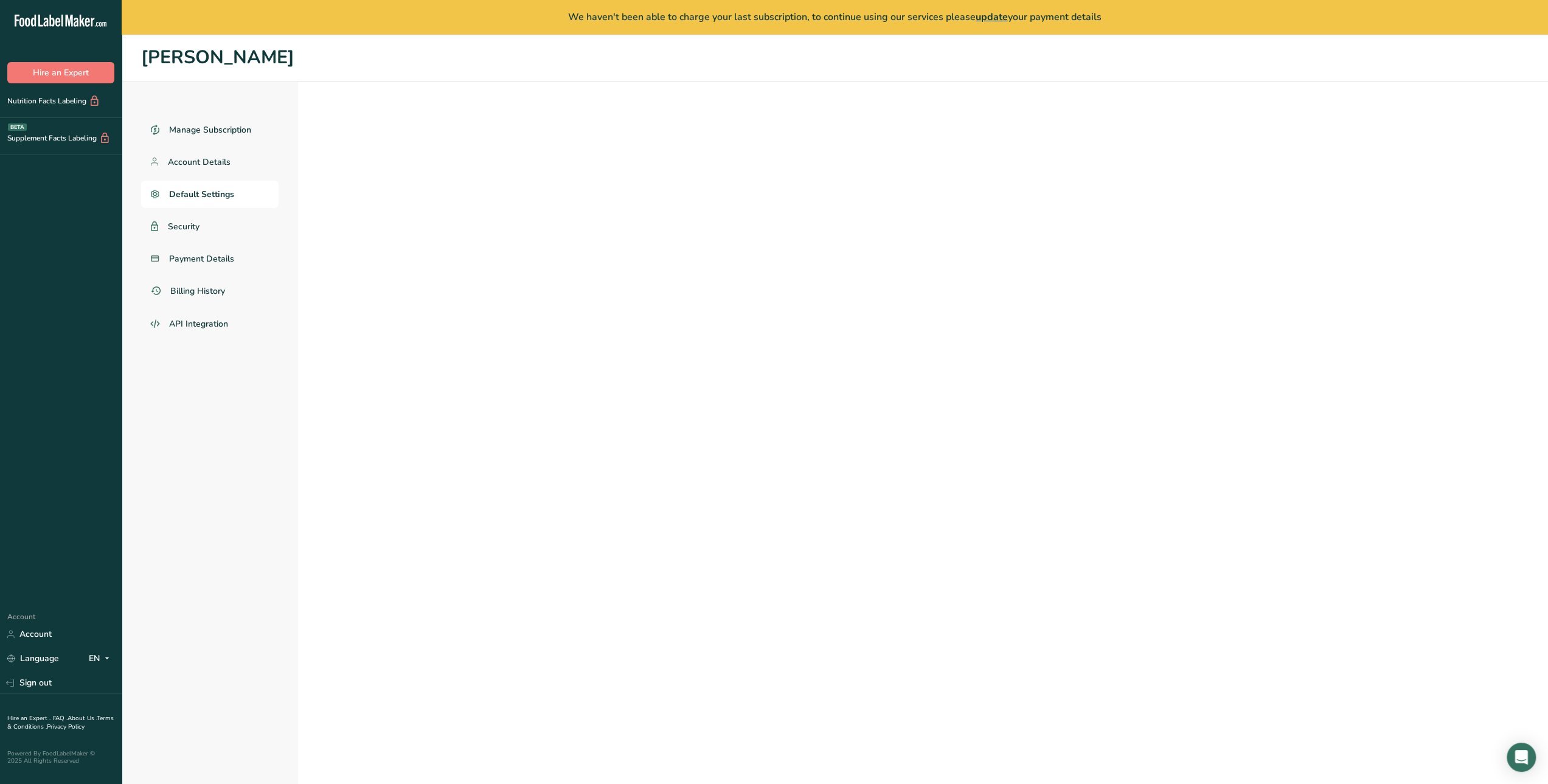
select select "CA"
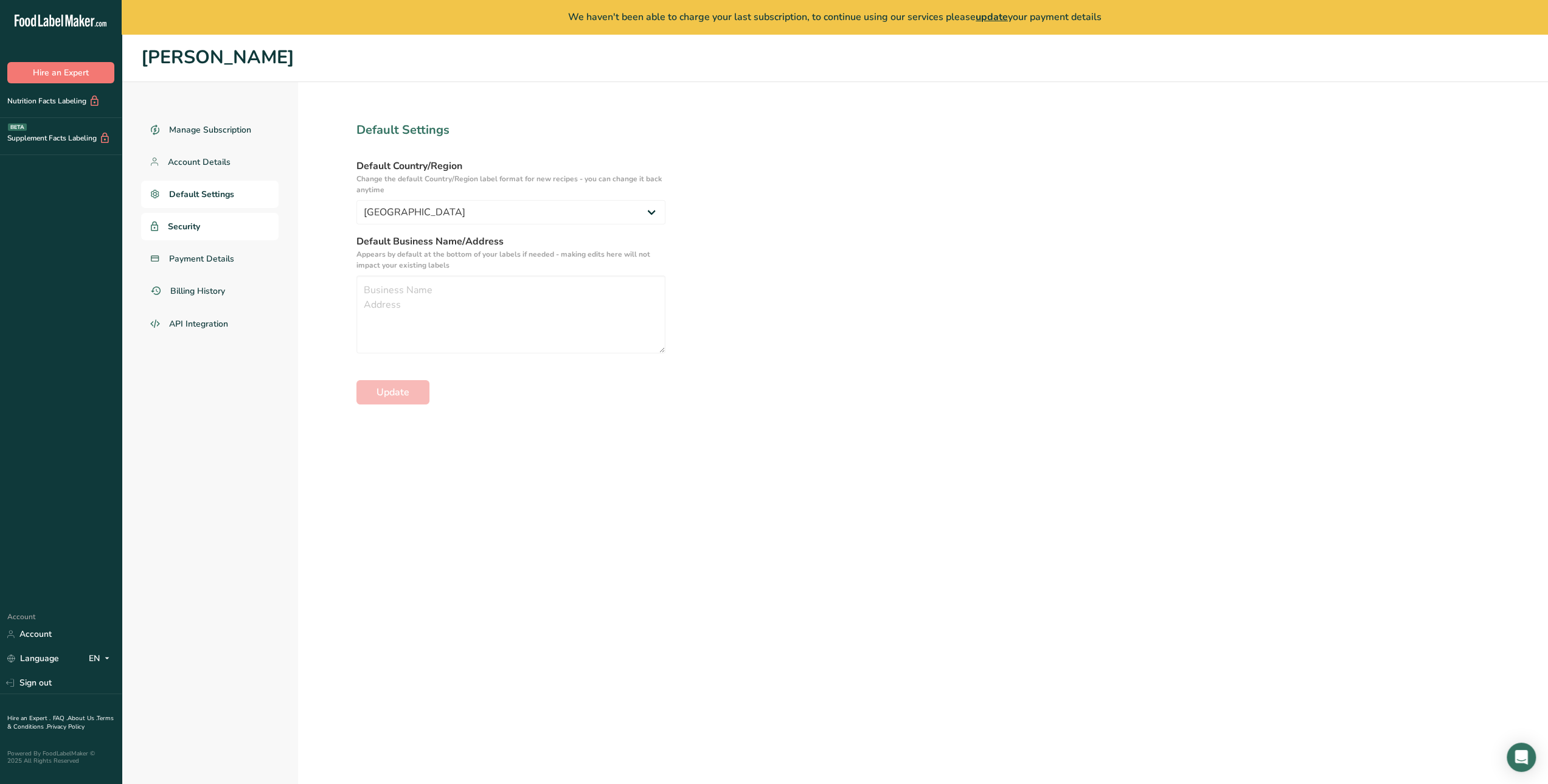
click at [191, 223] on span "Security" at bounding box center [184, 226] width 32 height 13
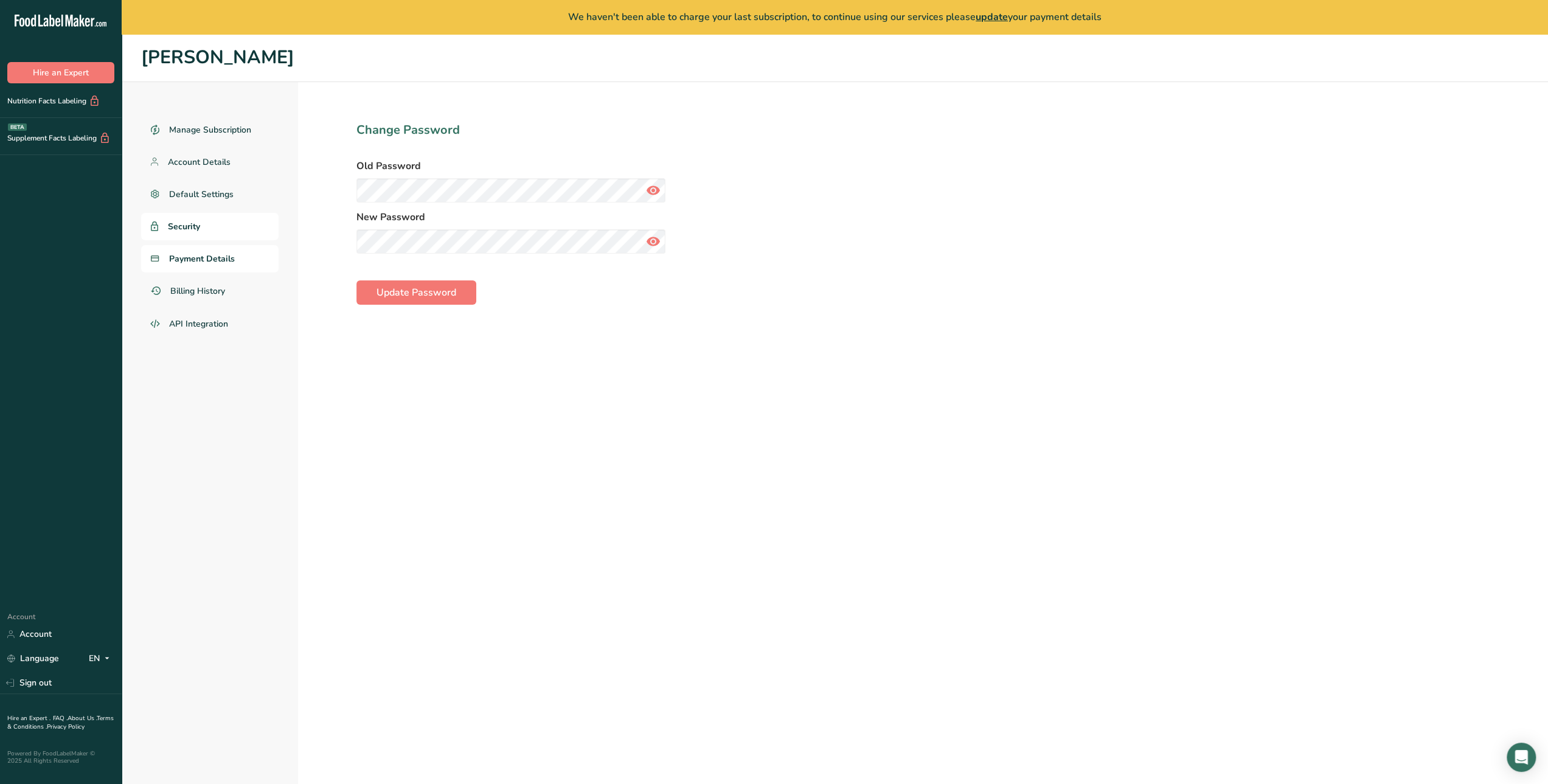
click at [190, 256] on span "Payment Details" at bounding box center [202, 258] width 66 height 13
click at [193, 289] on span "Billing History" at bounding box center [199, 291] width 56 height 13
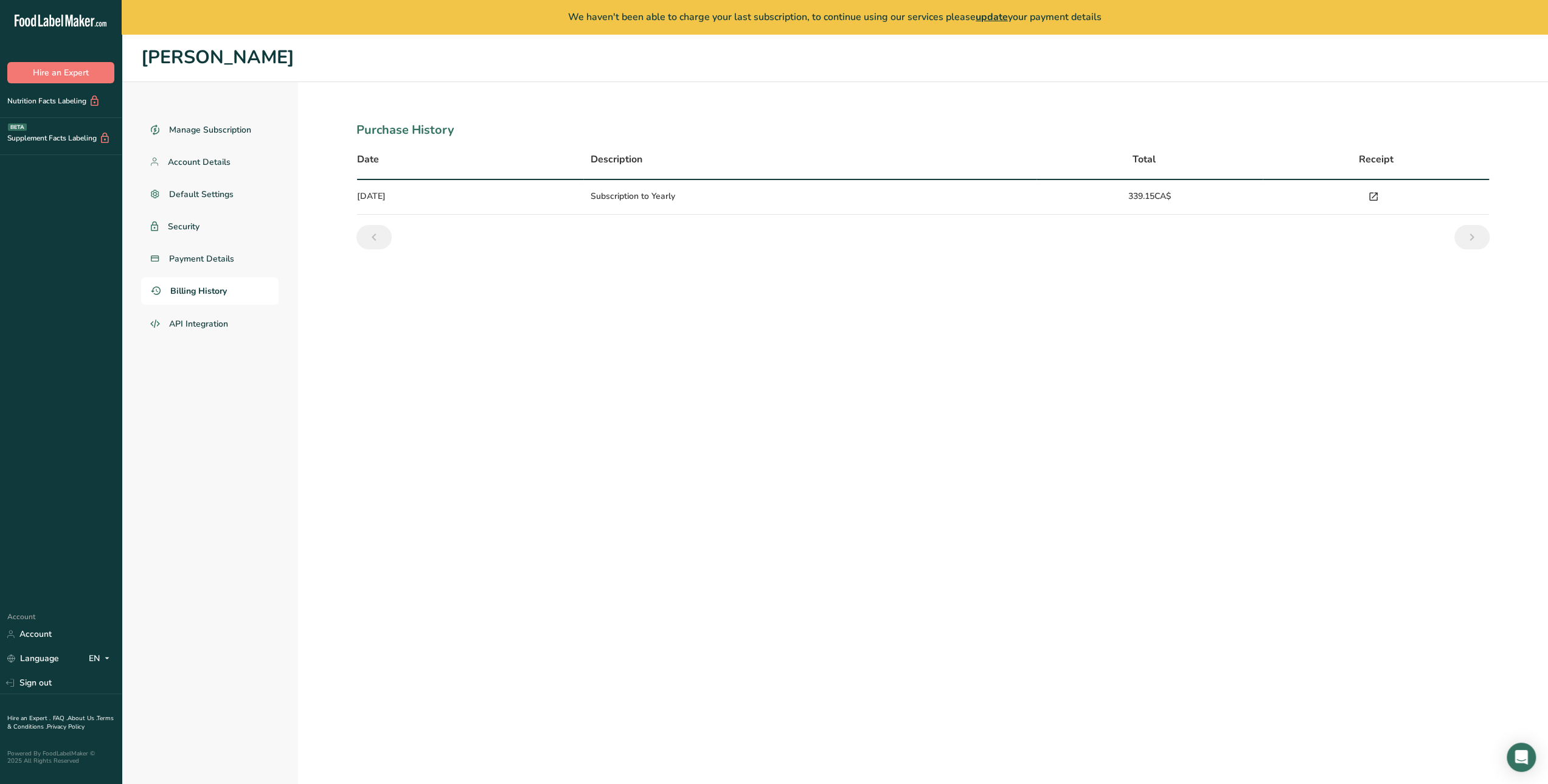
click at [1375, 195] on icon at bounding box center [1373, 197] width 11 height 17
drag, startPoint x: 725, startPoint y: 15, endPoint x: 809, endPoint y: 16, distance: 84.0
click at [792, 15] on span "We haven't been able to charge your last subscription, to continue using our se…" at bounding box center [835, 17] width 533 height 13
drag, startPoint x: 821, startPoint y: 17, endPoint x: 846, endPoint y: 21, distance: 25.3
click at [824, 19] on span "We haven't been able to charge your last subscription, to continue using our se…" at bounding box center [835, 17] width 533 height 13
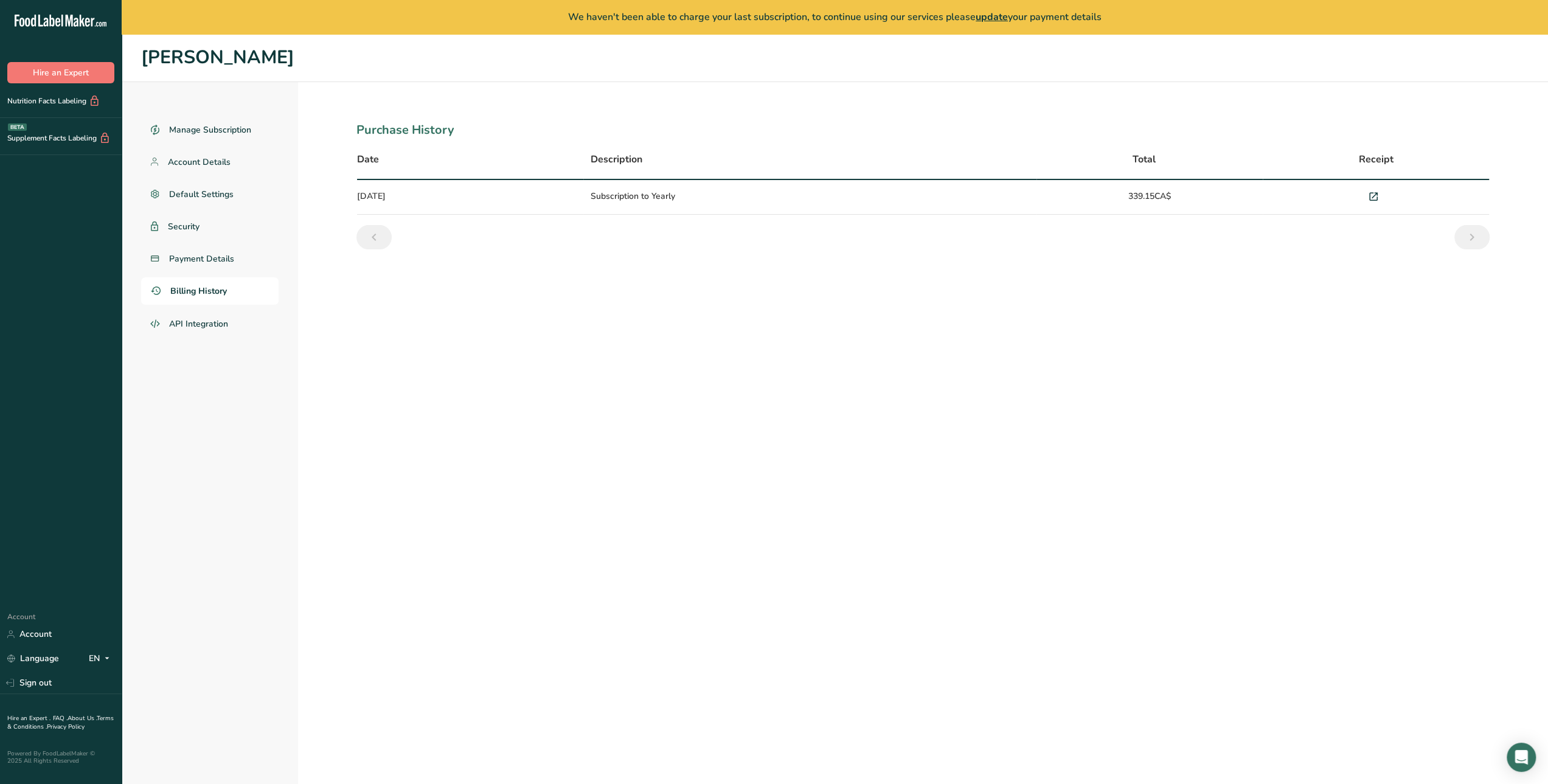
click at [1472, 240] on icon "Next" at bounding box center [1472, 237] width 15 height 22
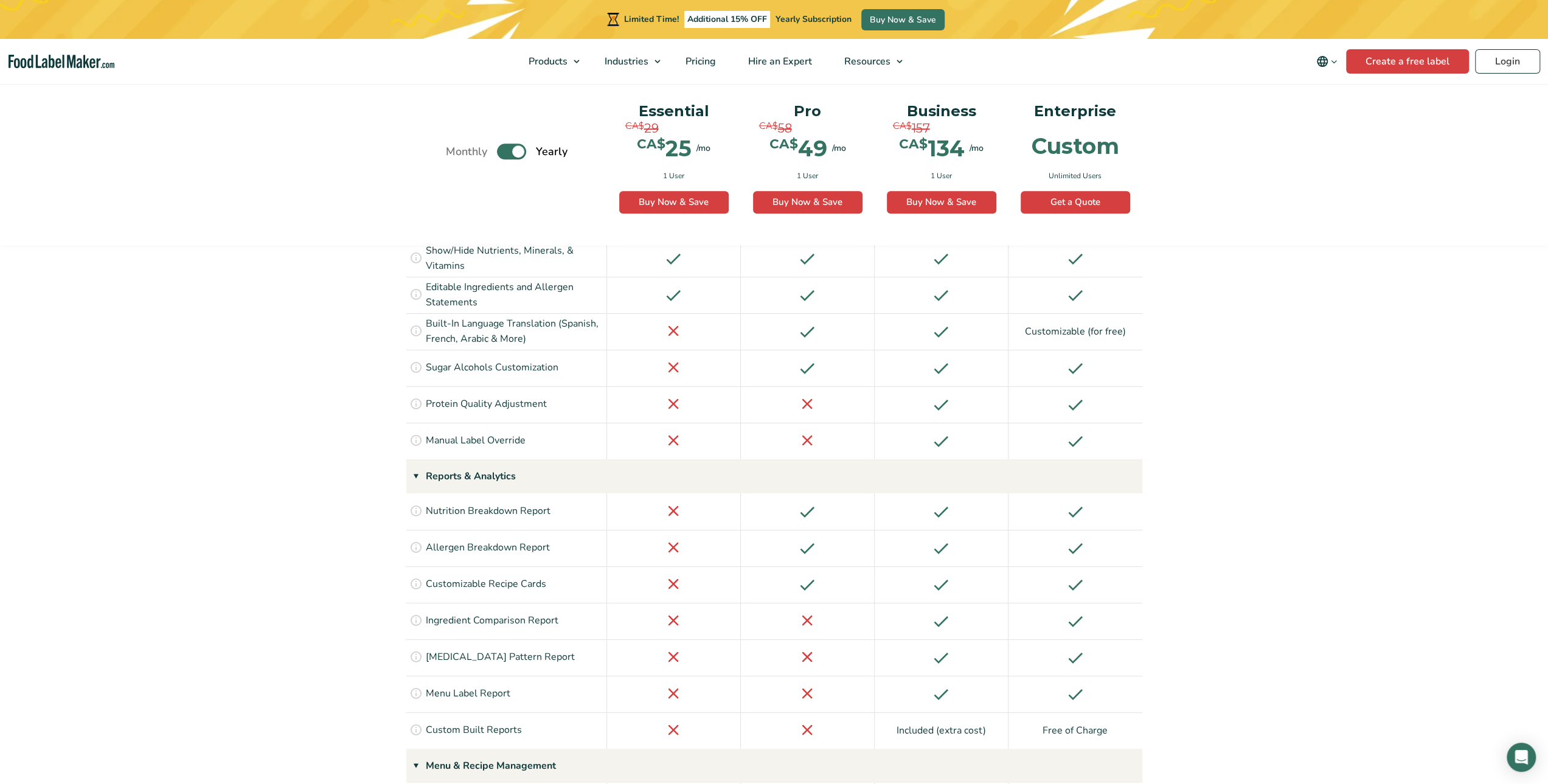
scroll to position [1282, 0]
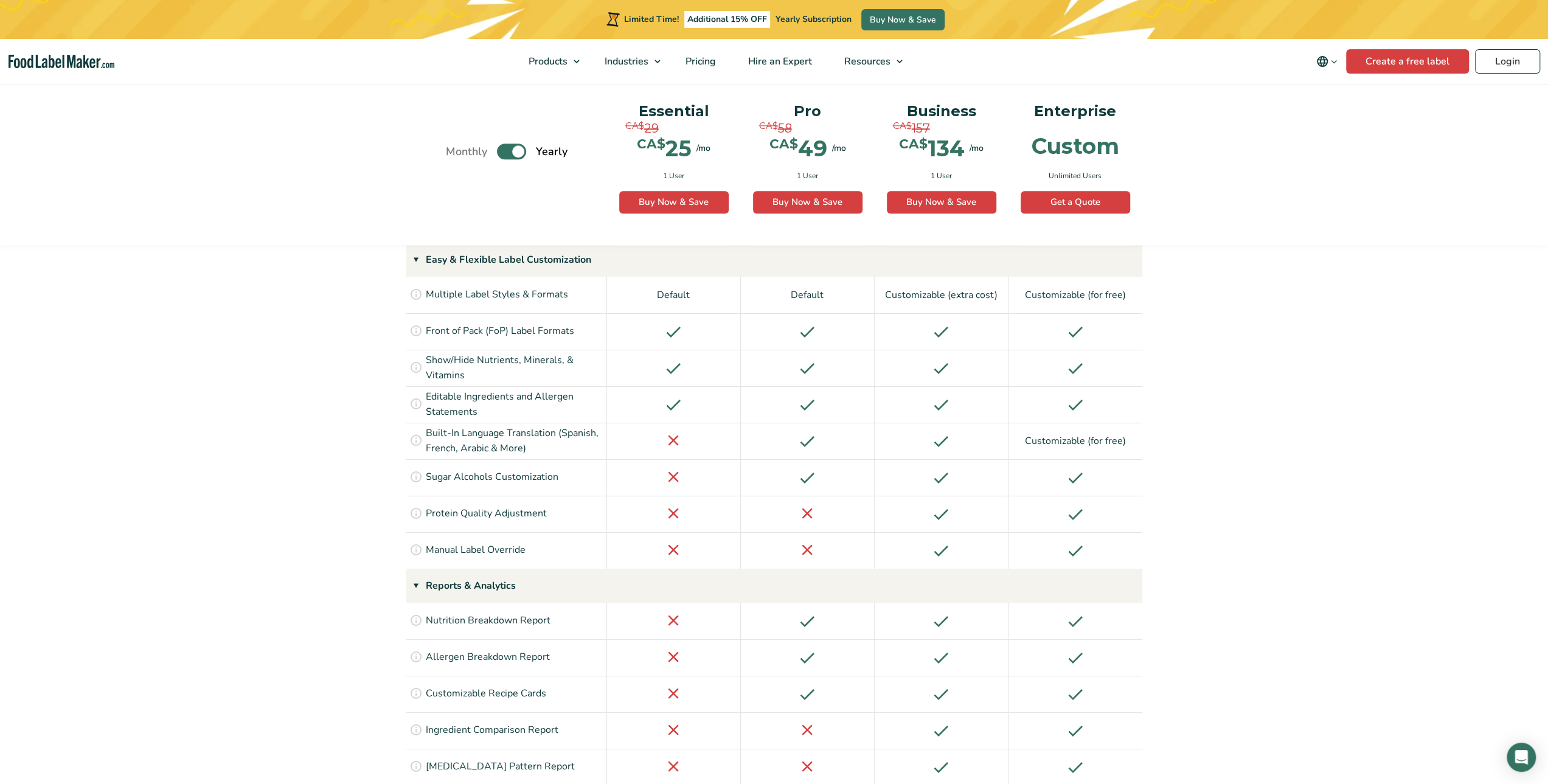
click at [736, 17] on span "Additional 15% OFF" at bounding box center [727, 19] width 86 height 17
click at [512, 152] on label "Toggle" at bounding box center [511, 152] width 29 height 16
click at [456, 152] on input "Toggle" at bounding box center [453, 152] width 8 height 8
click at [512, 152] on label "Toggle" at bounding box center [511, 152] width 29 height 16
click at [456, 152] on input "Toggle" at bounding box center [453, 152] width 8 height 8
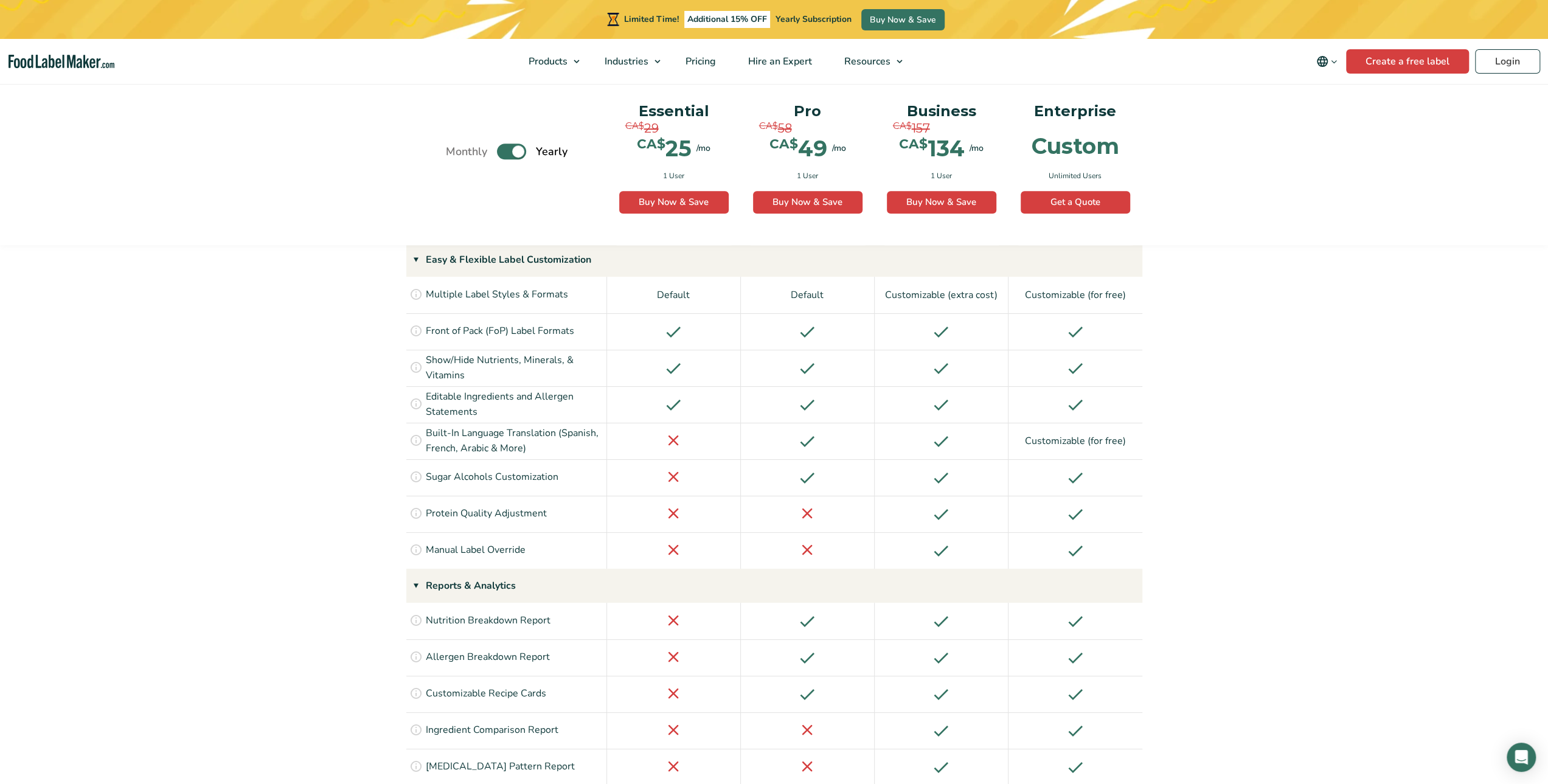
click at [512, 152] on label "Toggle" at bounding box center [511, 152] width 29 height 16
click at [456, 152] on input "Toggle" at bounding box center [453, 152] width 8 height 8
checkbox input "false"
click at [1419, 62] on link "Create a free label" at bounding box center [1408, 61] width 123 height 24
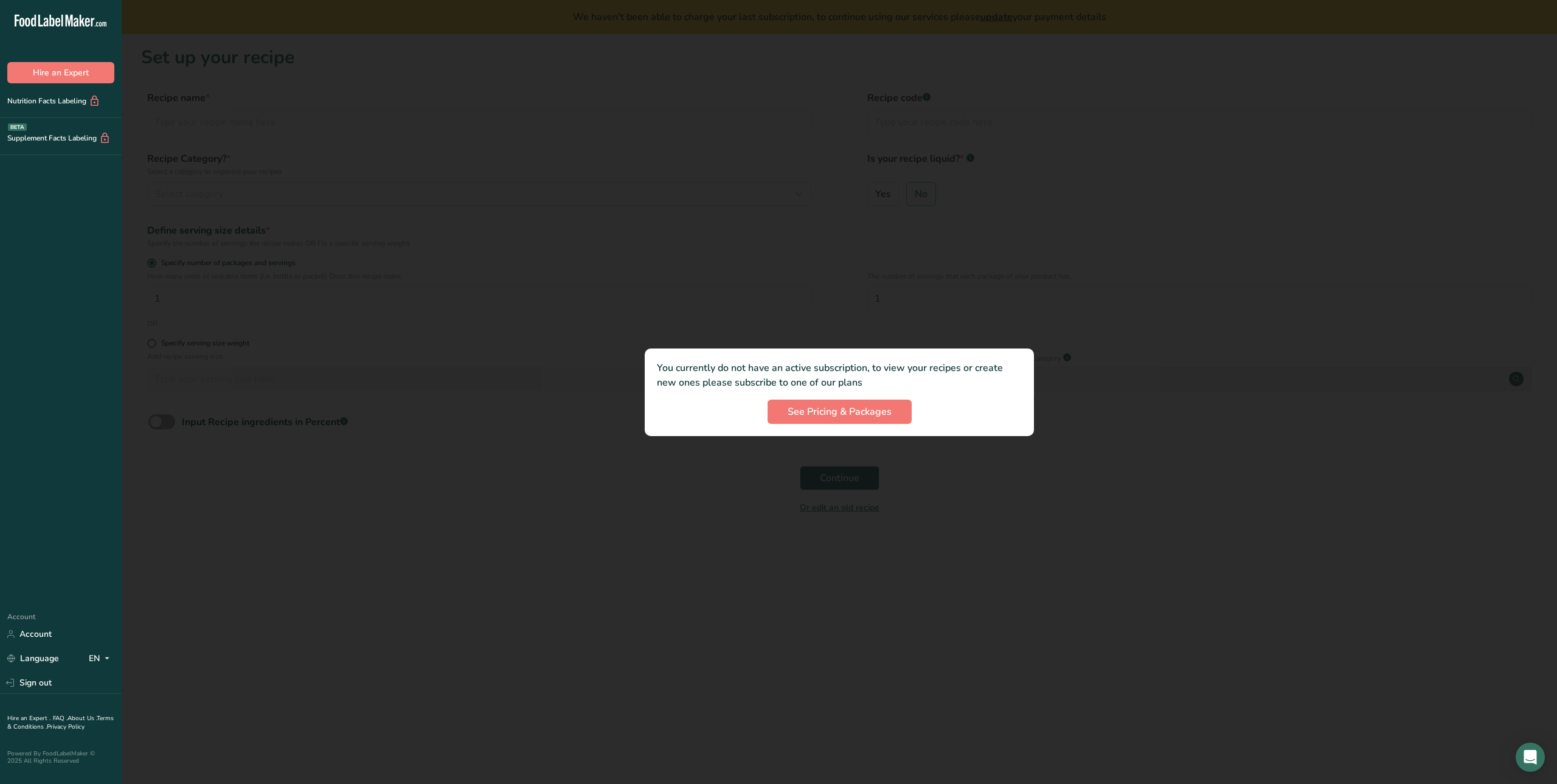
drag, startPoint x: 677, startPoint y: 371, endPoint x: 1011, endPoint y: 383, distance: 334.2
click at [1011, 383] on p "You currently do not have an active subscription, to view your recipes or creat…" at bounding box center [839, 375] width 365 height 29
click at [972, 371] on p "You currently do not have an active subscription, to view your recipes or creat…" at bounding box center [839, 375] width 365 height 29
click at [819, 413] on span "See Pricing & Packages" at bounding box center [839, 411] width 104 height 15
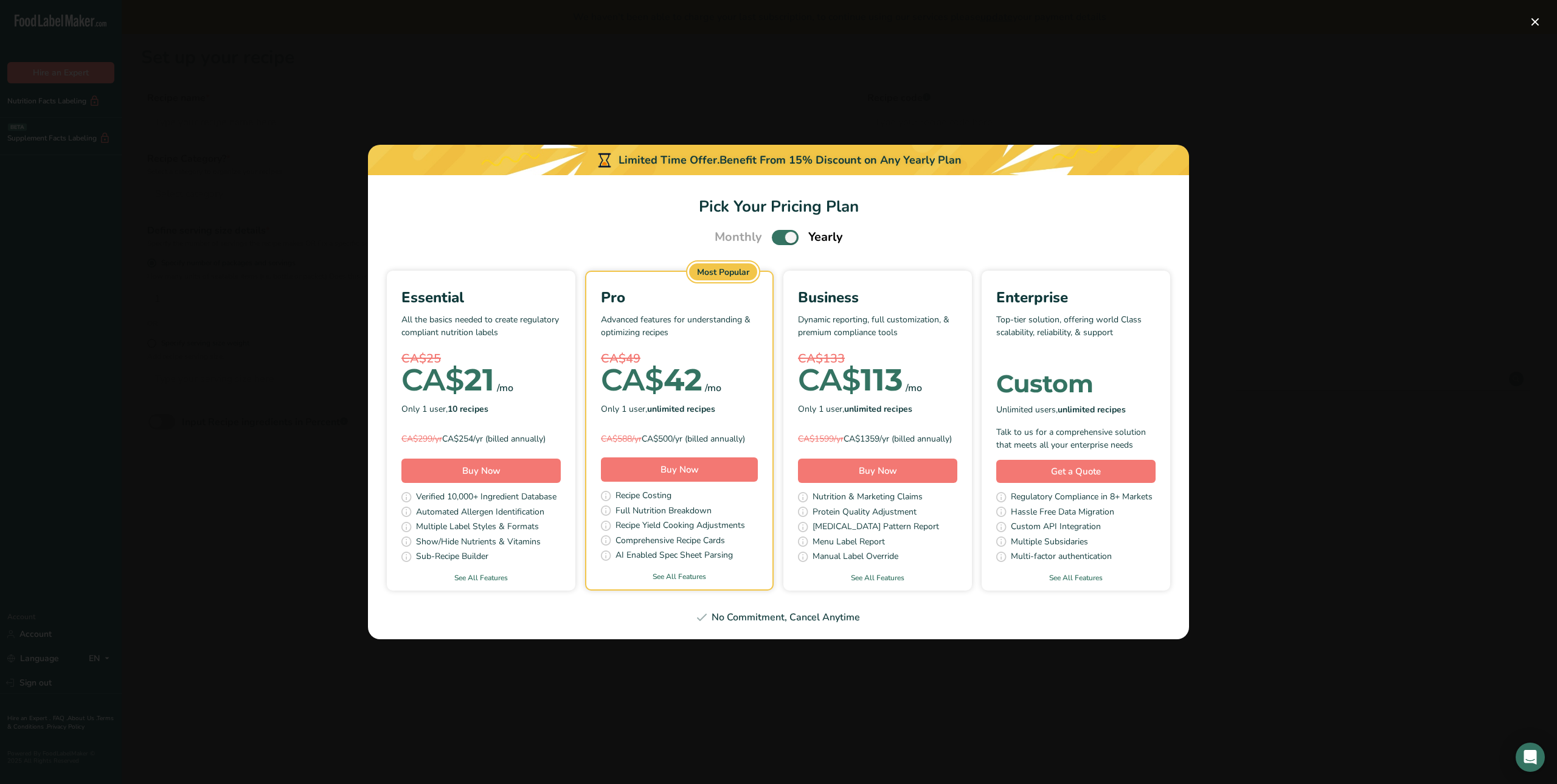
click at [741, 107] on div "Pick Your Pricing Plan Modal" at bounding box center [778, 392] width 1557 height 784
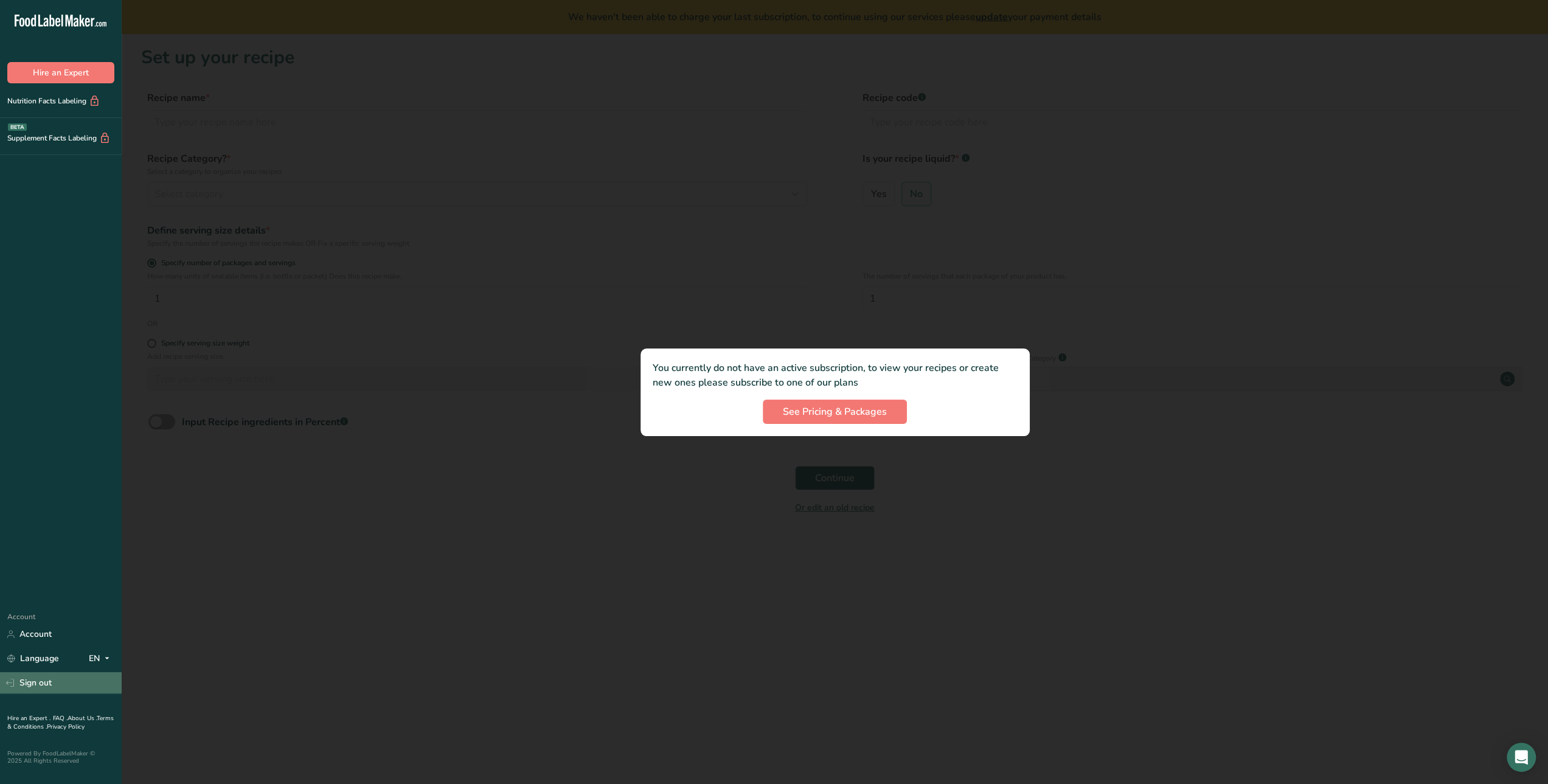
click at [36, 687] on link "Sign out" at bounding box center [60, 683] width 122 height 21
